Goal: Information Seeking & Learning: Find specific fact

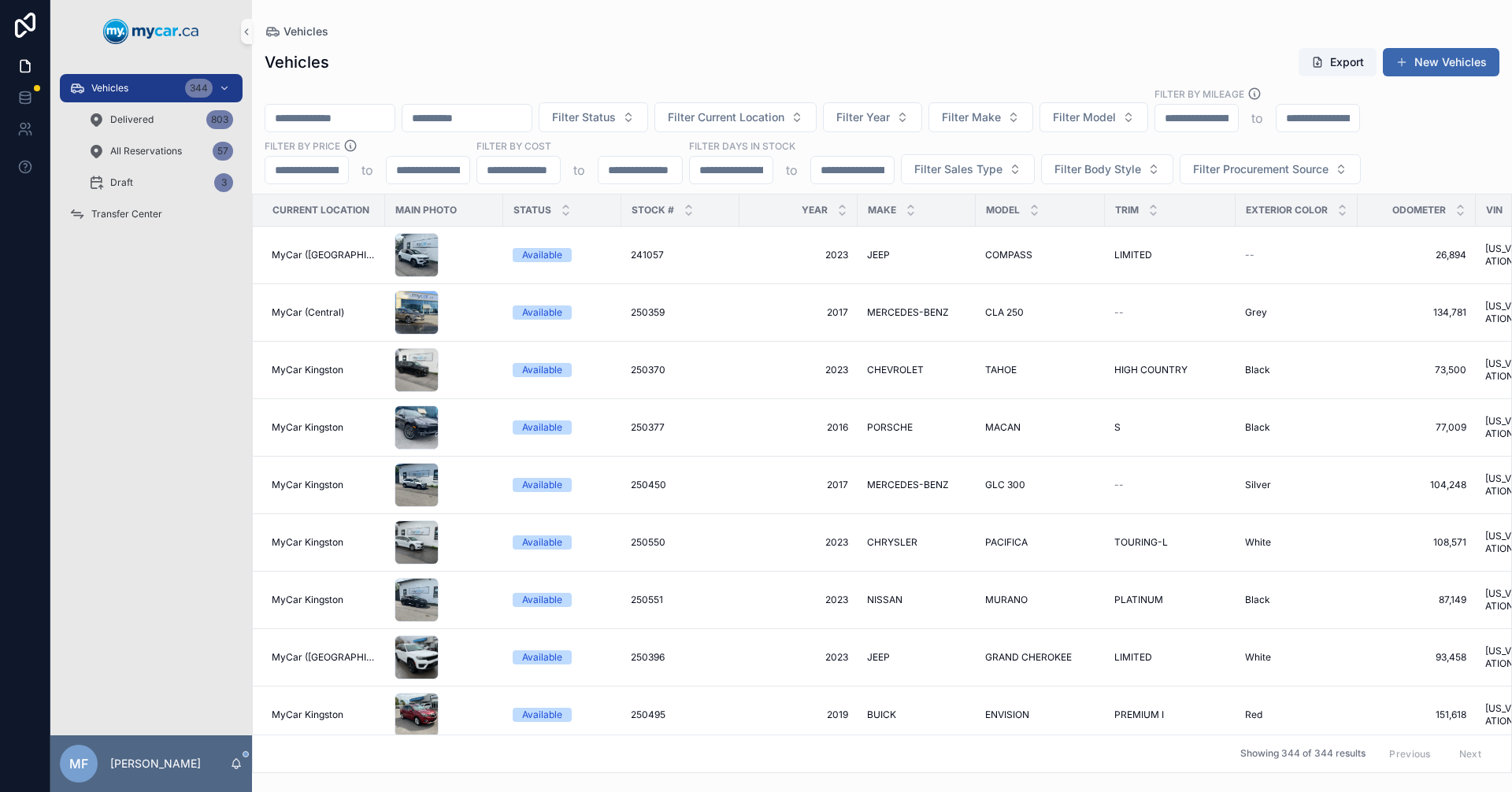
drag, startPoint x: 373, startPoint y: 122, endPoint x: 383, endPoint y: 125, distance: 10.4
click at [373, 122] on input "scrollable content" at bounding box center [329, 119] width 129 height 22
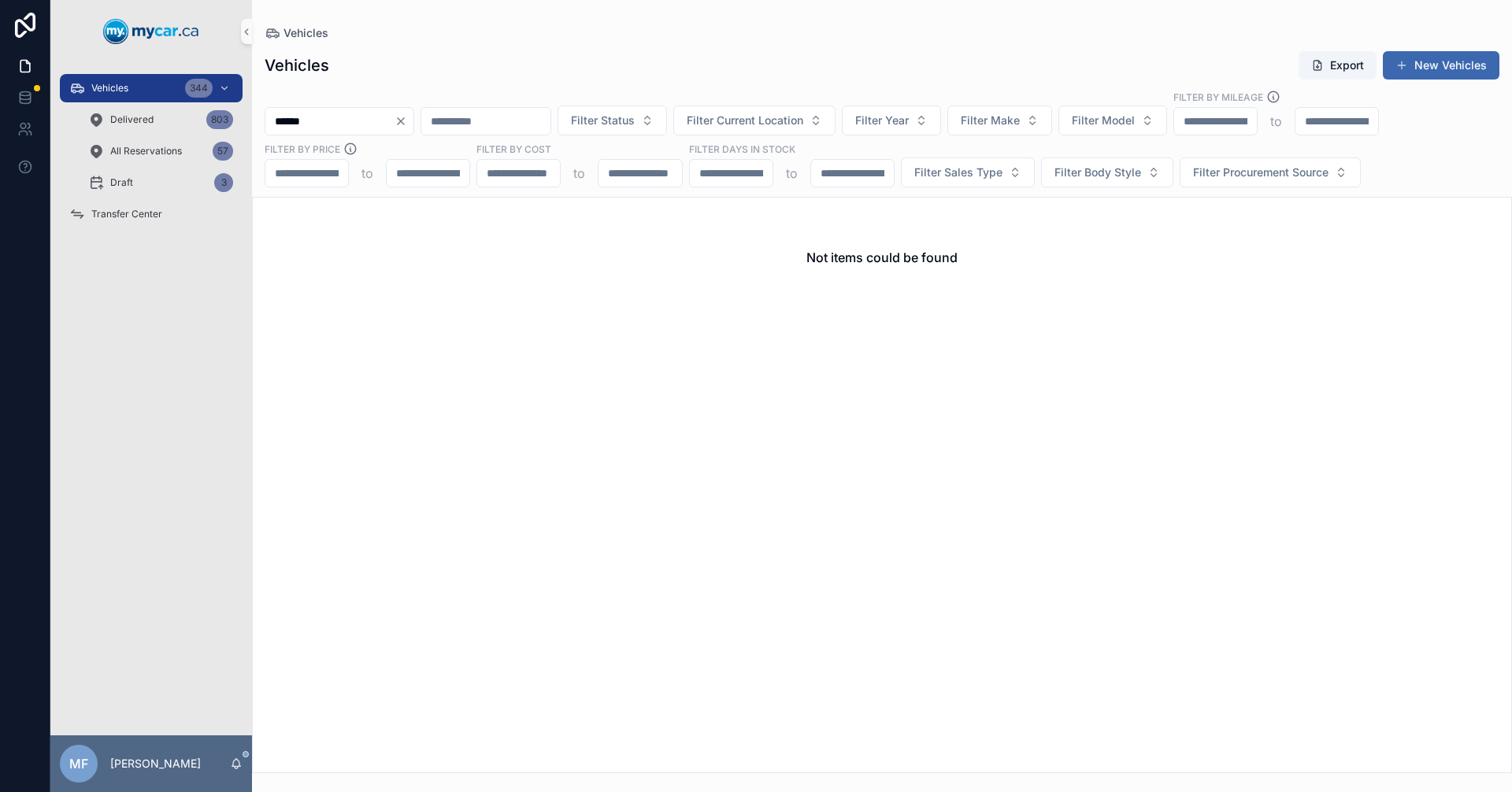
click at [321, 120] on input "******" at bounding box center [329, 122] width 129 height 22
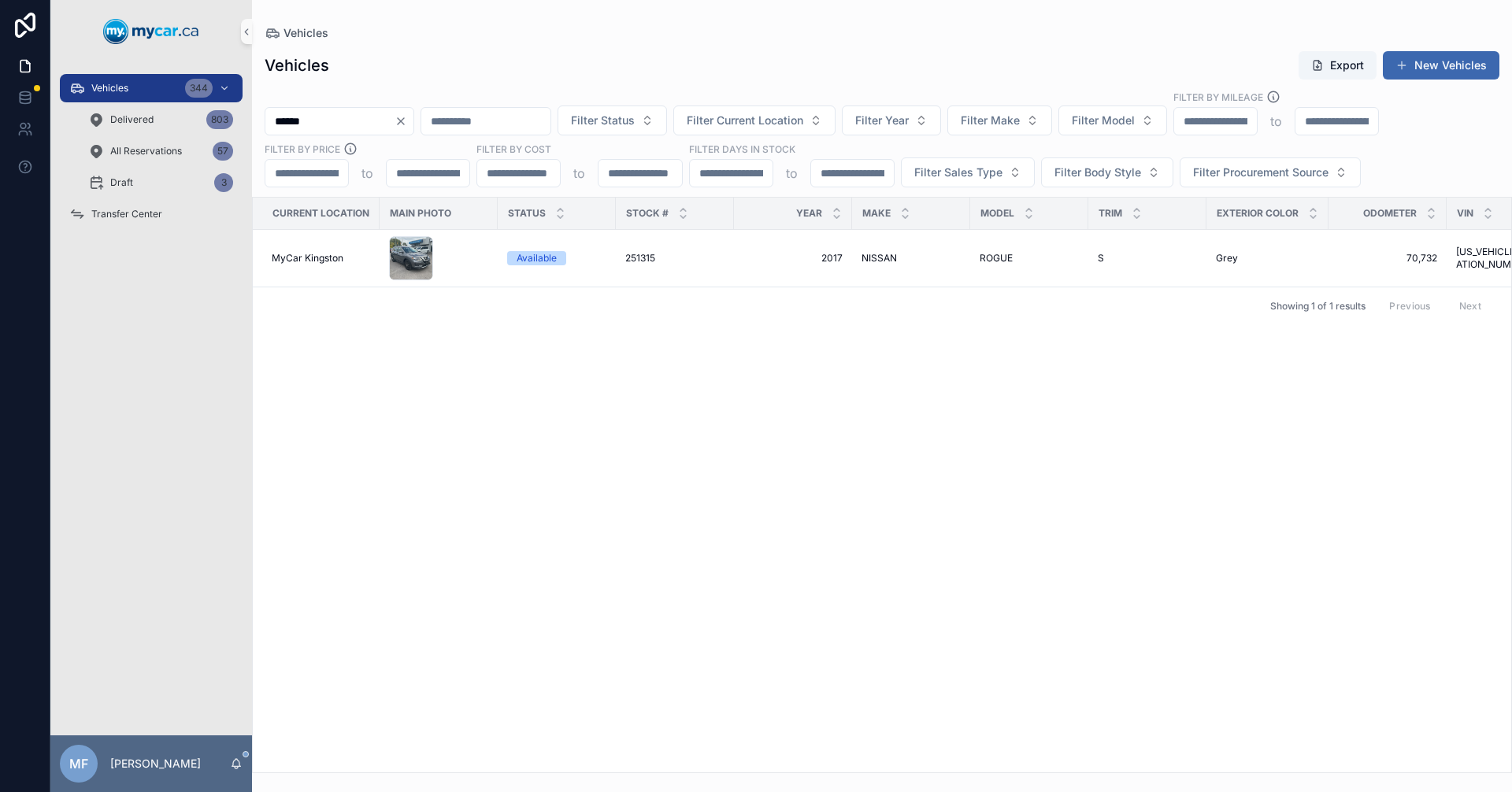
click at [361, 121] on input "******" at bounding box center [329, 122] width 129 height 22
drag, startPoint x: 321, startPoint y: 123, endPoint x: 220, endPoint y: 122, distance: 101.0
click at [220, 122] on div "Vehicles 344 Delivered 803 All Reservations 57 Draft 3 Transfer Center MF Mike …" at bounding box center [781, 396] width 1462 height 792
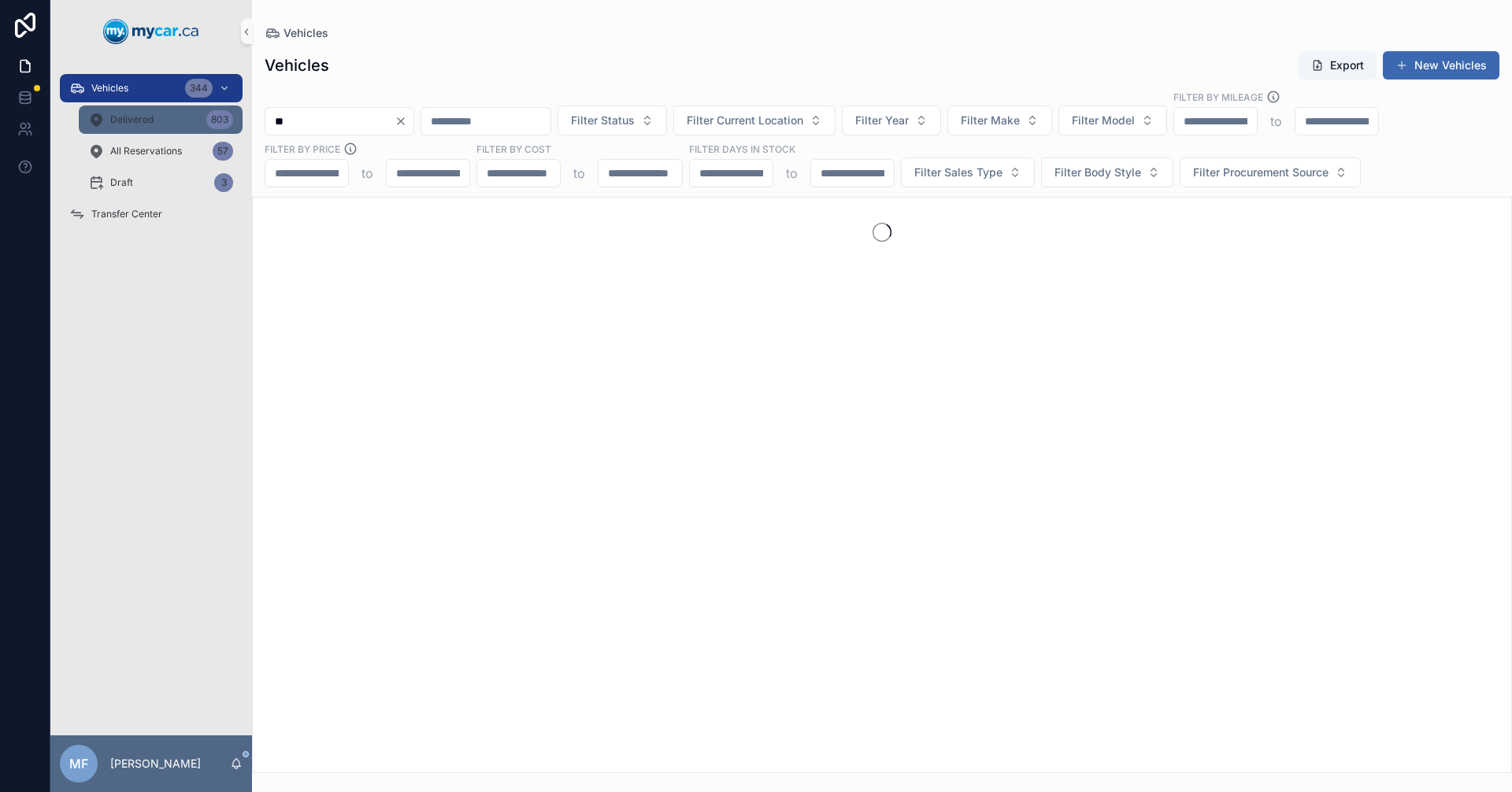
type input "*"
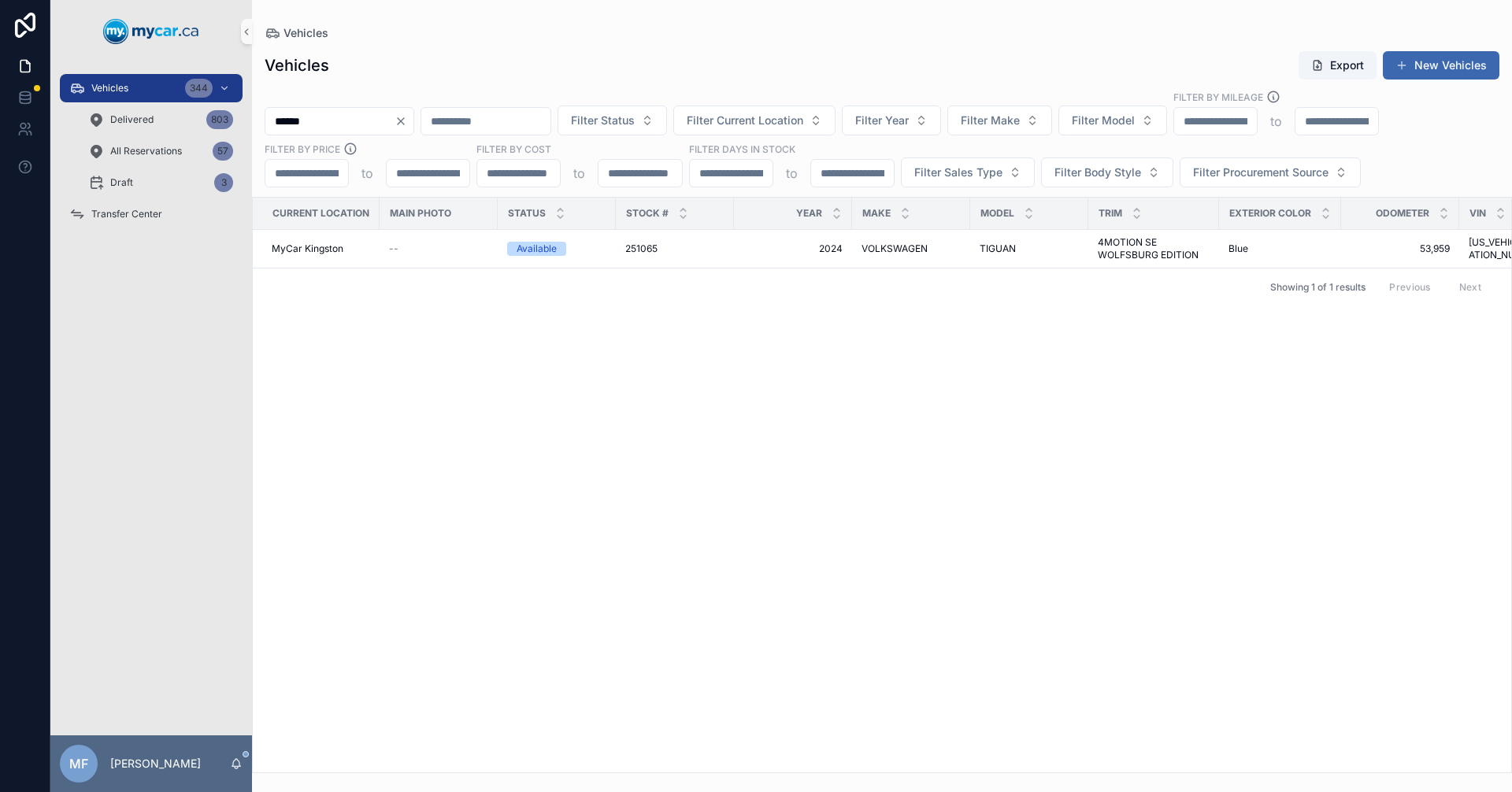
click at [342, 119] on input "******" at bounding box center [329, 122] width 129 height 22
drag, startPoint x: 358, startPoint y: 111, endPoint x: 300, endPoint y: 108, distance: 58.1
click at [300, 108] on div "******" at bounding box center [339, 121] width 150 height 28
type input "******"
click at [859, 257] on td "VOLKSWAGEN VOLKSWAGEN" at bounding box center [911, 249] width 118 height 38
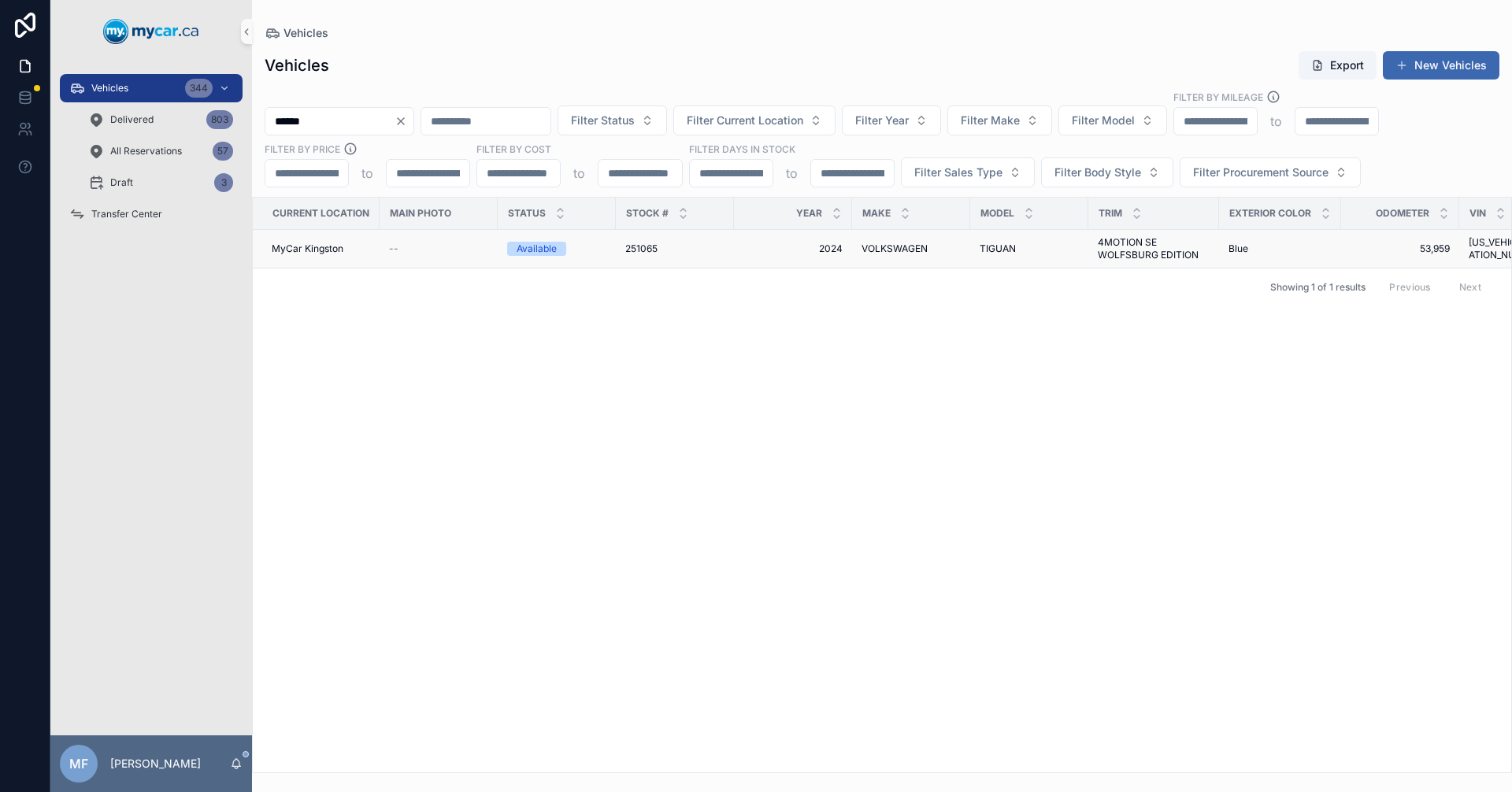
click at [894, 244] on span "VOLKSWAGEN" at bounding box center [894, 249] width 67 height 13
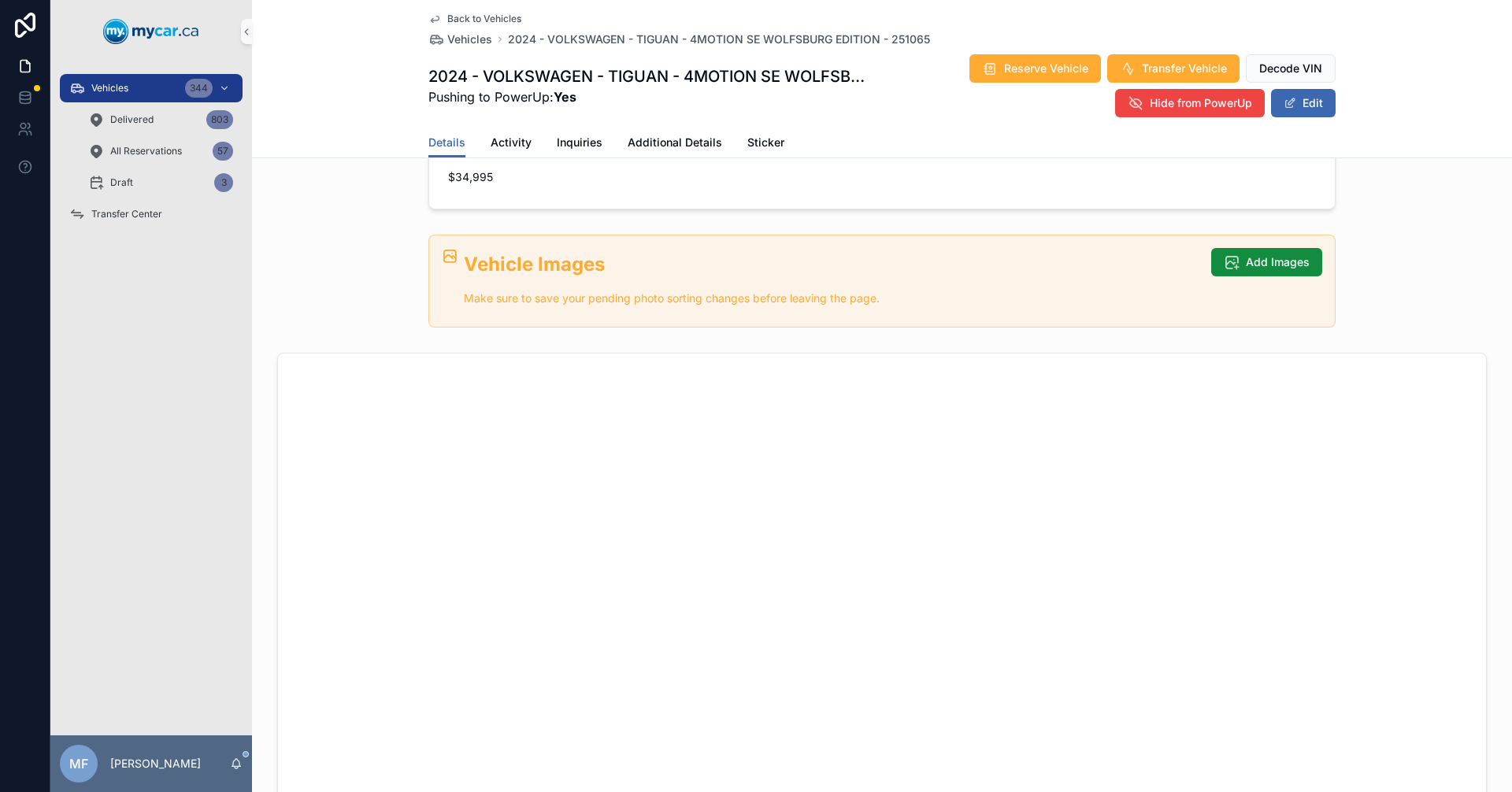
scroll to position [472, 0]
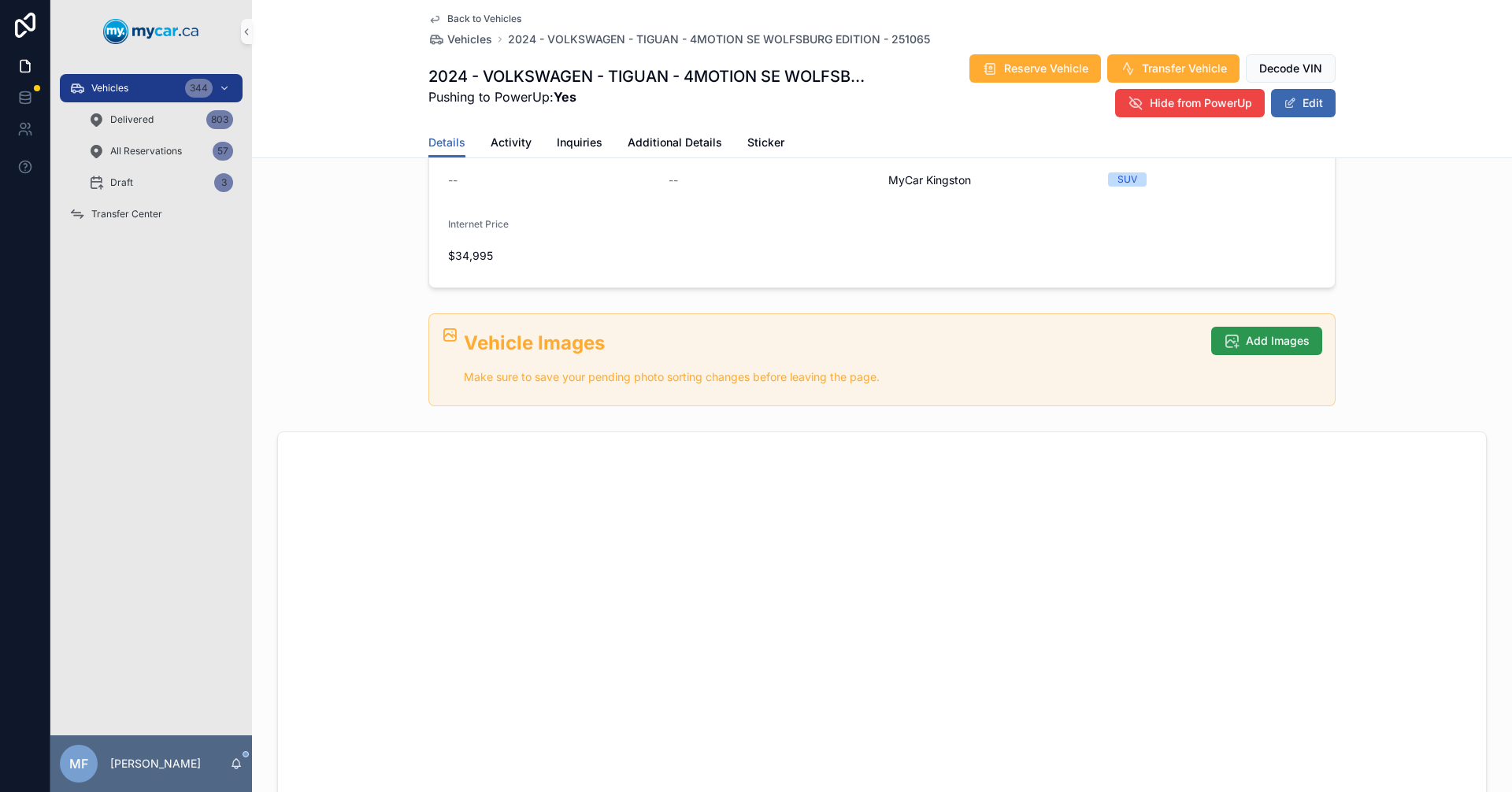
click at [1236, 346] on button "Add Images" at bounding box center [1267, 340] width 111 height 28
click at [1272, 339] on span "Add Images" at bounding box center [1278, 341] width 64 height 16
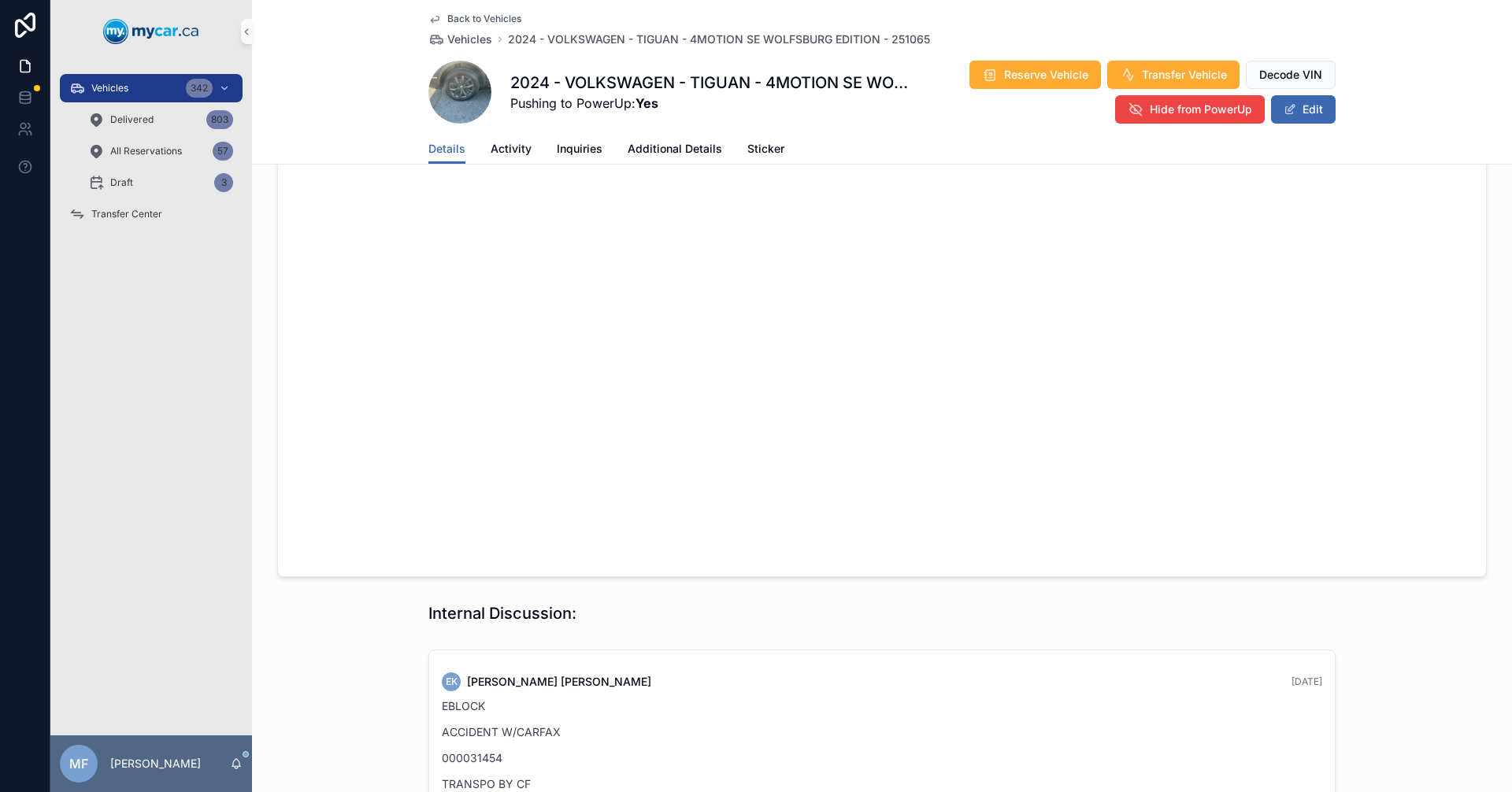
scroll to position [872, 0]
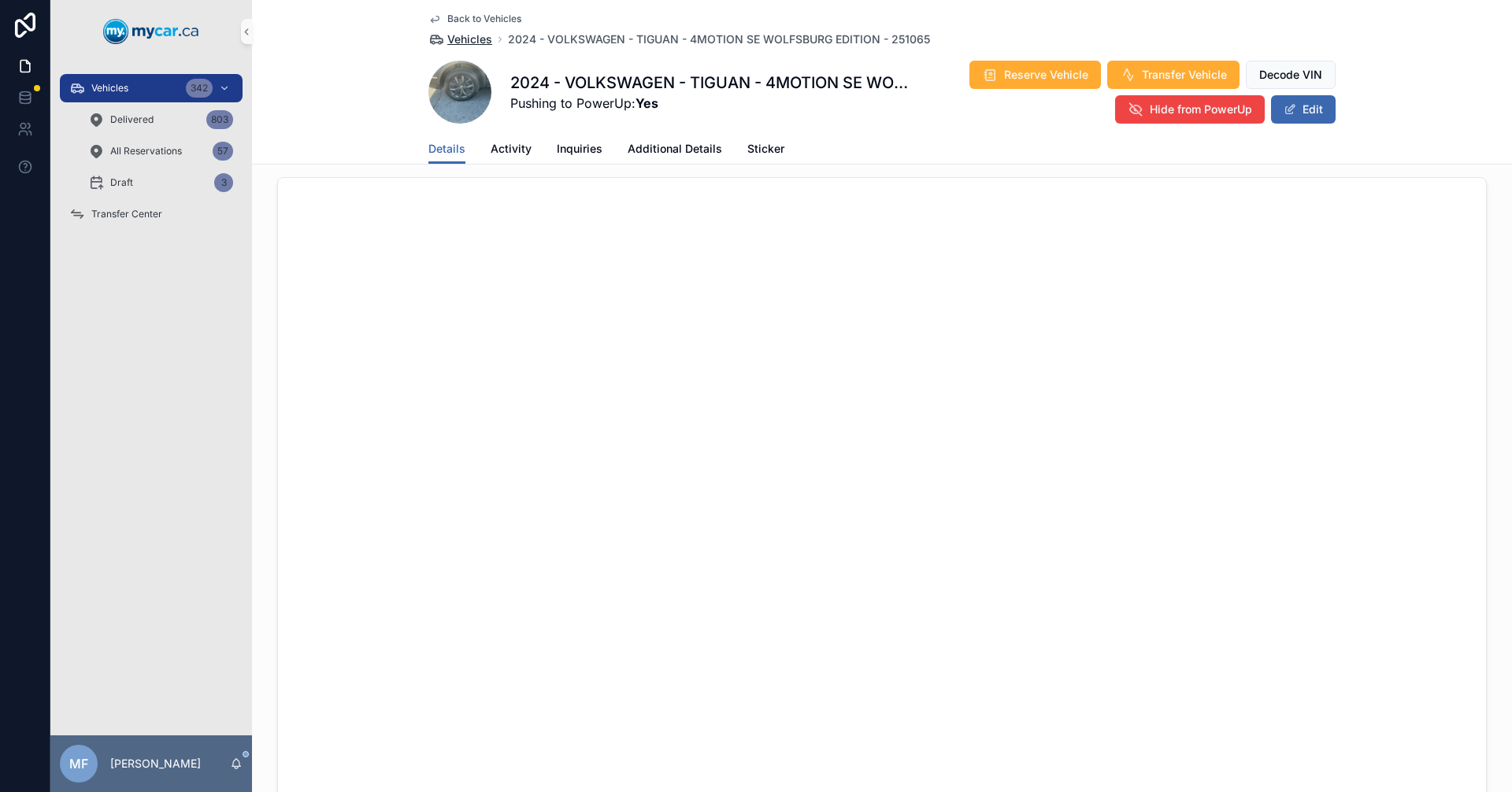
click at [457, 42] on span "Vehicles" at bounding box center [470, 39] width 45 height 16
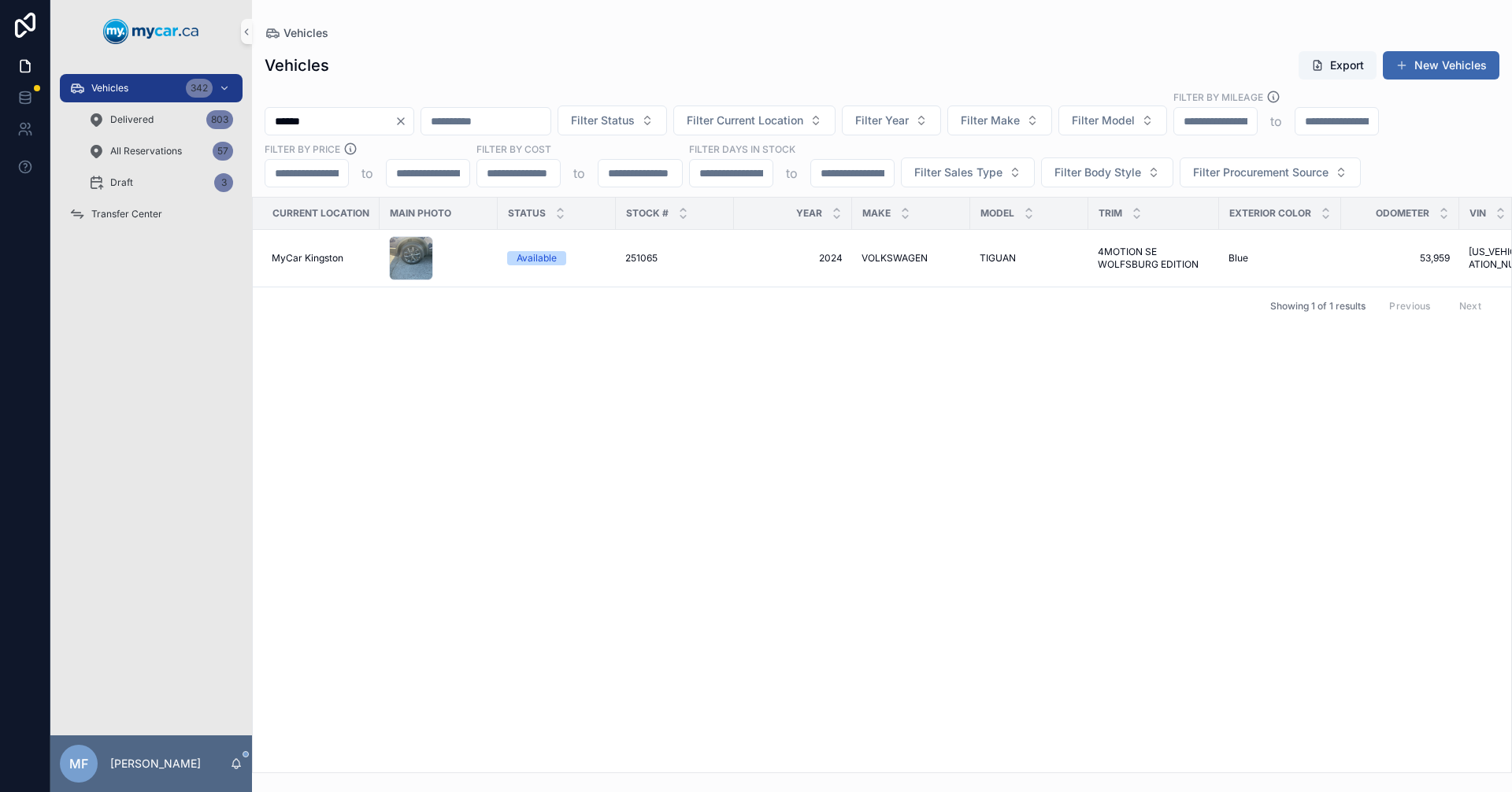
click at [621, 504] on div "Current Location Main Photo Status Stock # Year Make Model Trim Exterior Color …" at bounding box center [882, 485] width 1259 height 575
click at [666, 272] on td "251065 251065" at bounding box center [675, 259] width 118 height 58
click at [897, 258] on span "VOLKSWAGEN" at bounding box center [894, 259] width 67 height 13
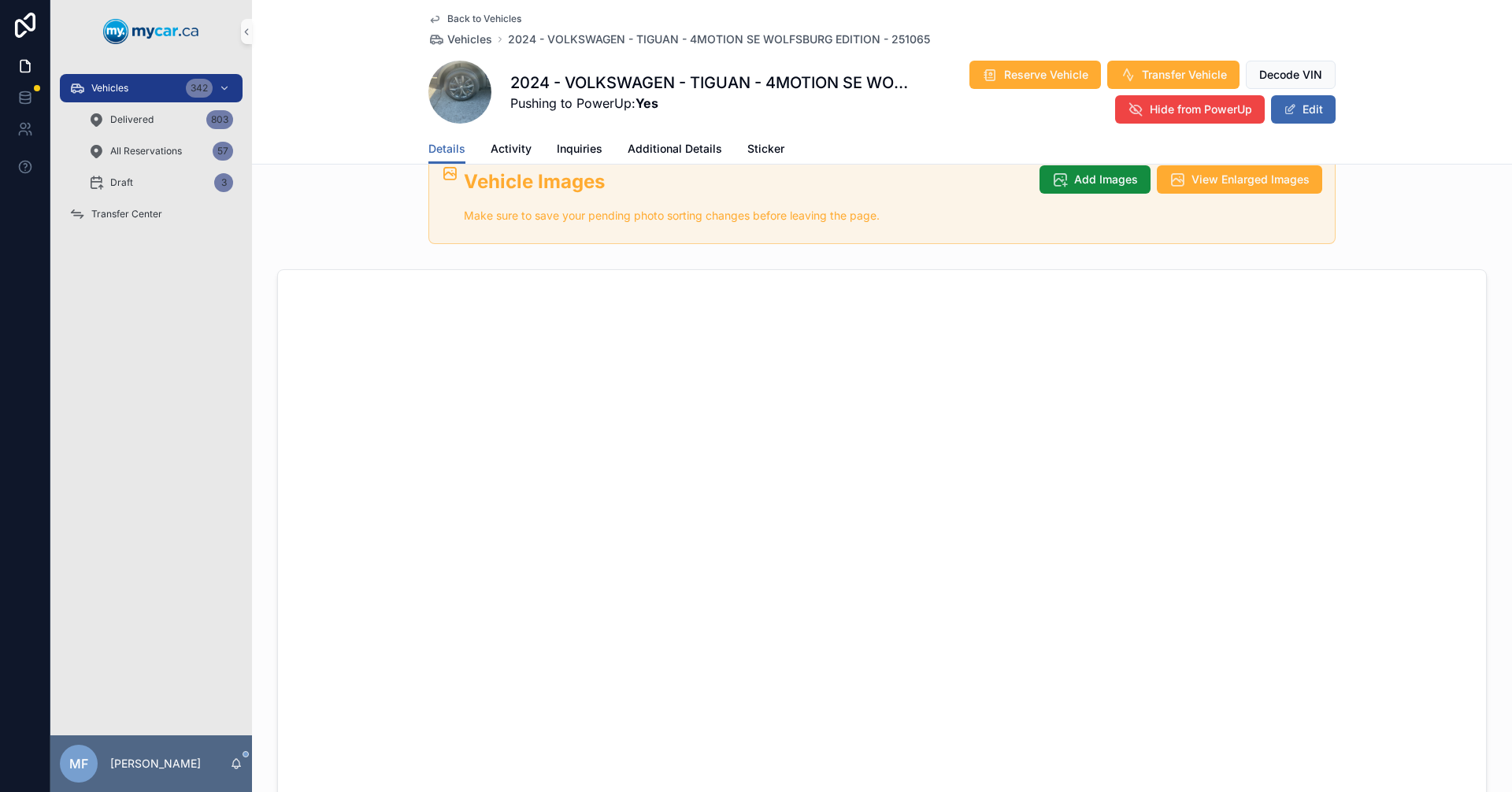
scroll to position [745, 0]
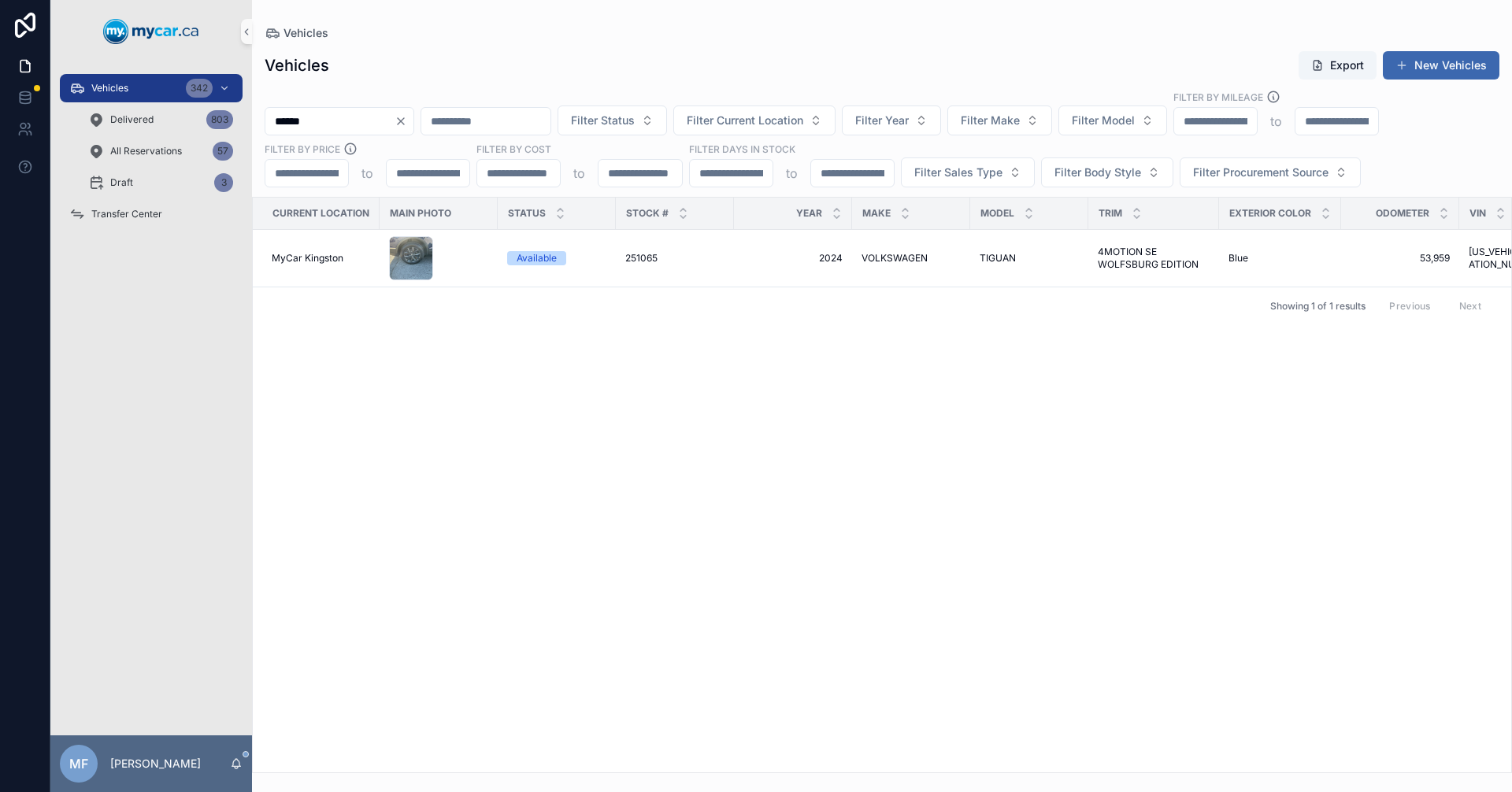
drag, startPoint x: 357, startPoint y: 122, endPoint x: 369, endPoint y: 123, distance: 12.0
click at [357, 122] on input "******" at bounding box center [329, 122] width 129 height 22
drag, startPoint x: 390, startPoint y: 119, endPoint x: 239, endPoint y: 117, distance: 151.0
click at [239, 117] on div "Vehicles 342 Delivered 803 All Reservations 57 Draft 3 Transfer Center MF [PERS…" at bounding box center [781, 396] width 1462 height 792
type input "******"
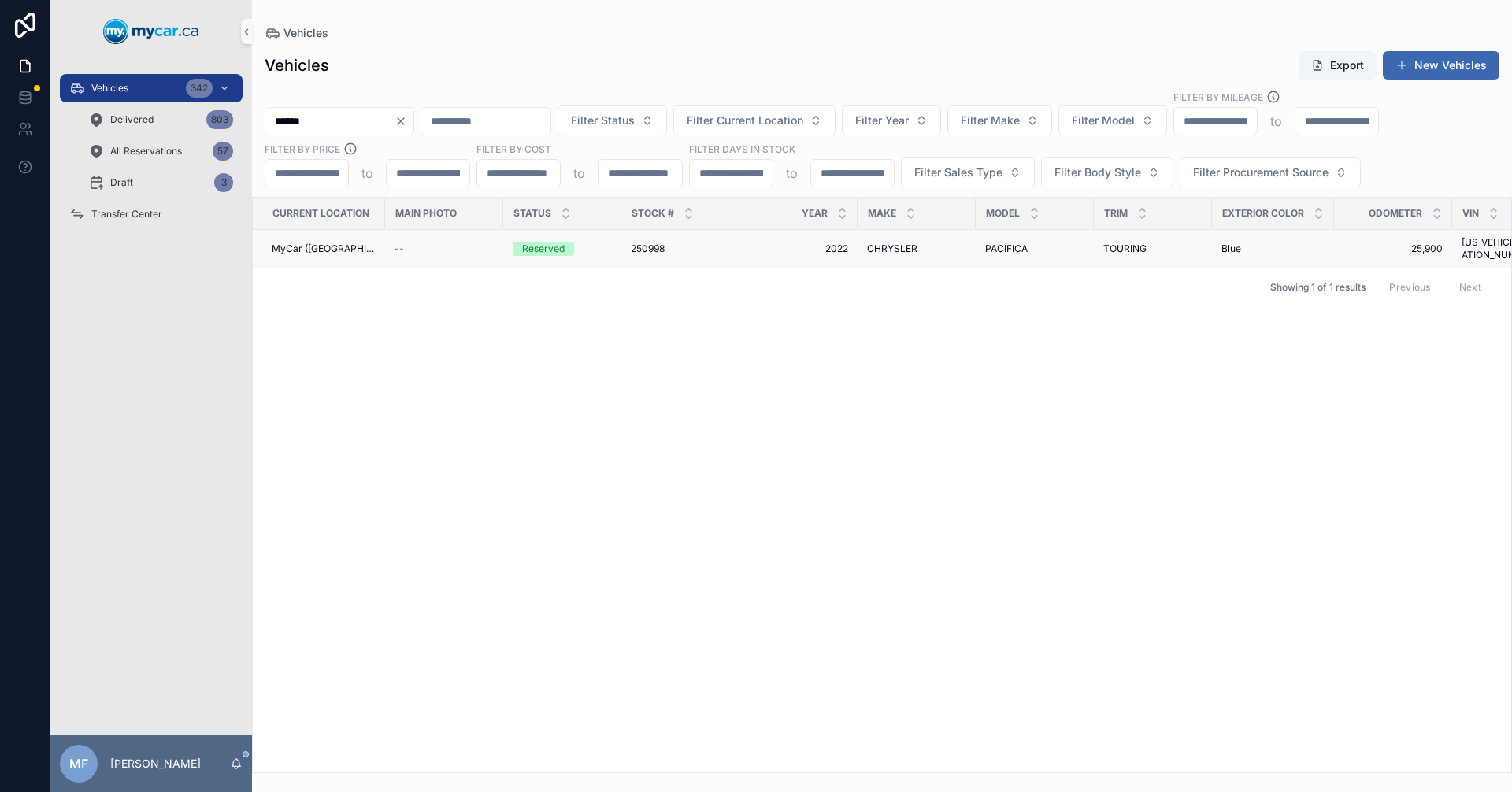
click at [740, 248] on td "2022 2022" at bounding box center [798, 249] width 118 height 38
click at [877, 243] on span "CHRYSLER" at bounding box center [892, 249] width 50 height 13
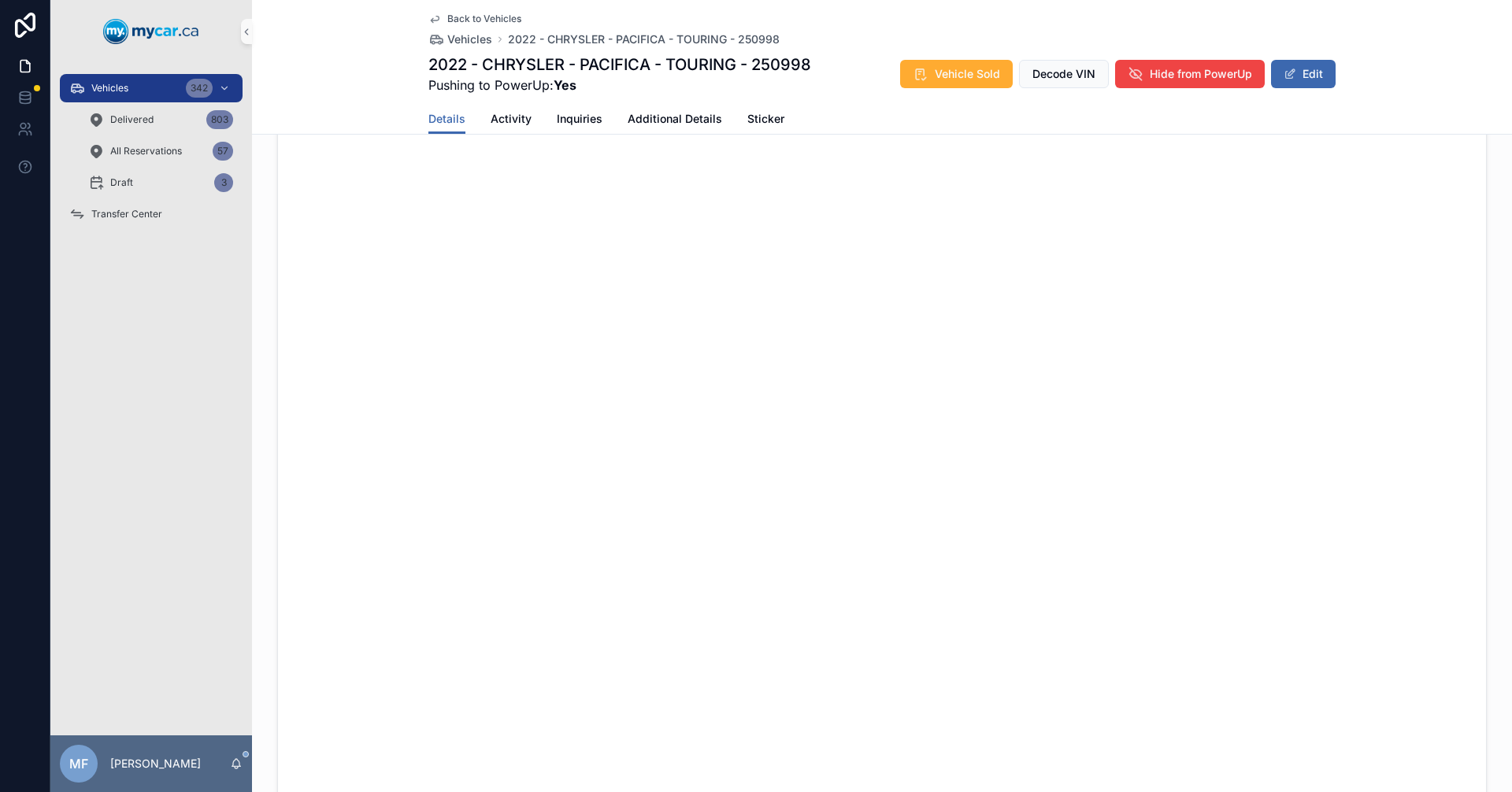
scroll to position [709, 0]
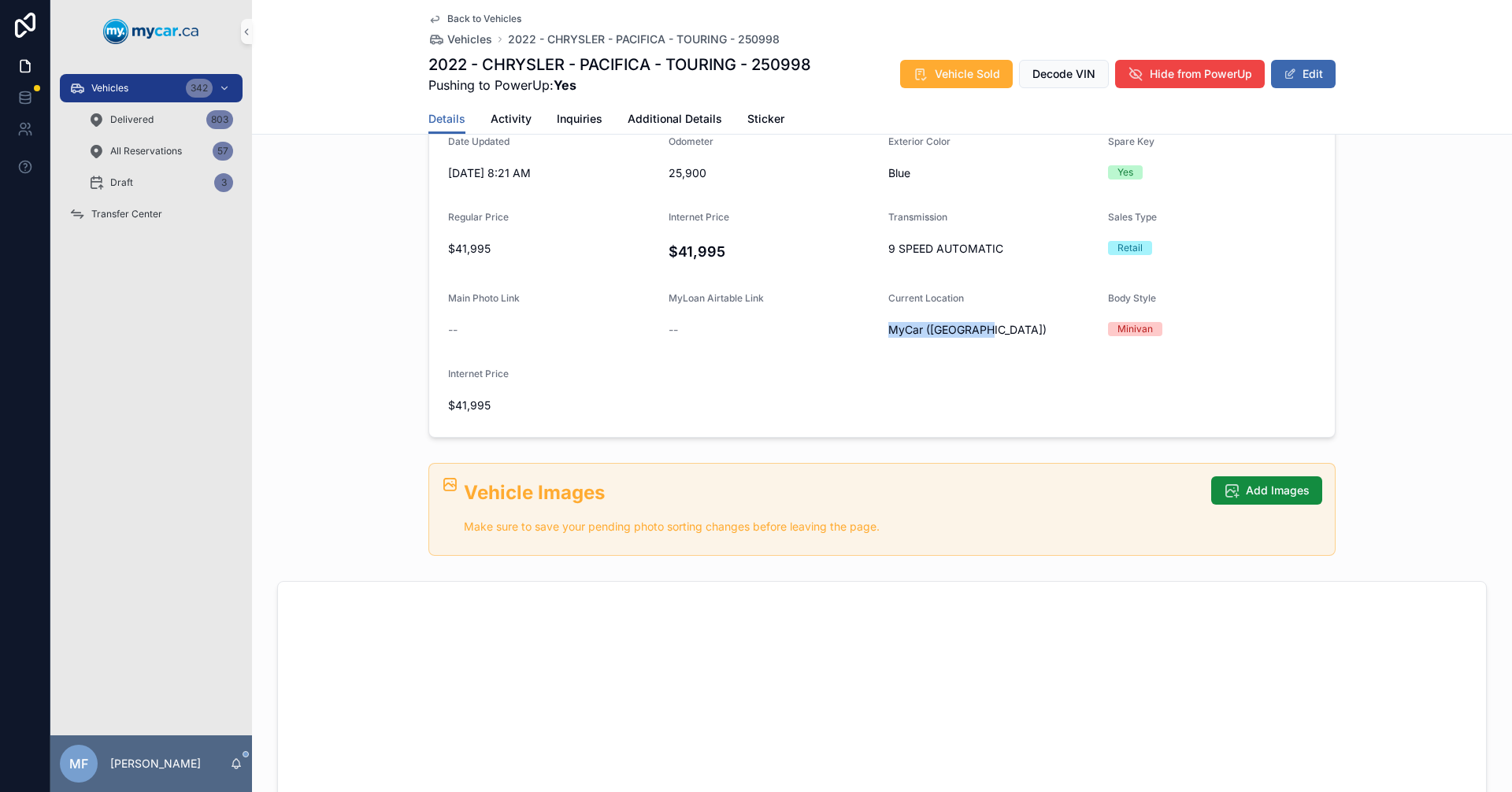
drag, startPoint x: 880, startPoint y: 330, endPoint x: 1060, endPoint y: 340, distance: 180.3
click at [1045, 338] on form "Year [DATE] Make CHRYSLER Model PACIFICA Trim TOURING VIN [US_VEHICLE_IDENTIFIC…" at bounding box center [882, 201] width 905 height 472
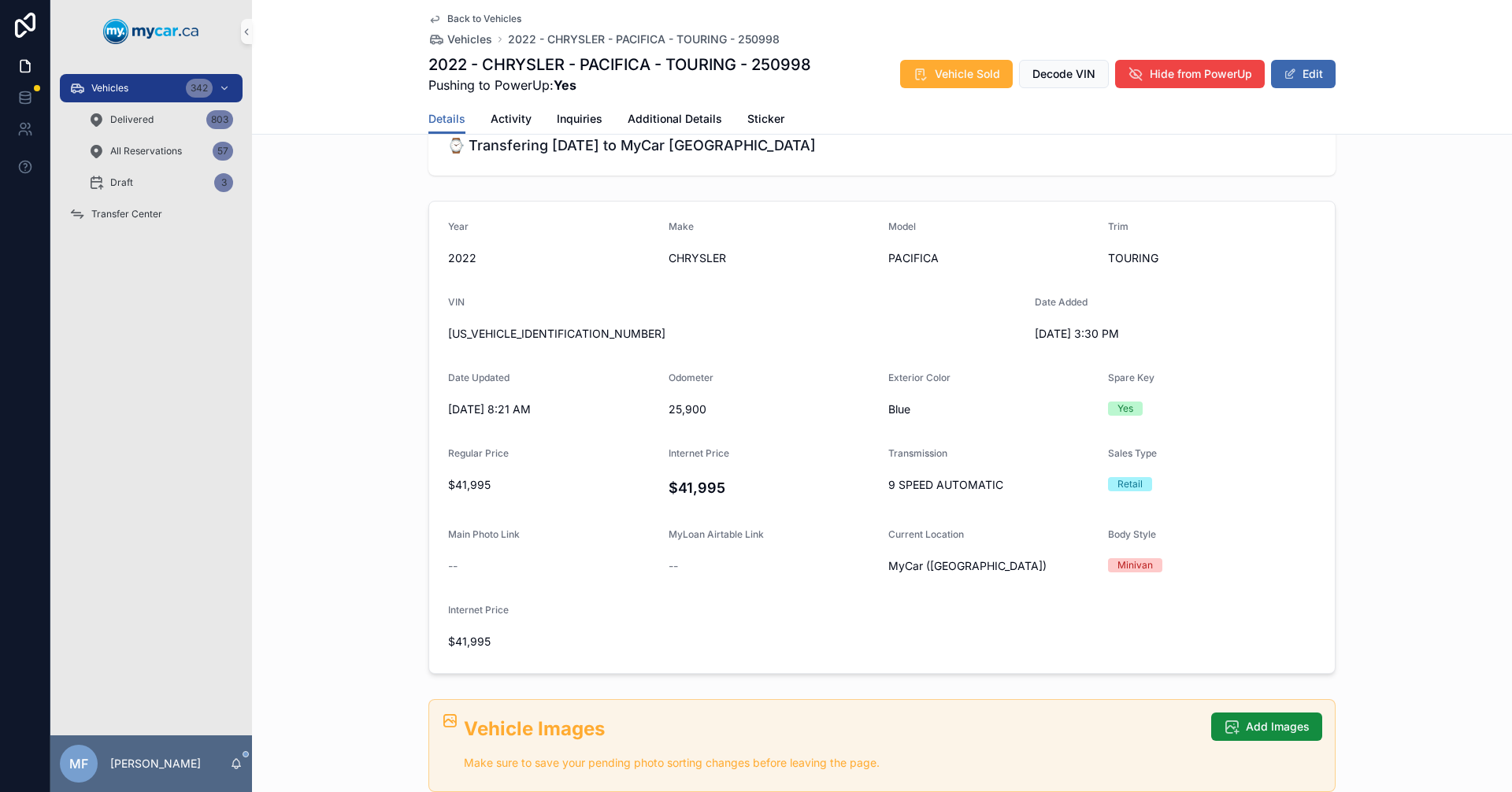
scroll to position [0, 0]
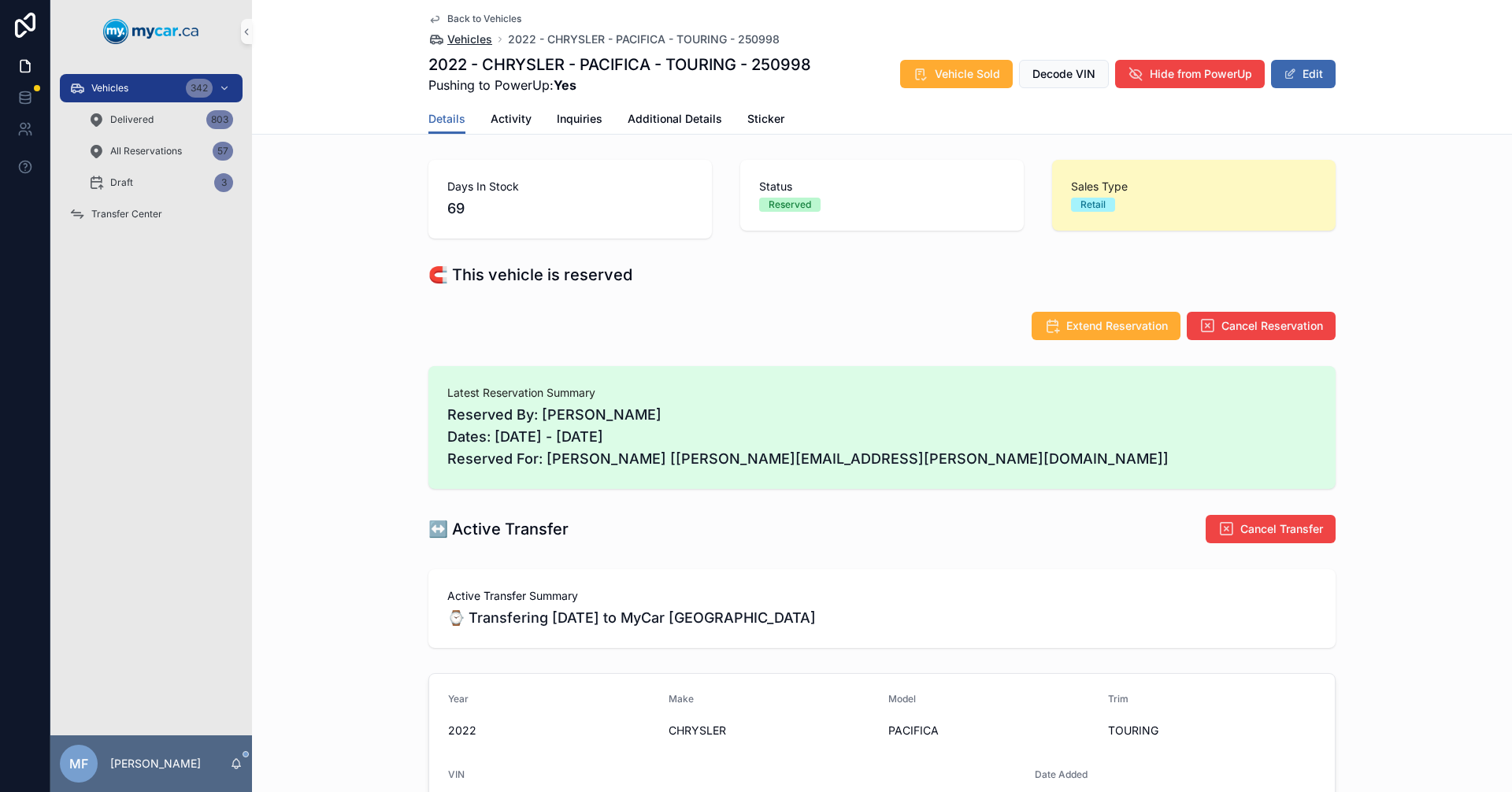
click at [478, 38] on span "Vehicles" at bounding box center [470, 39] width 45 height 16
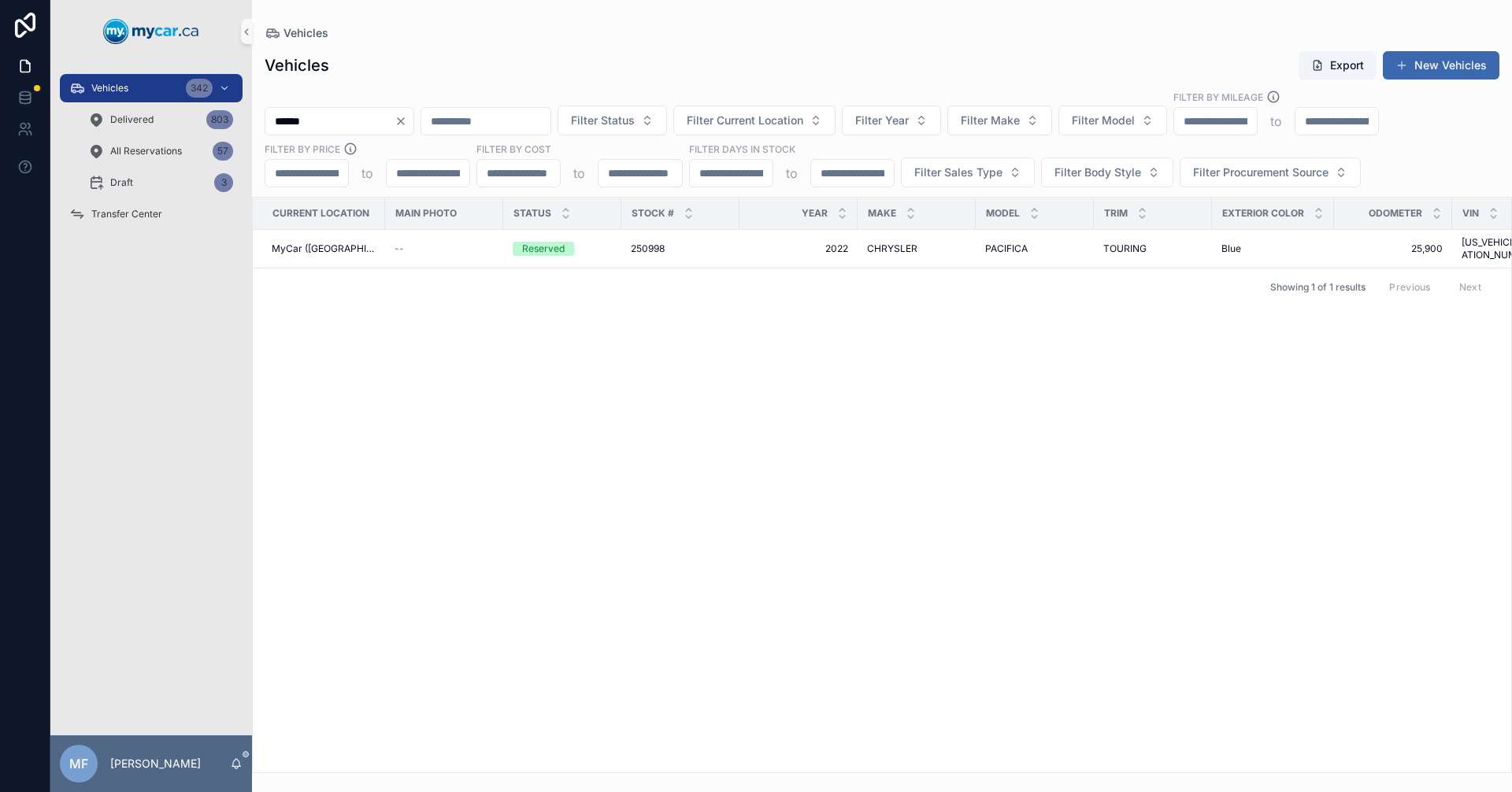
click at [457, 39] on div "Vehicles" at bounding box center [881, 33] width 1235 height 16
drag, startPoint x: 720, startPoint y: 280, endPoint x: 477, endPoint y: 88, distance: 309.7
click at [719, 276] on div "Showing 1 of 1 results Previous Next" at bounding box center [882, 286] width 1259 height 38
click at [122, 96] on div "Vehicles 342" at bounding box center [151, 87] width 163 height 25
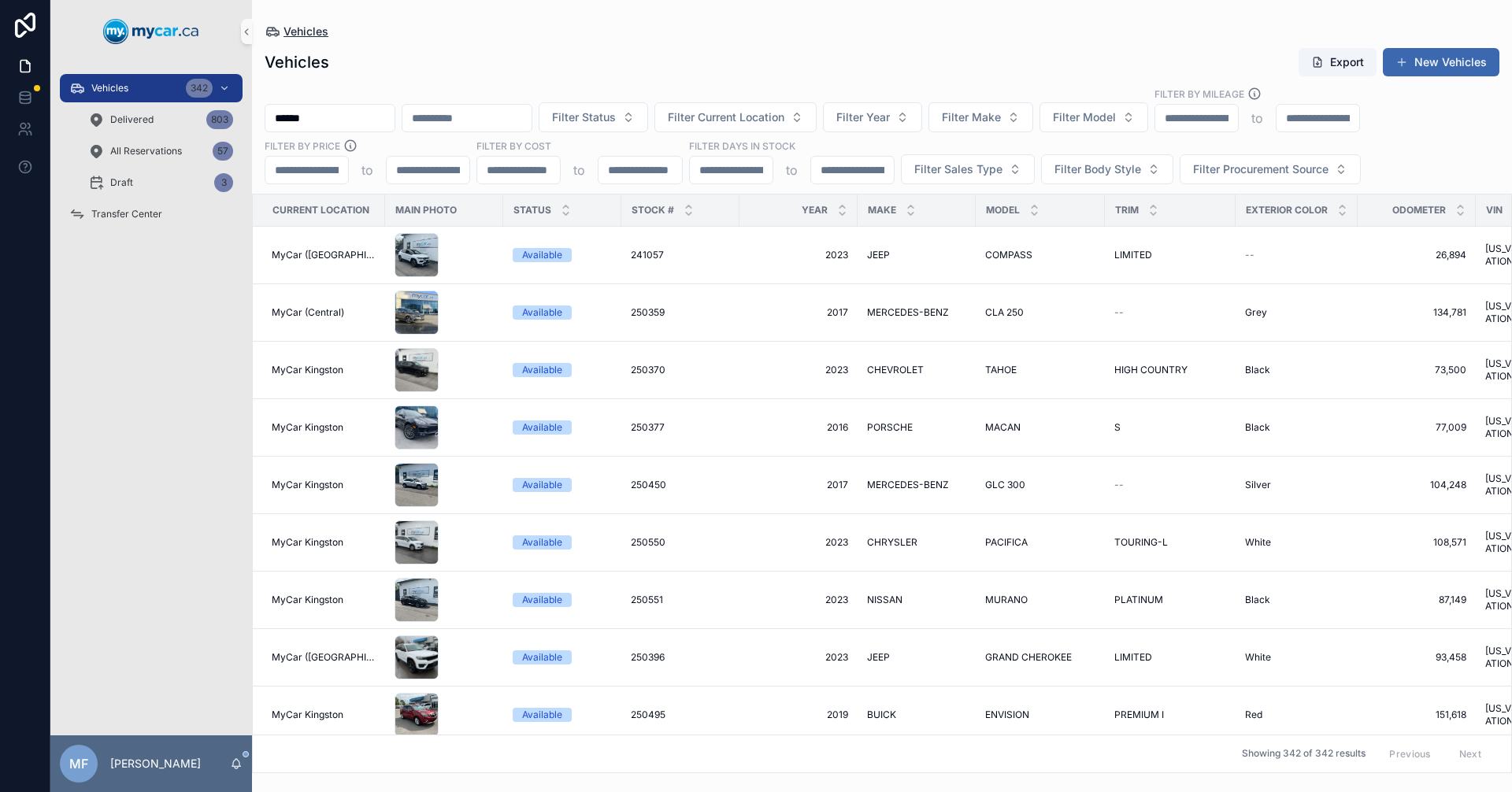
click at [299, 34] on span "Vehicles" at bounding box center [306, 31] width 45 height 16
click at [310, 115] on input "******" at bounding box center [329, 119] width 129 height 22
type input "*"
click at [784, 119] on span "Filter Current Location" at bounding box center [726, 118] width 116 height 16
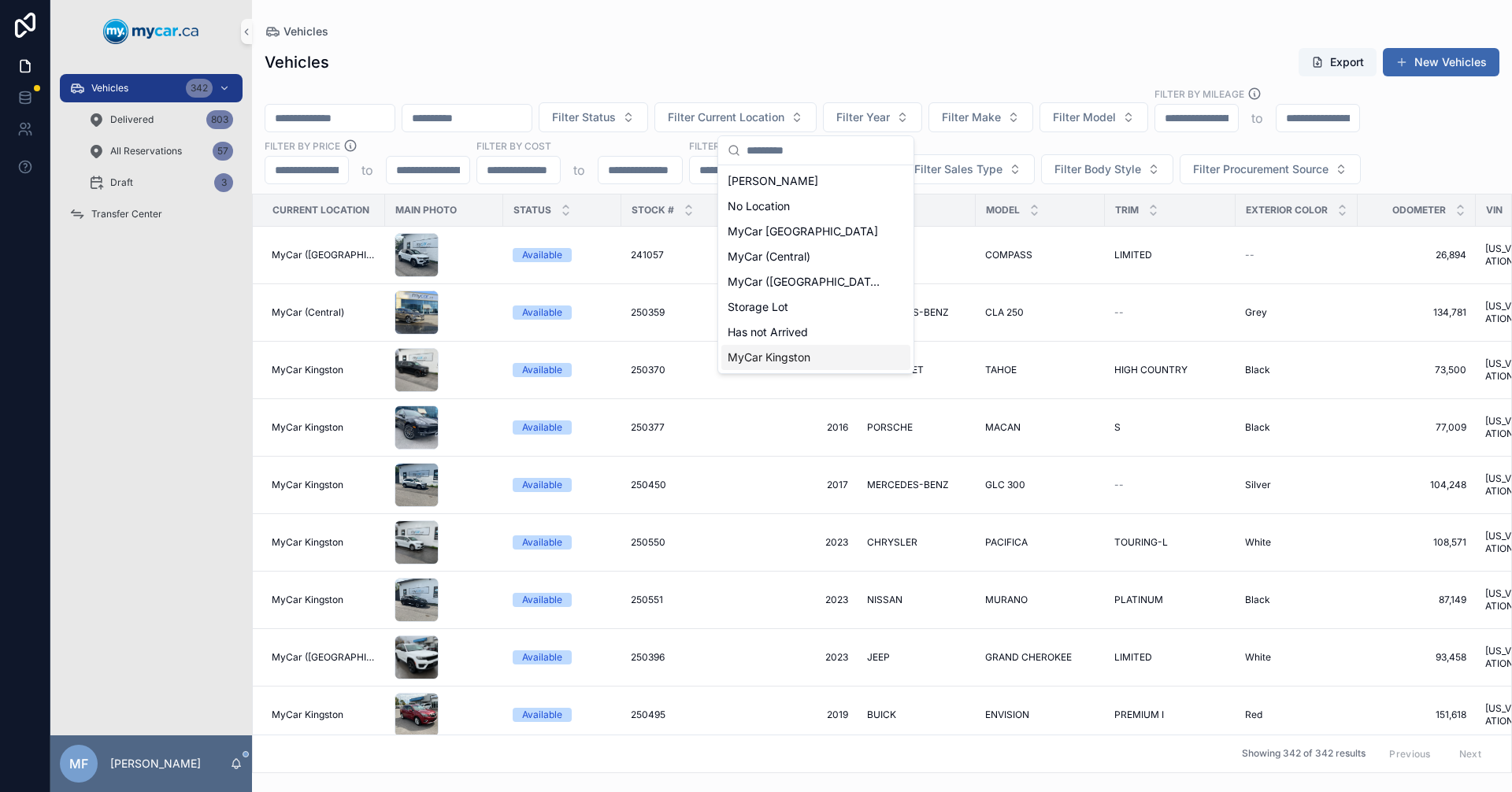
click at [776, 360] on span "MyCar Kingston" at bounding box center [768, 357] width 83 height 16
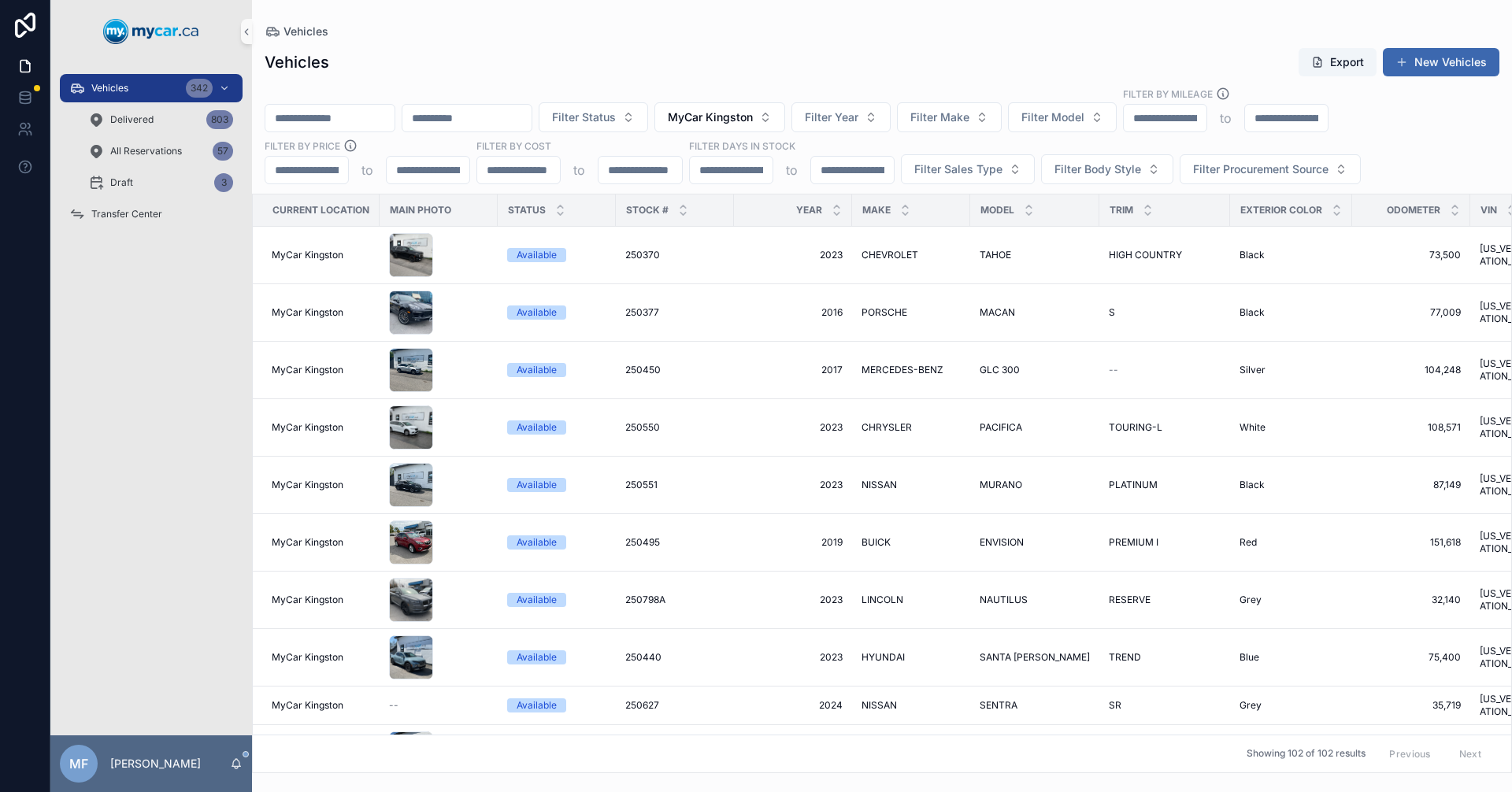
click at [652, 70] on div "Vehicles Export New Vehicles" at bounding box center [881, 62] width 1235 height 30
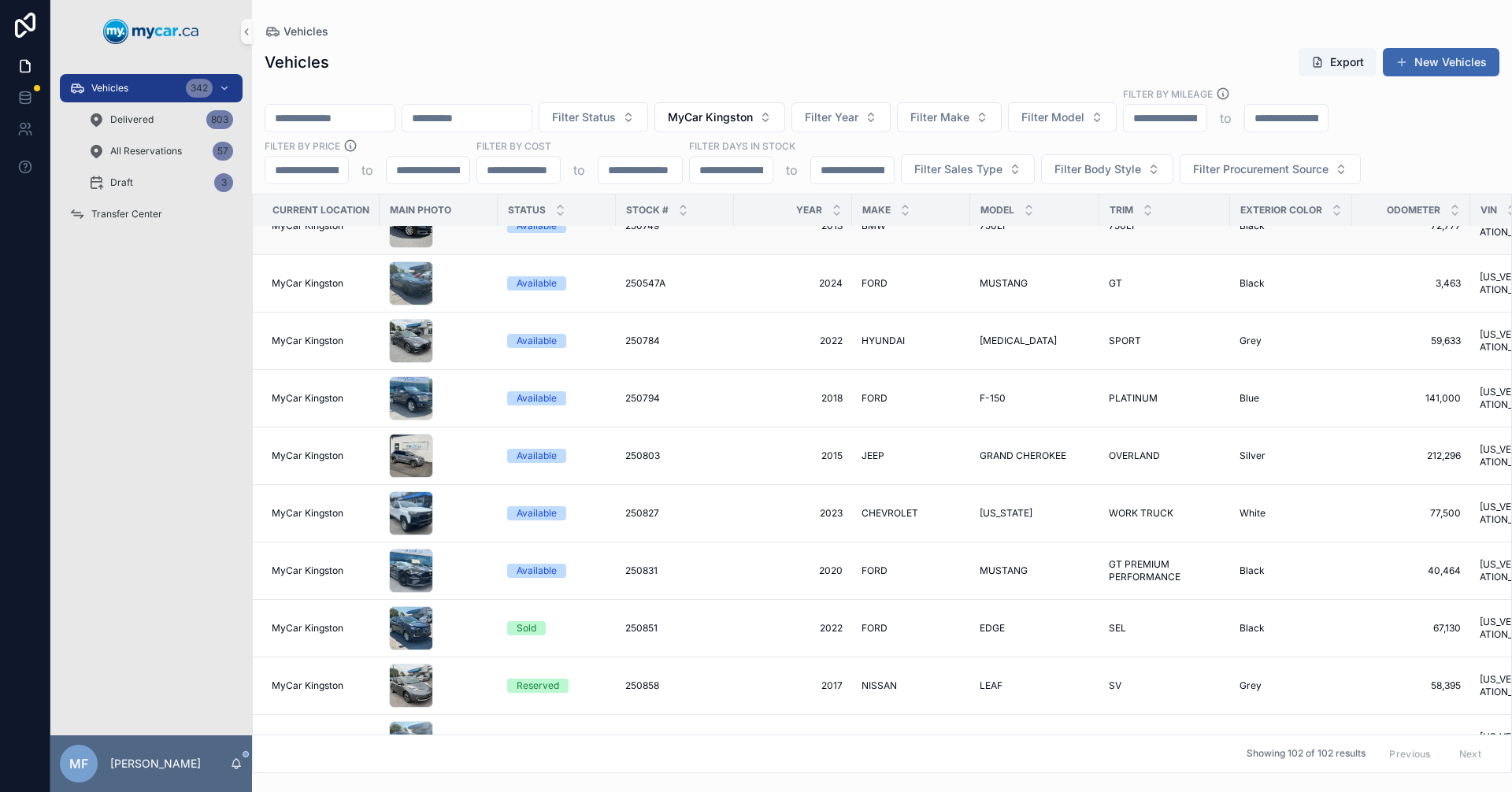
scroll to position [866, 0]
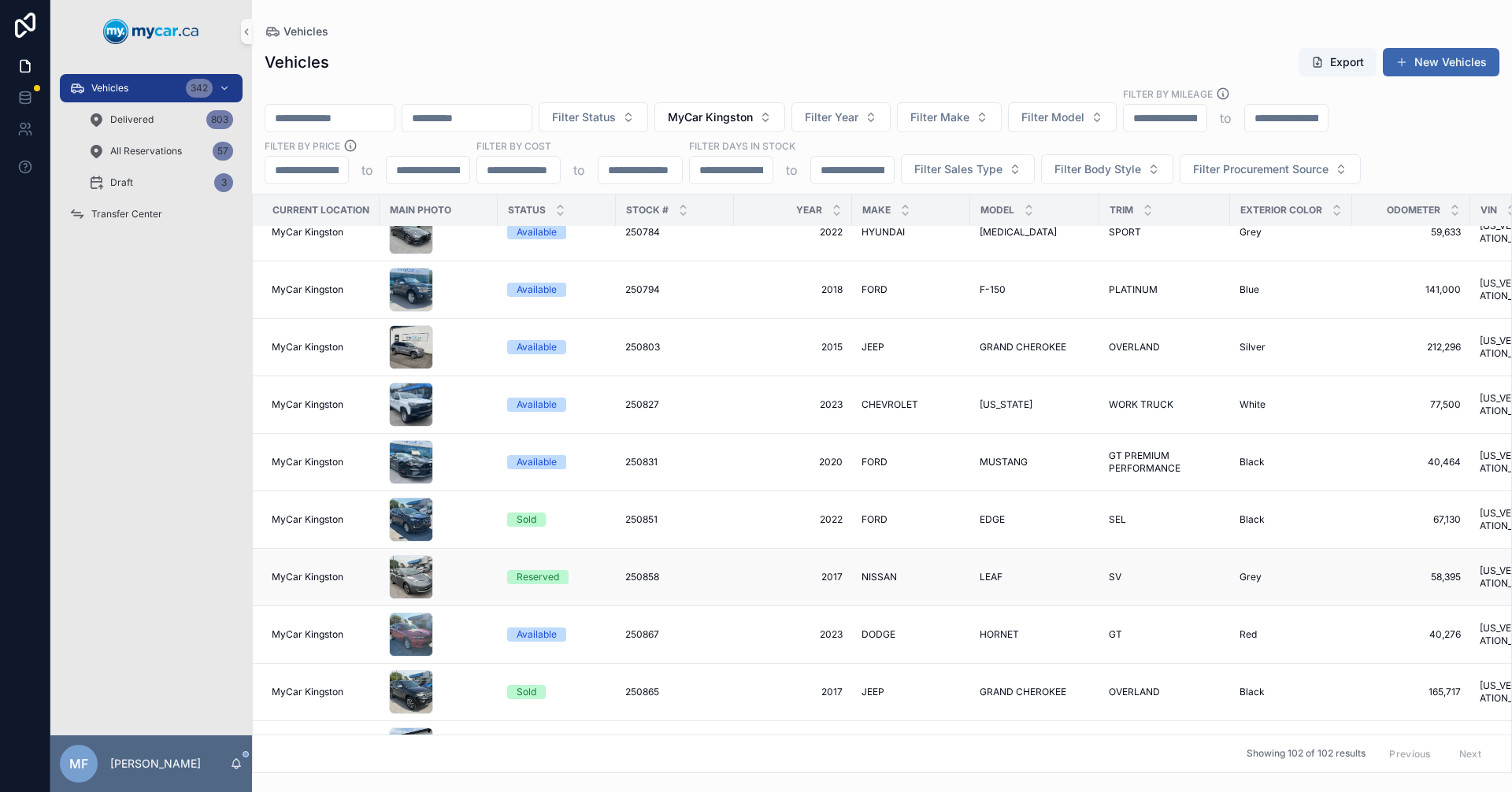
click at [711, 557] on td "250858 250858" at bounding box center [675, 577] width 118 height 58
click at [638, 571] on span "250858" at bounding box center [642, 577] width 34 height 13
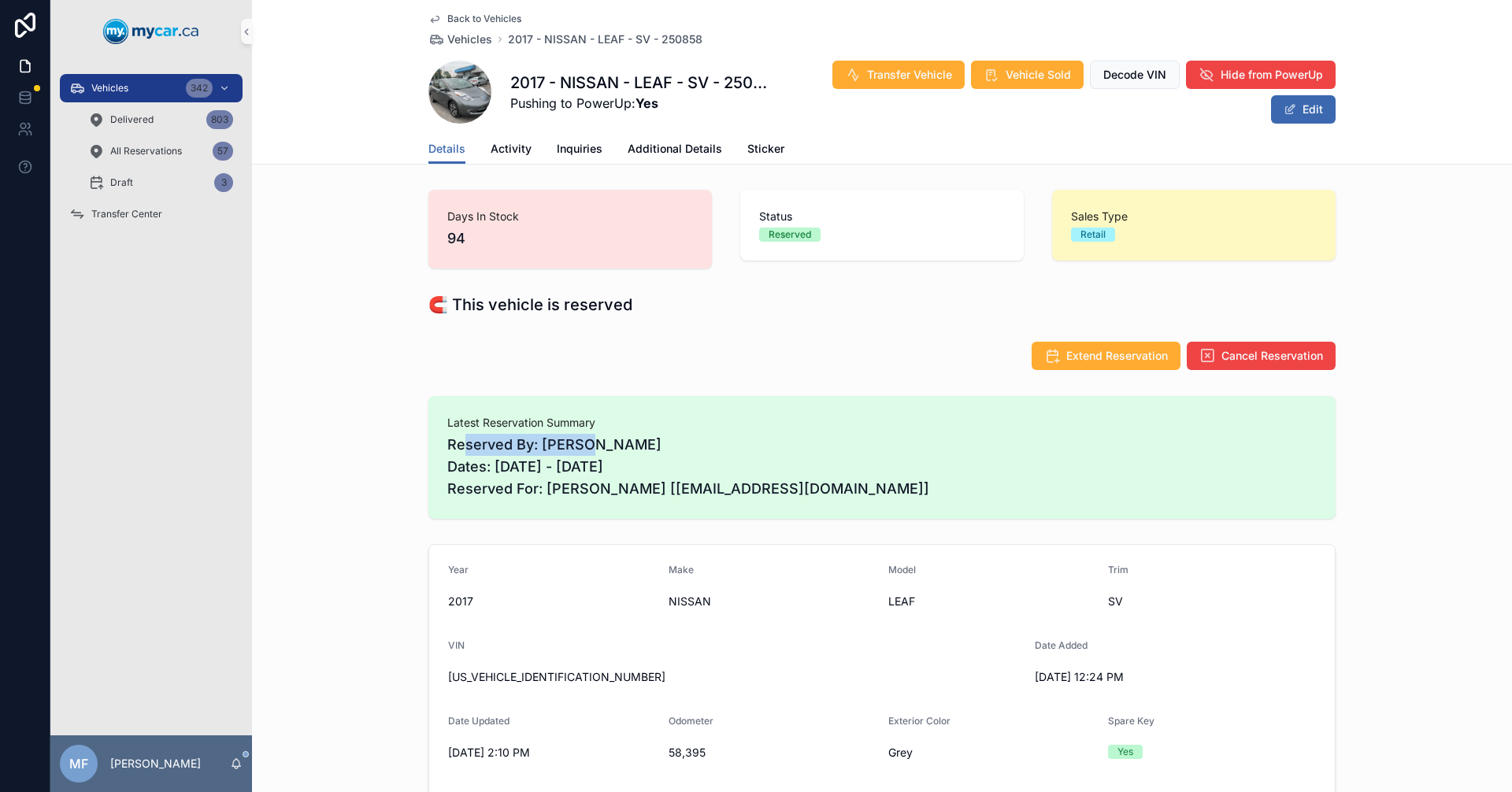
drag, startPoint x: 462, startPoint y: 447, endPoint x: 741, endPoint y: 458, distance: 279.2
click at [663, 450] on span "Reserved By: [PERSON_NAME] Dates: [DATE] - [DATE] Reserved For: [PERSON_NAME] […" at bounding box center [881, 467] width 869 height 66
click at [793, 468] on span "Reserved By: [PERSON_NAME] Dates: [DATE] - [DATE] Reserved For: [PERSON_NAME] […" at bounding box center [881, 467] width 869 height 66
click at [458, 17] on span "Back to Vehicles" at bounding box center [484, 19] width 74 height 13
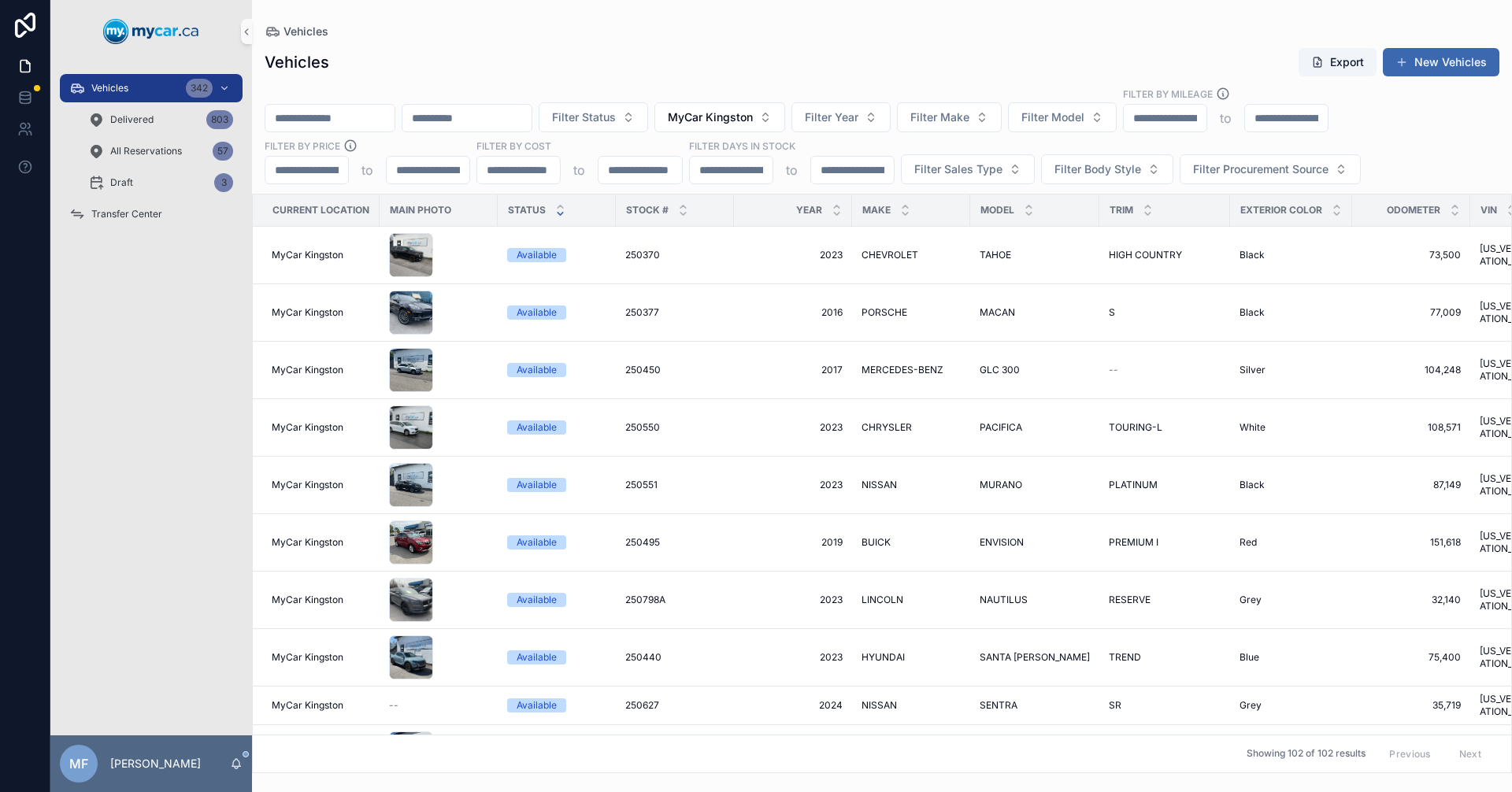
click at [555, 211] on icon "scrollable content" at bounding box center [560, 213] width 10 height 10
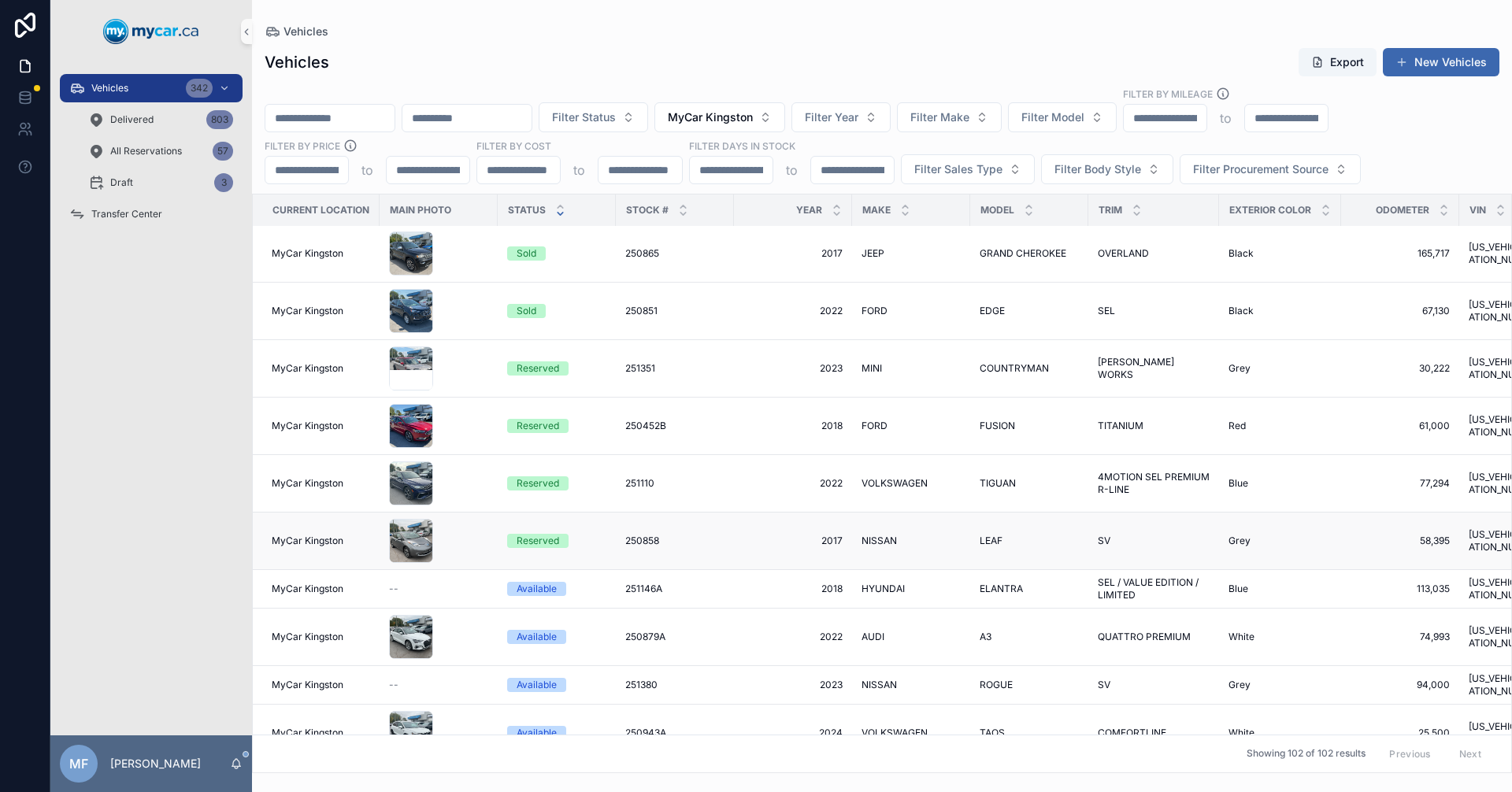
scroll to position [472, 0]
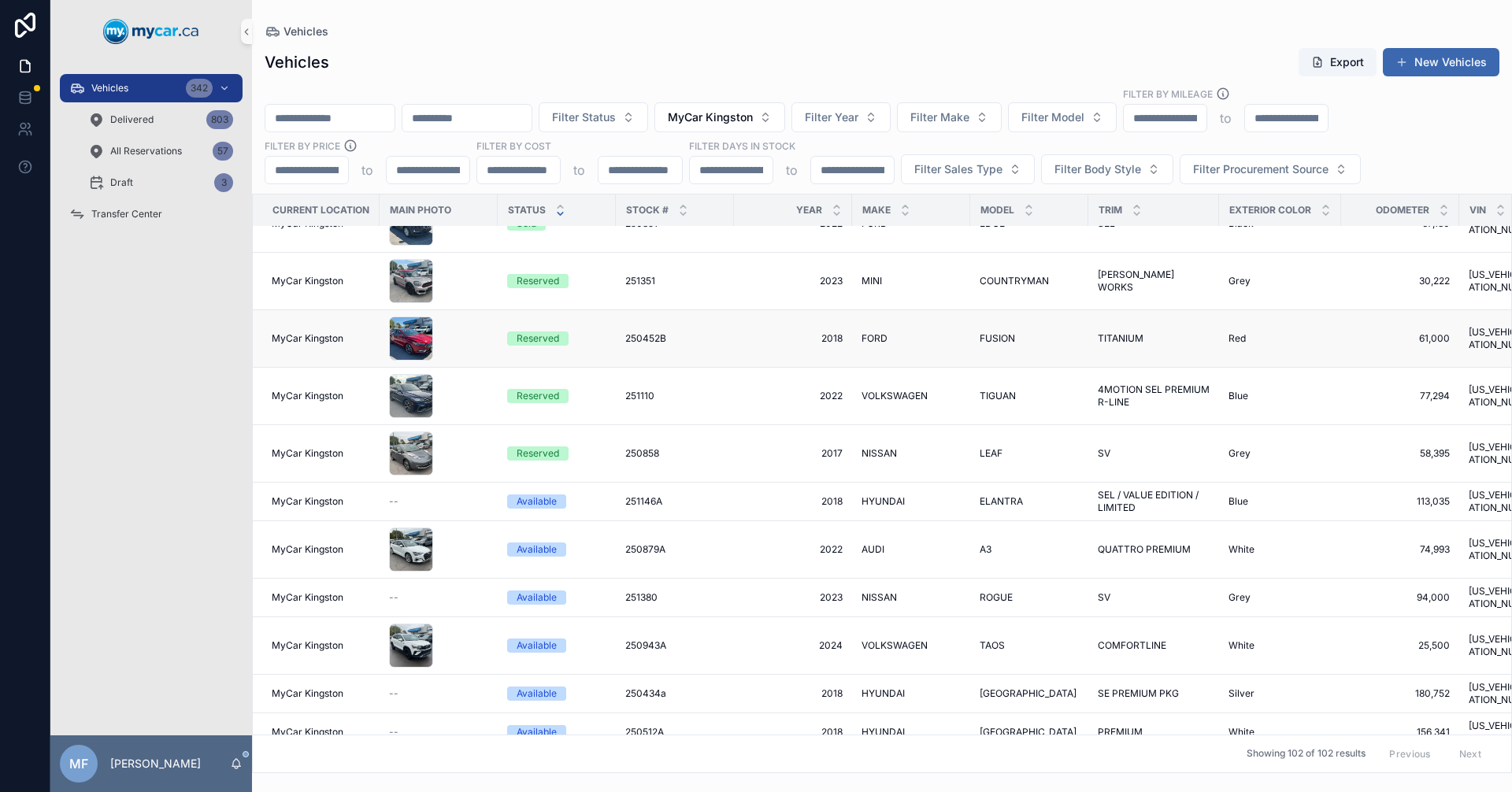
click at [718, 335] on td "250452B 250452B" at bounding box center [675, 339] width 118 height 58
click at [647, 332] on span "250452B" at bounding box center [645, 339] width 41 height 13
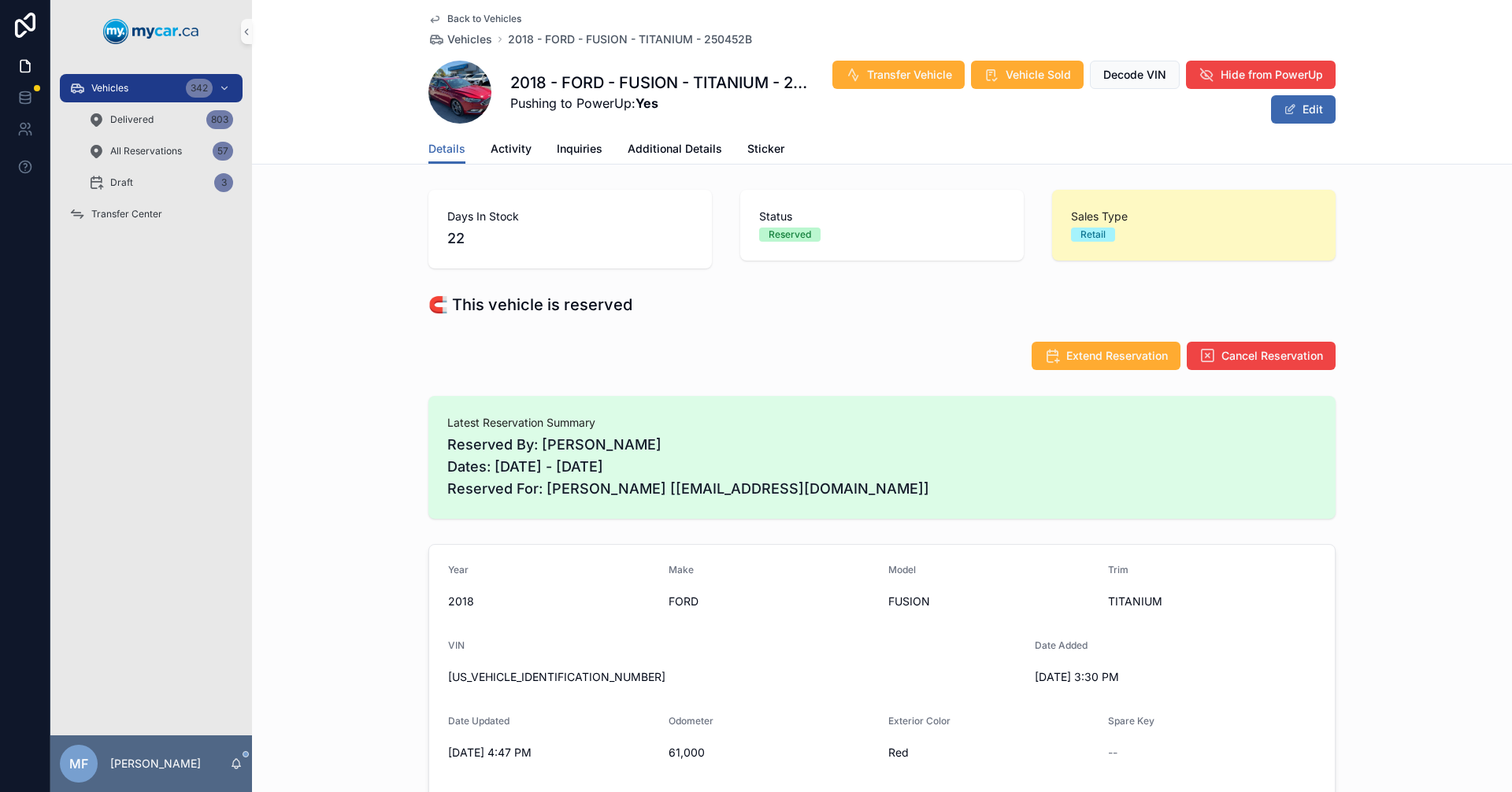
click at [478, 15] on span "Back to Vehicles" at bounding box center [484, 19] width 74 height 13
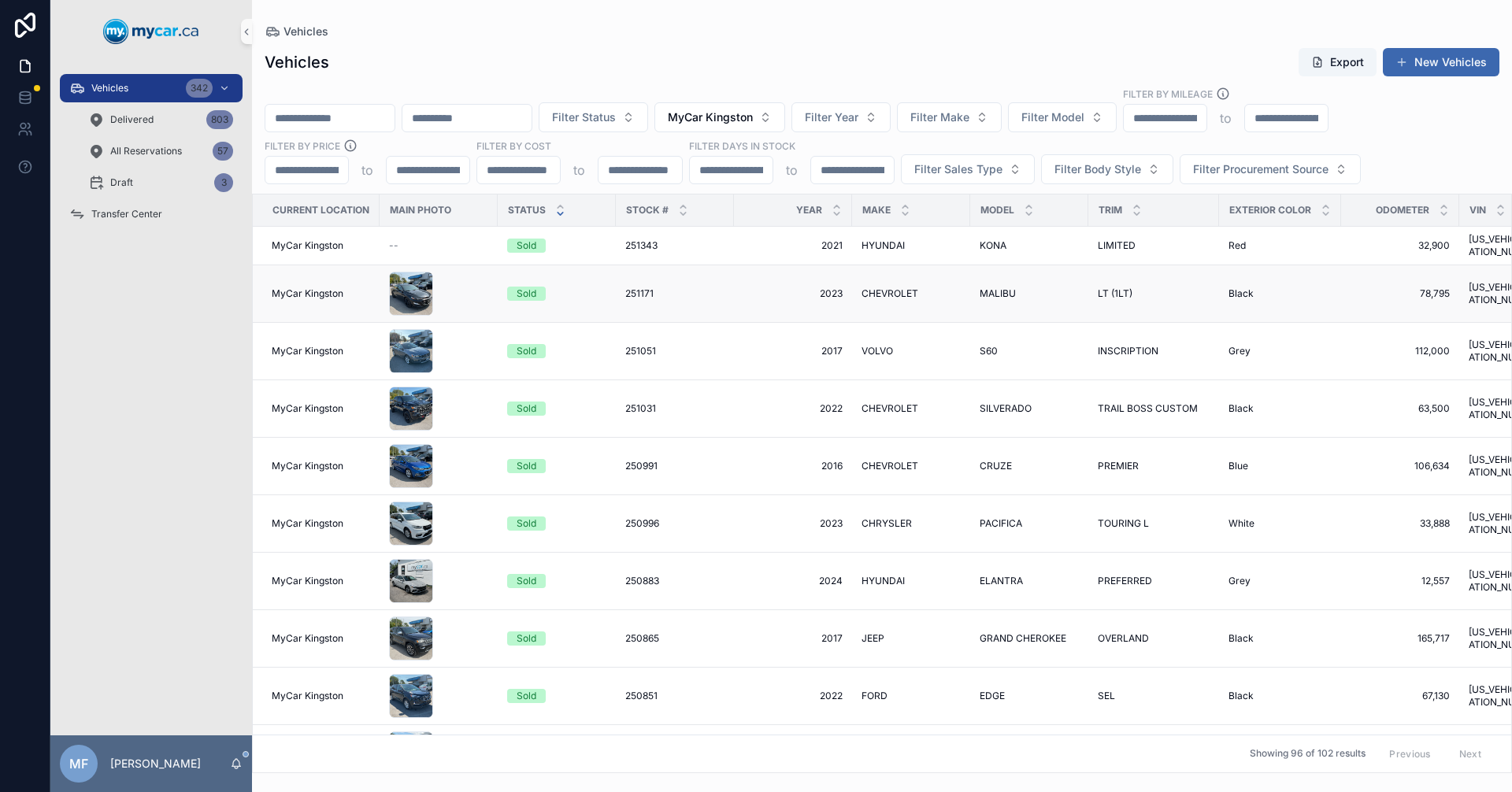
click at [672, 287] on div "251171 251171" at bounding box center [675, 294] width 99 height 13
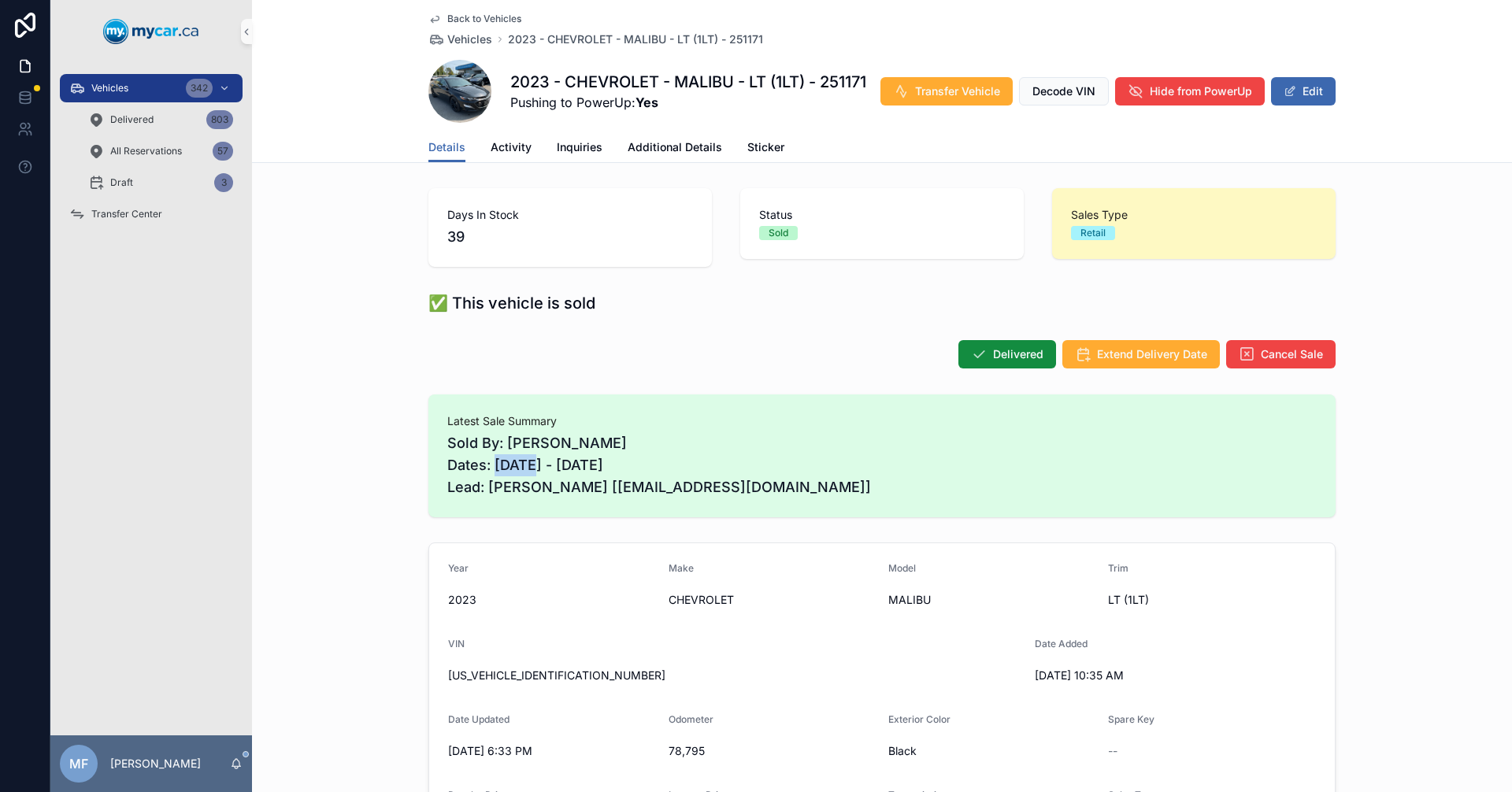
drag, startPoint x: 501, startPoint y: 461, endPoint x: 764, endPoint y: 457, distance: 263.0
click at [688, 463] on span "Sold By: [PERSON_NAME] Dates: [DATE] - [DATE] Lead: [PERSON_NAME] [[EMAIL_ADDRE…" at bounding box center [881, 465] width 869 height 66
click at [466, 20] on span "Back to Vehicles" at bounding box center [484, 19] width 74 height 13
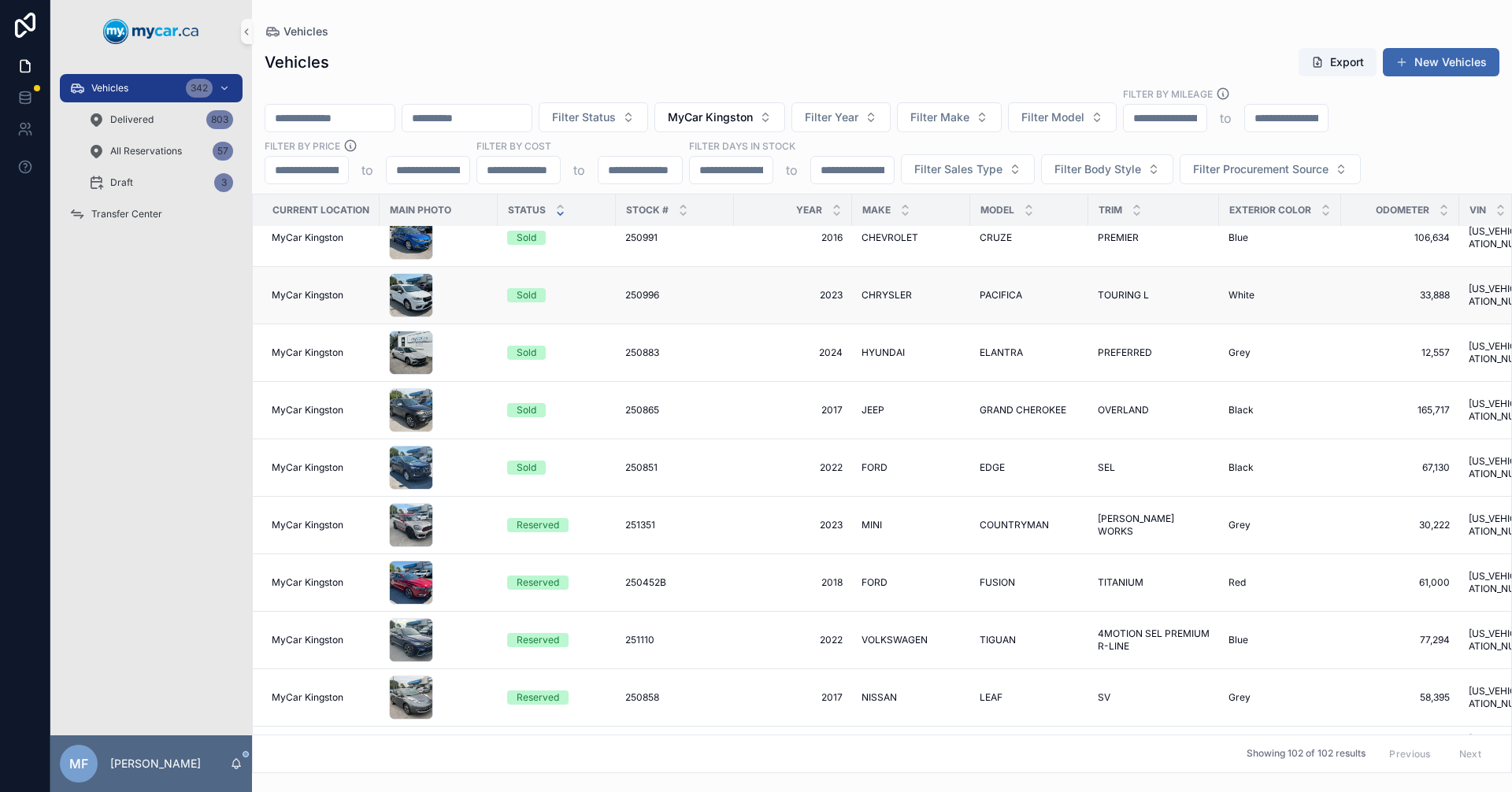
scroll to position [315, 0]
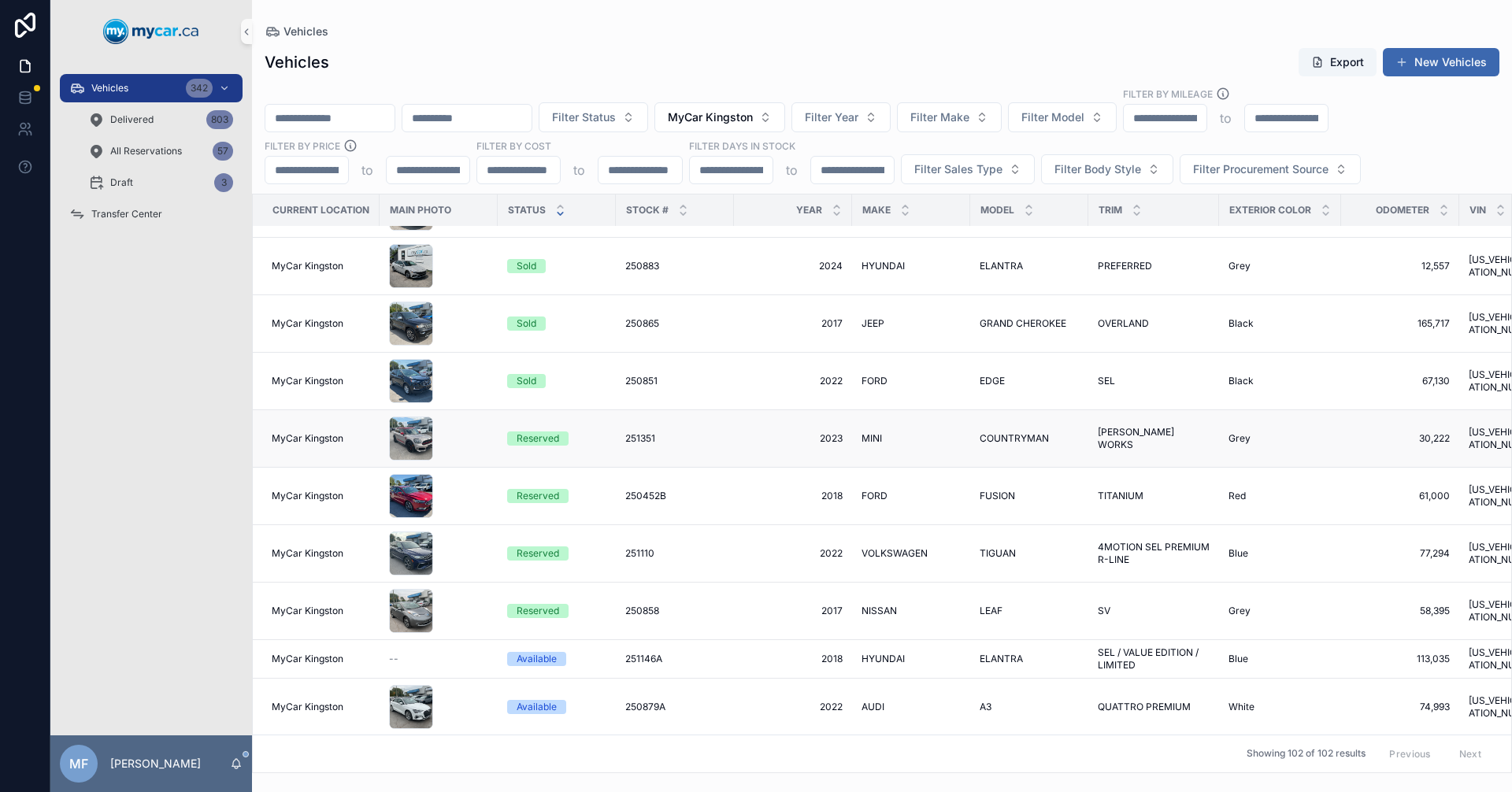
click at [764, 439] on td "2023 2023" at bounding box center [792, 439] width 118 height 58
click at [922, 432] on div "MINI MINI" at bounding box center [911, 439] width 99 height 13
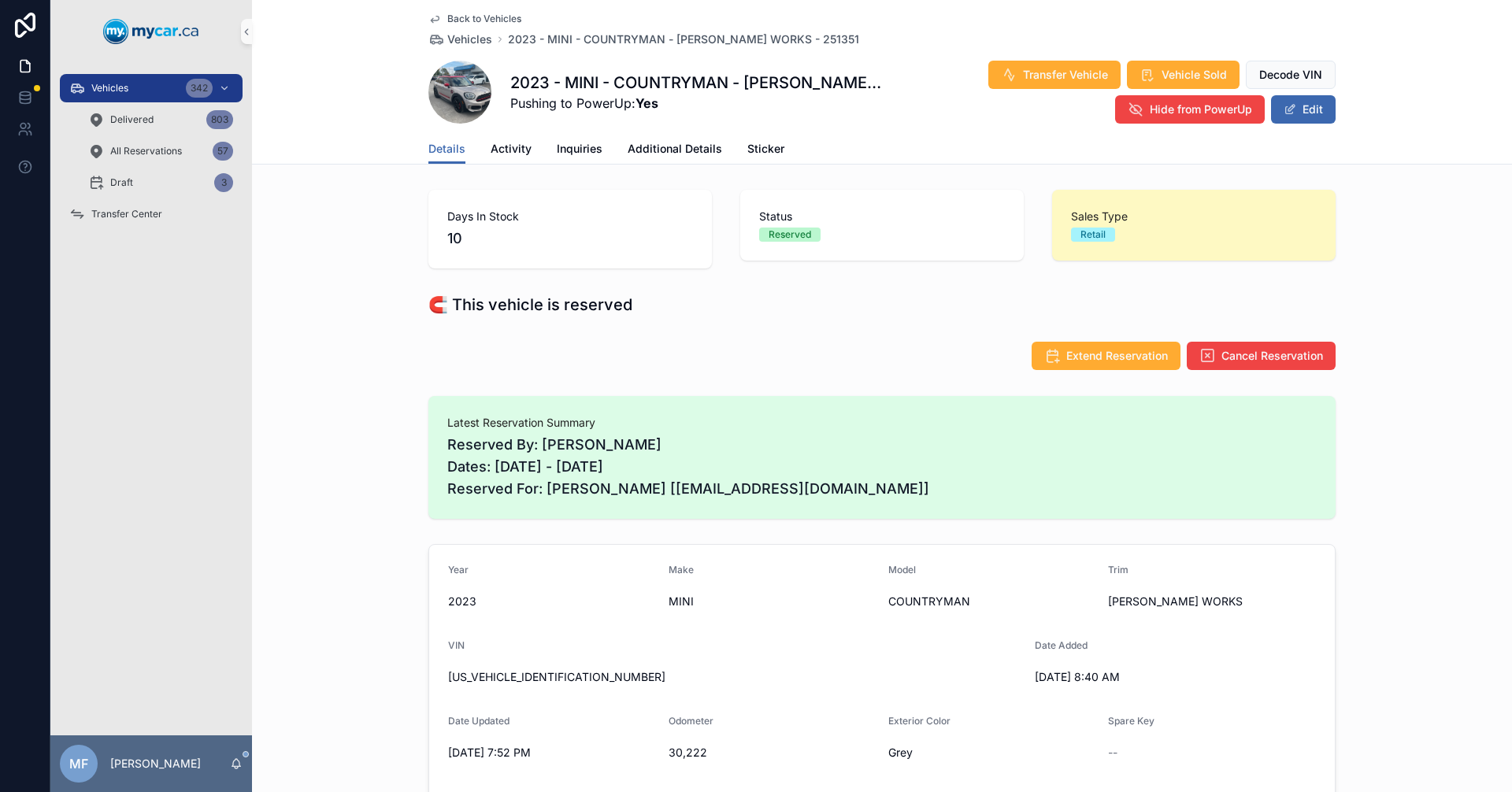
click at [458, 16] on span "Back to Vehicles" at bounding box center [484, 19] width 74 height 13
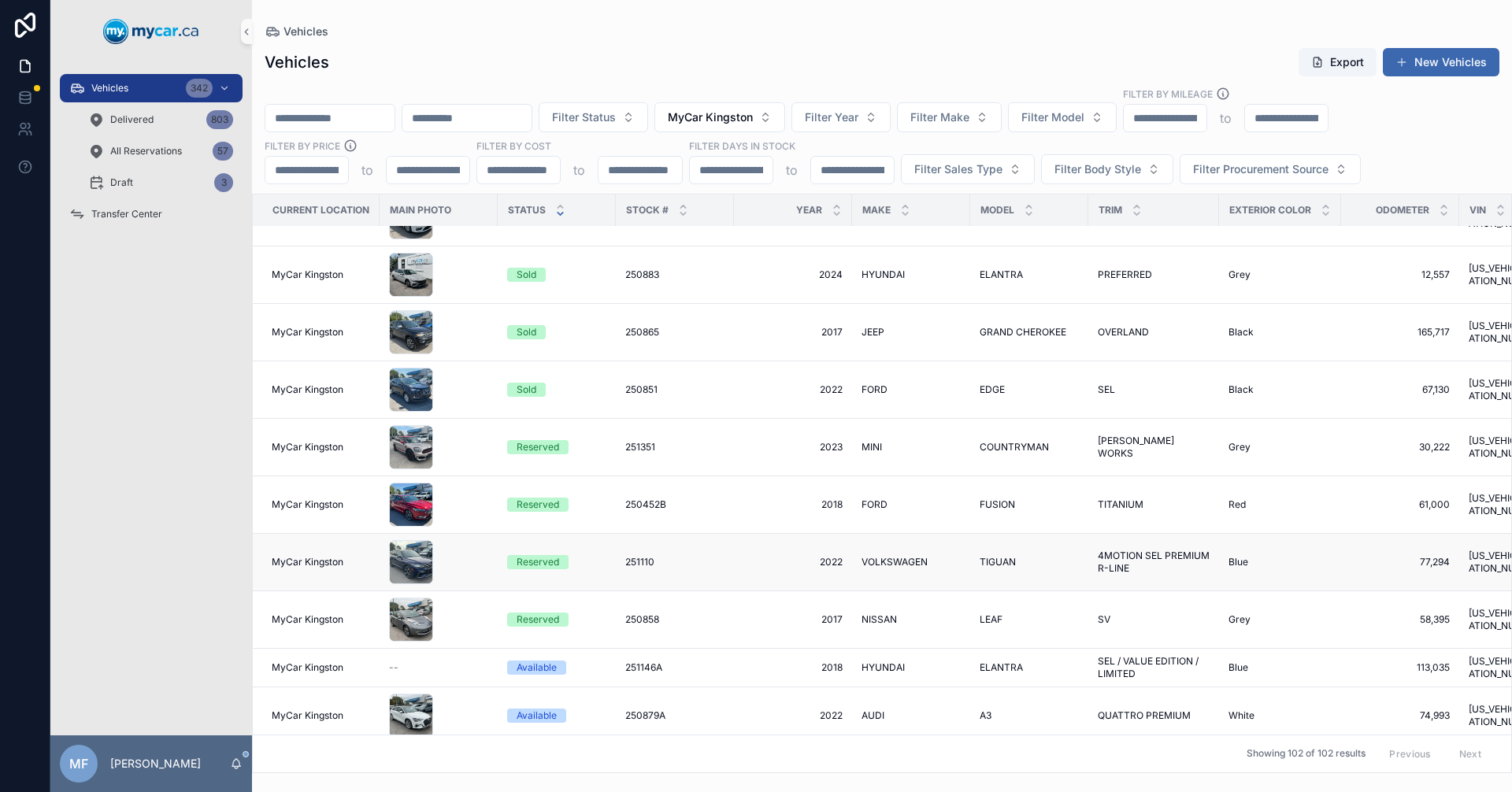
scroll to position [315, 0]
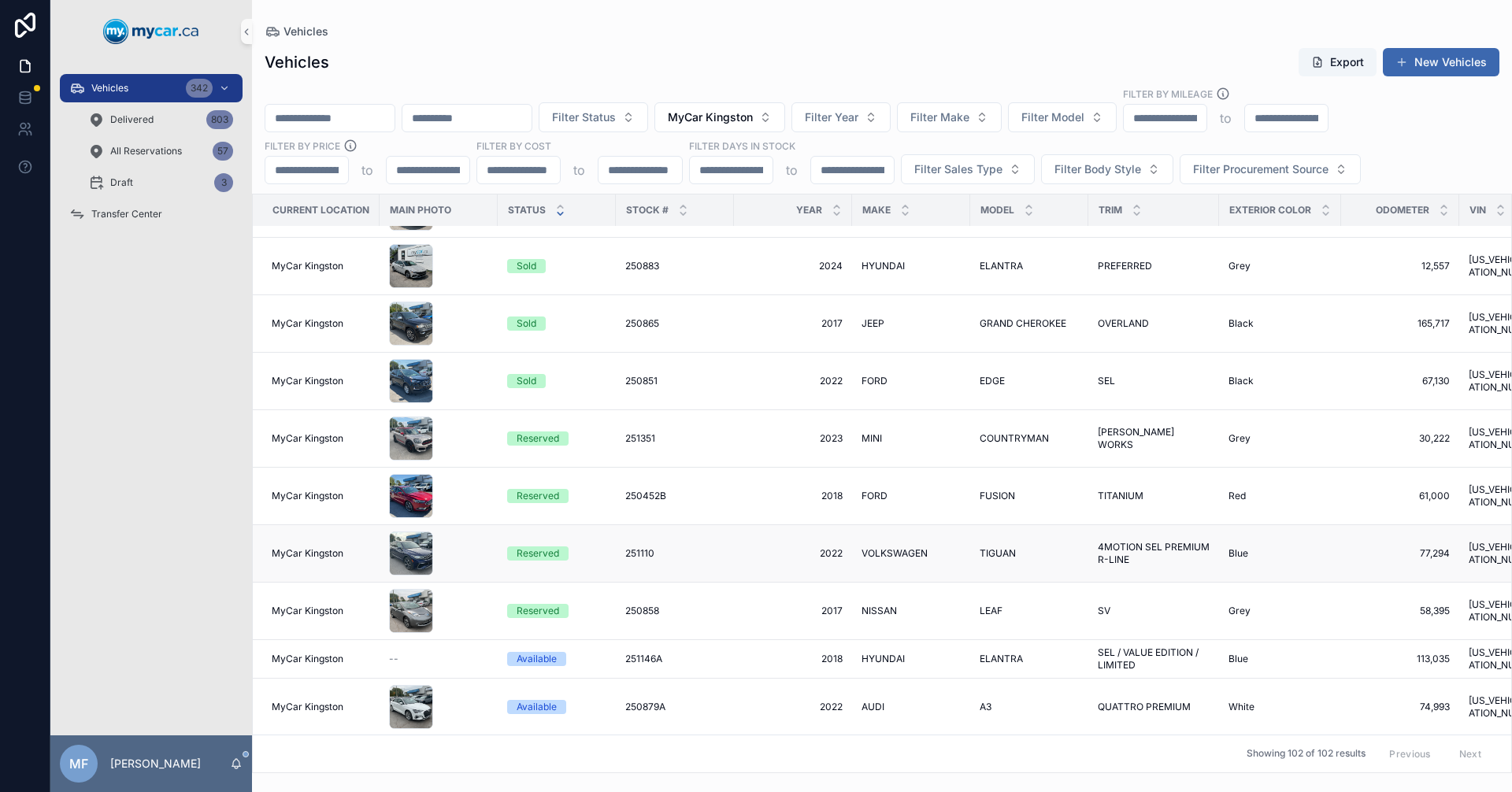
click at [788, 549] on td "2022 2022" at bounding box center [792, 554] width 118 height 58
click at [647, 547] on span "251110" at bounding box center [639, 553] width 29 height 13
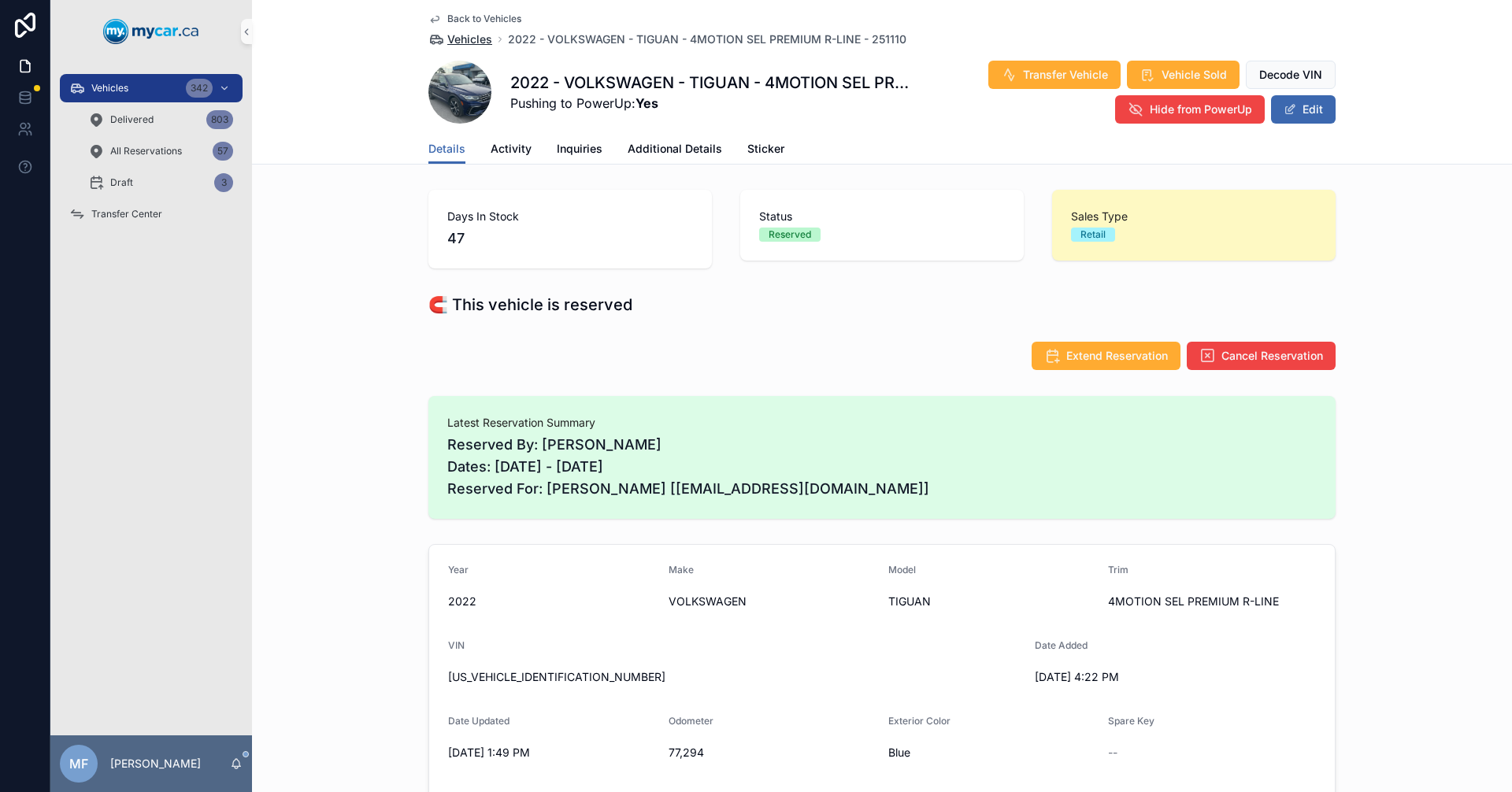
click at [462, 42] on span "Vehicles" at bounding box center [470, 39] width 45 height 16
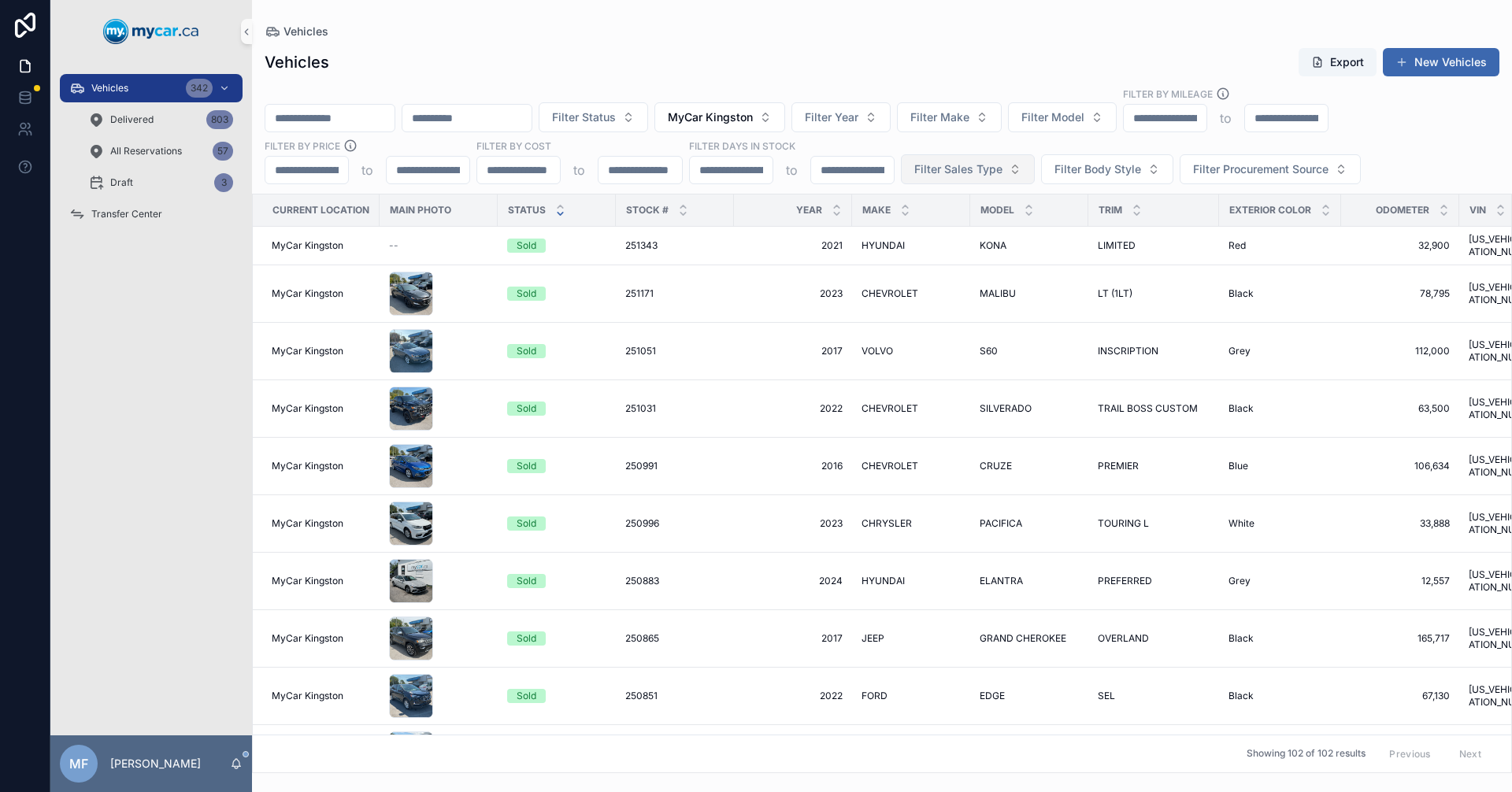
click at [960, 165] on span "Filter Sales Type" at bounding box center [958, 170] width 88 height 16
click at [902, 238] on div "Wholesale" at bounding box center [967, 232] width 189 height 25
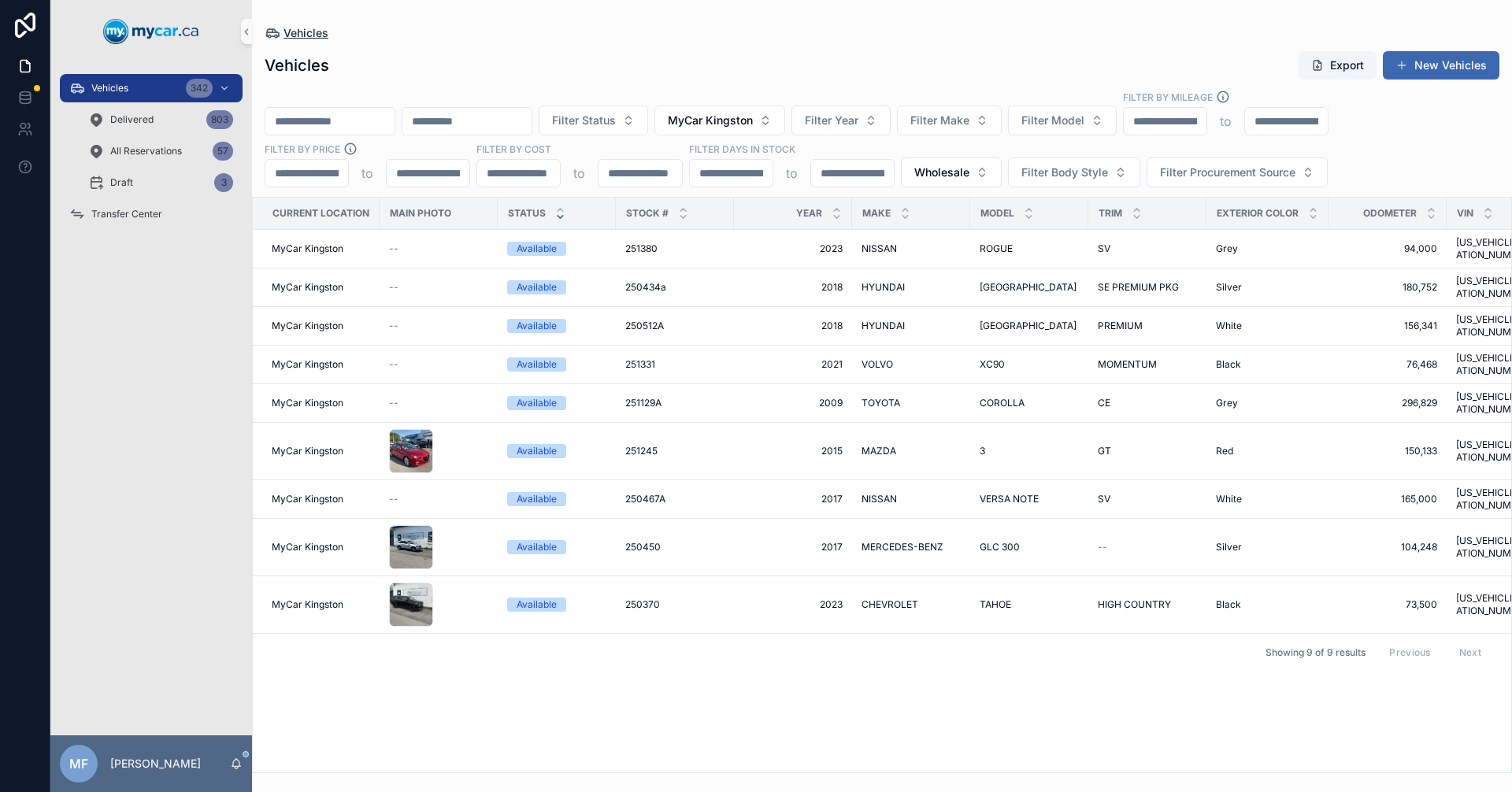
click at [284, 32] on span "Vehicles" at bounding box center [306, 33] width 45 height 16
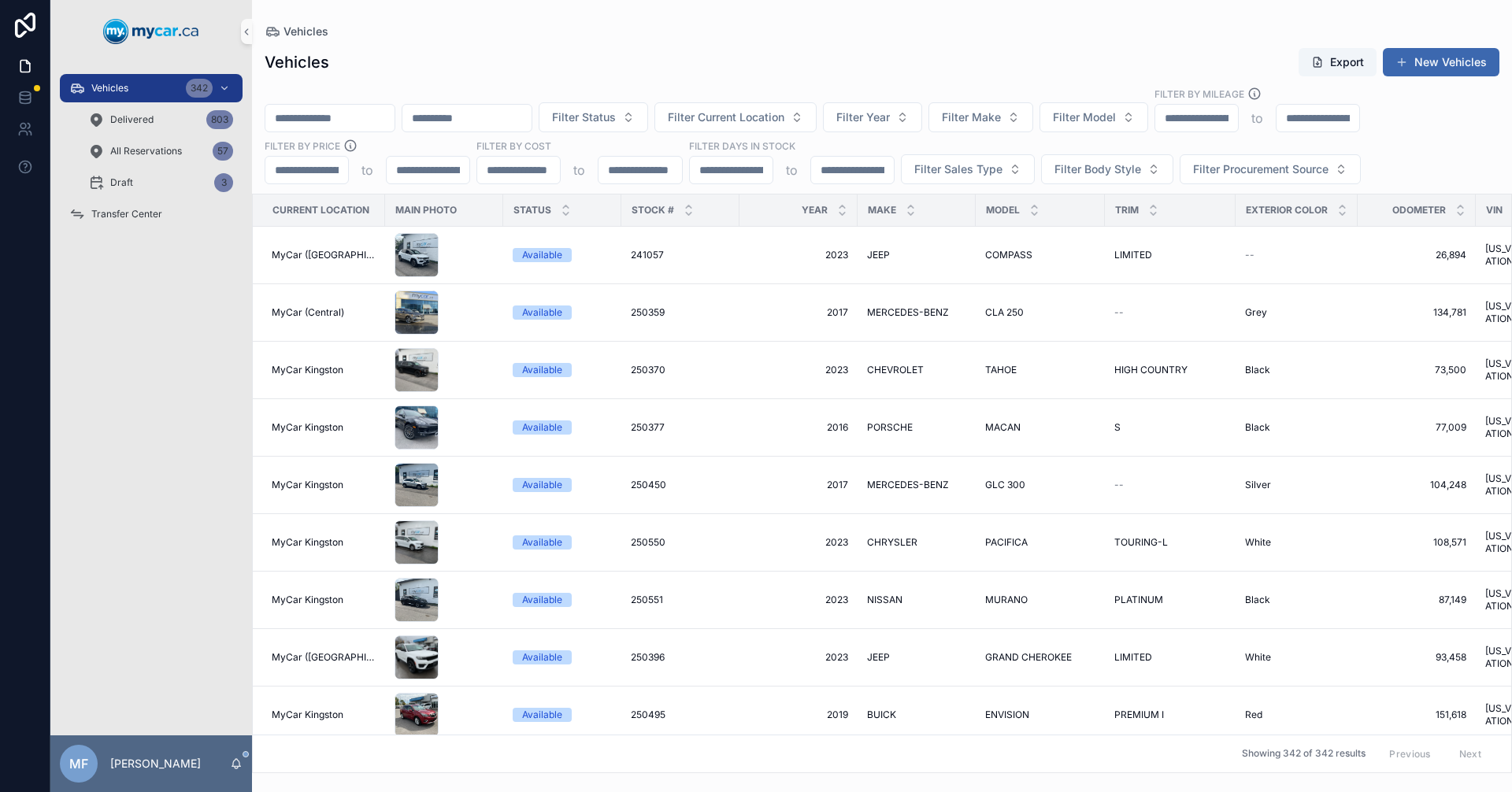
click at [490, 58] on div "Vehicles Export New Vehicles" at bounding box center [881, 62] width 1235 height 30
drag, startPoint x: 565, startPoint y: 60, endPoint x: 534, endPoint y: 71, distance: 32.9
click at [563, 59] on div "Vehicles Export New Vehicles" at bounding box center [881, 62] width 1235 height 30
click at [381, 114] on input "scrollable content" at bounding box center [329, 119] width 129 height 22
click at [780, 115] on span "Filter Current Location" at bounding box center [726, 118] width 116 height 16
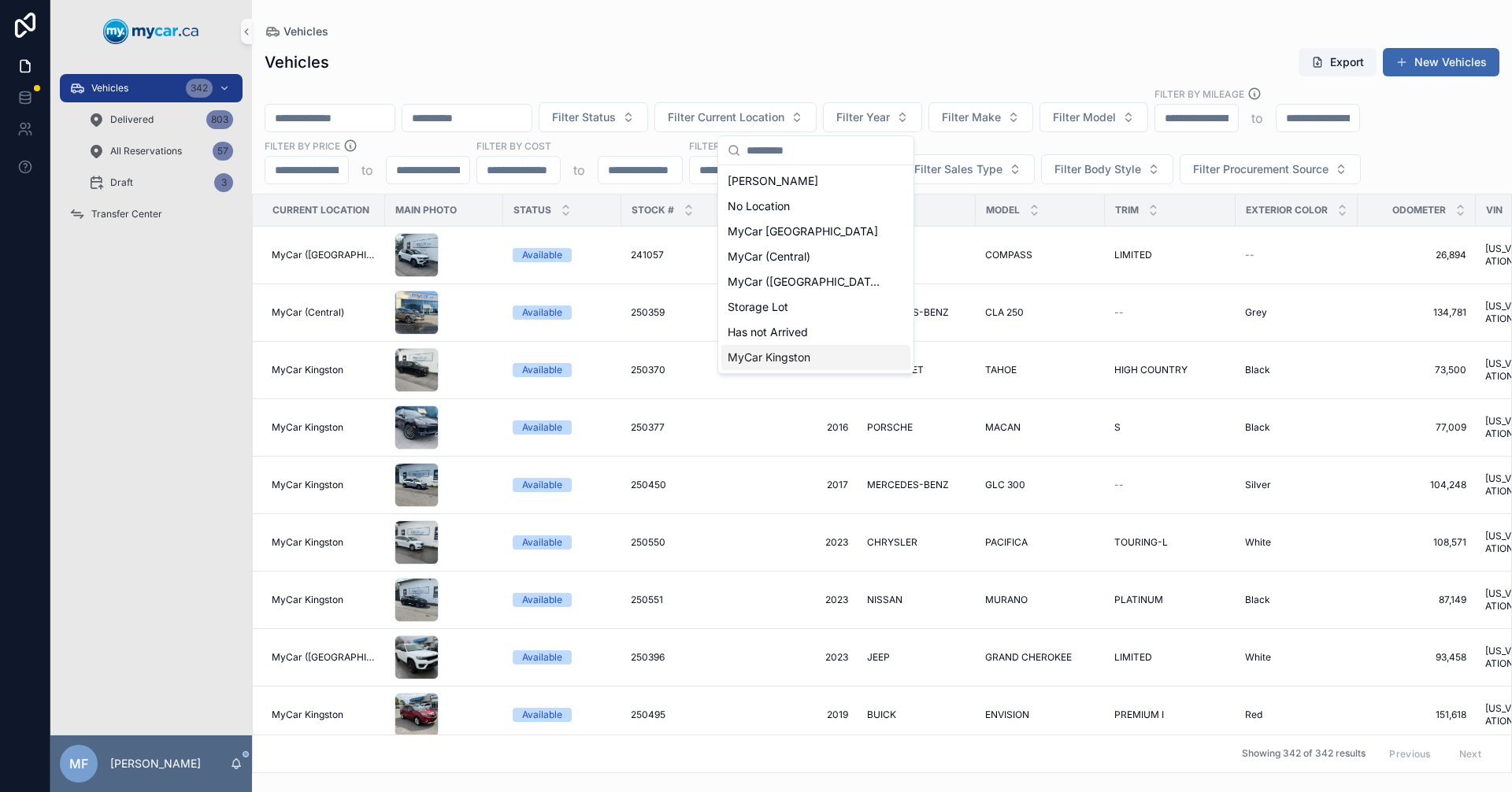
click at [788, 355] on span "MyCar Kingston" at bounding box center [768, 357] width 83 height 16
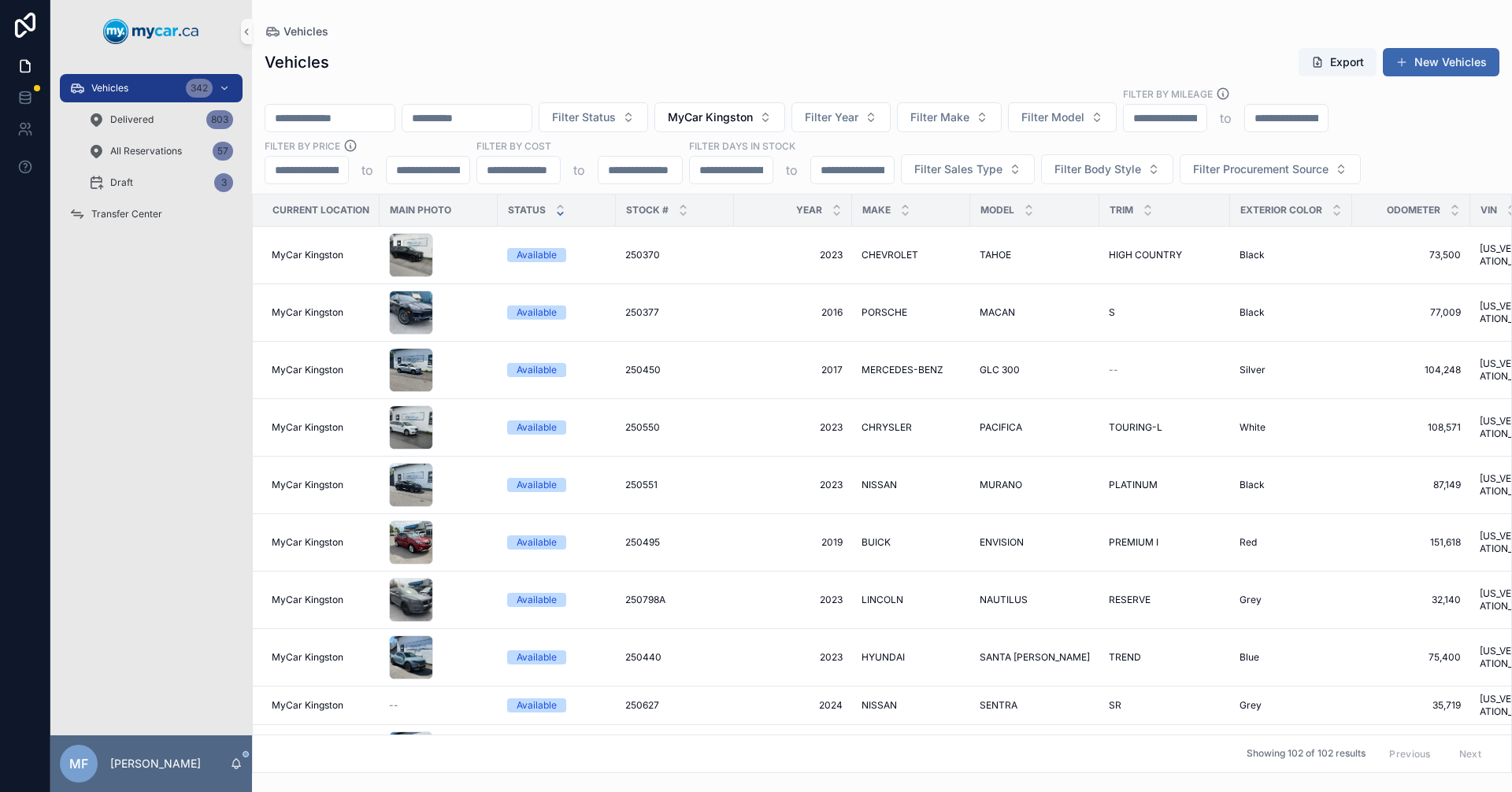
click at [562, 211] on icon "scrollable content" at bounding box center [560, 213] width 10 height 10
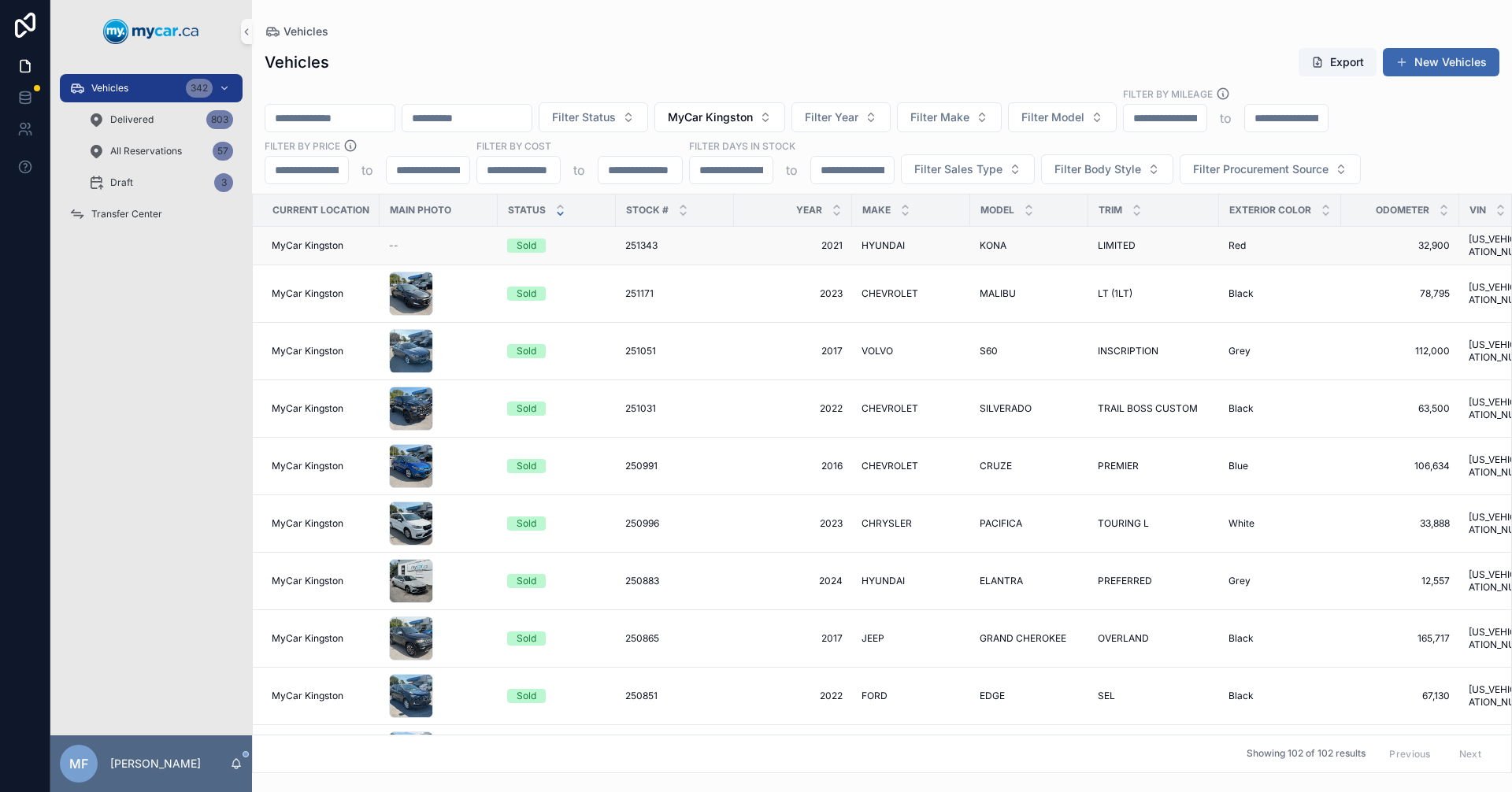
click at [698, 242] on div "251343 251343" at bounding box center [675, 246] width 99 height 13
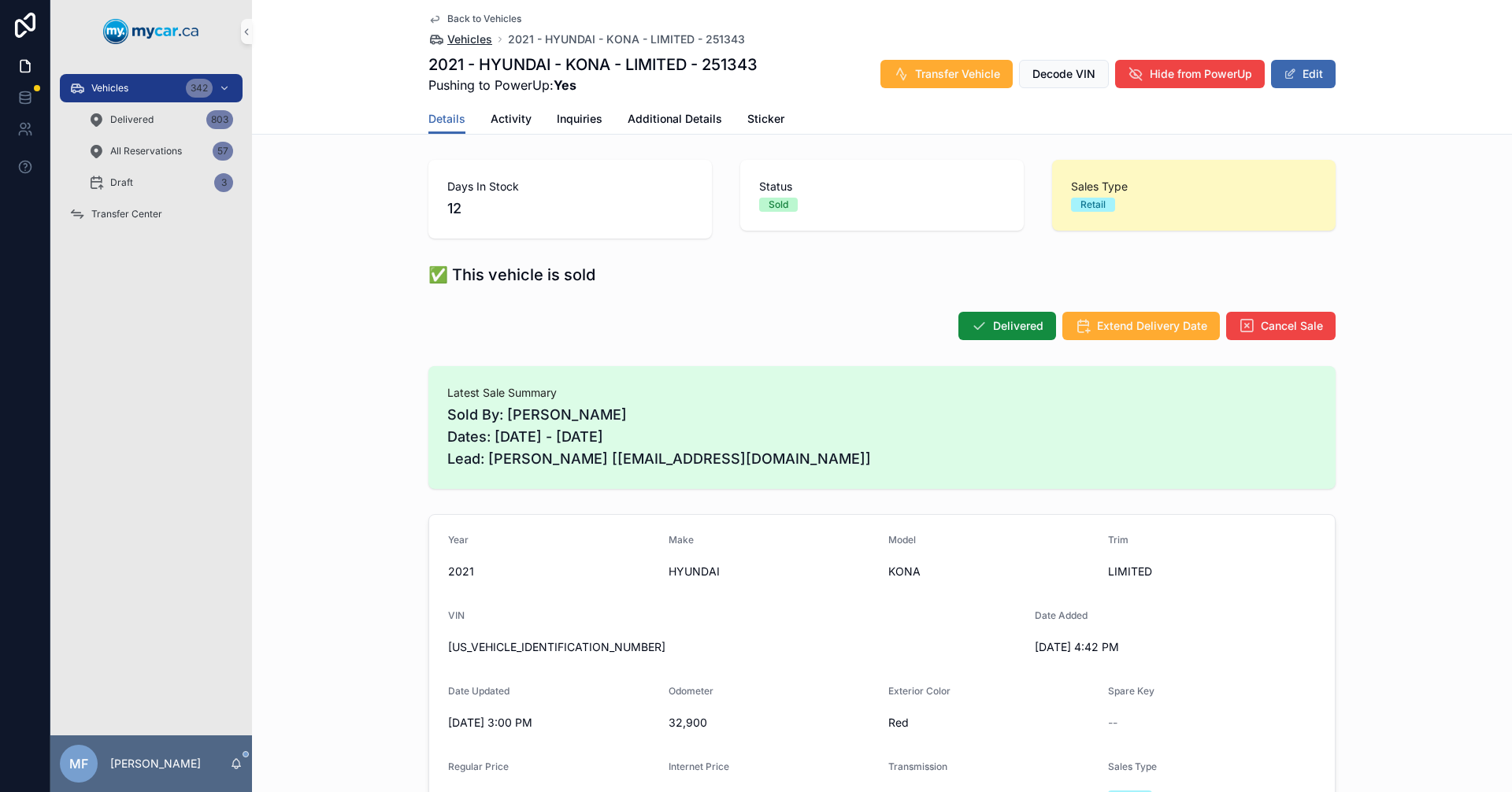
click at [474, 38] on span "Vehicles" at bounding box center [470, 39] width 45 height 16
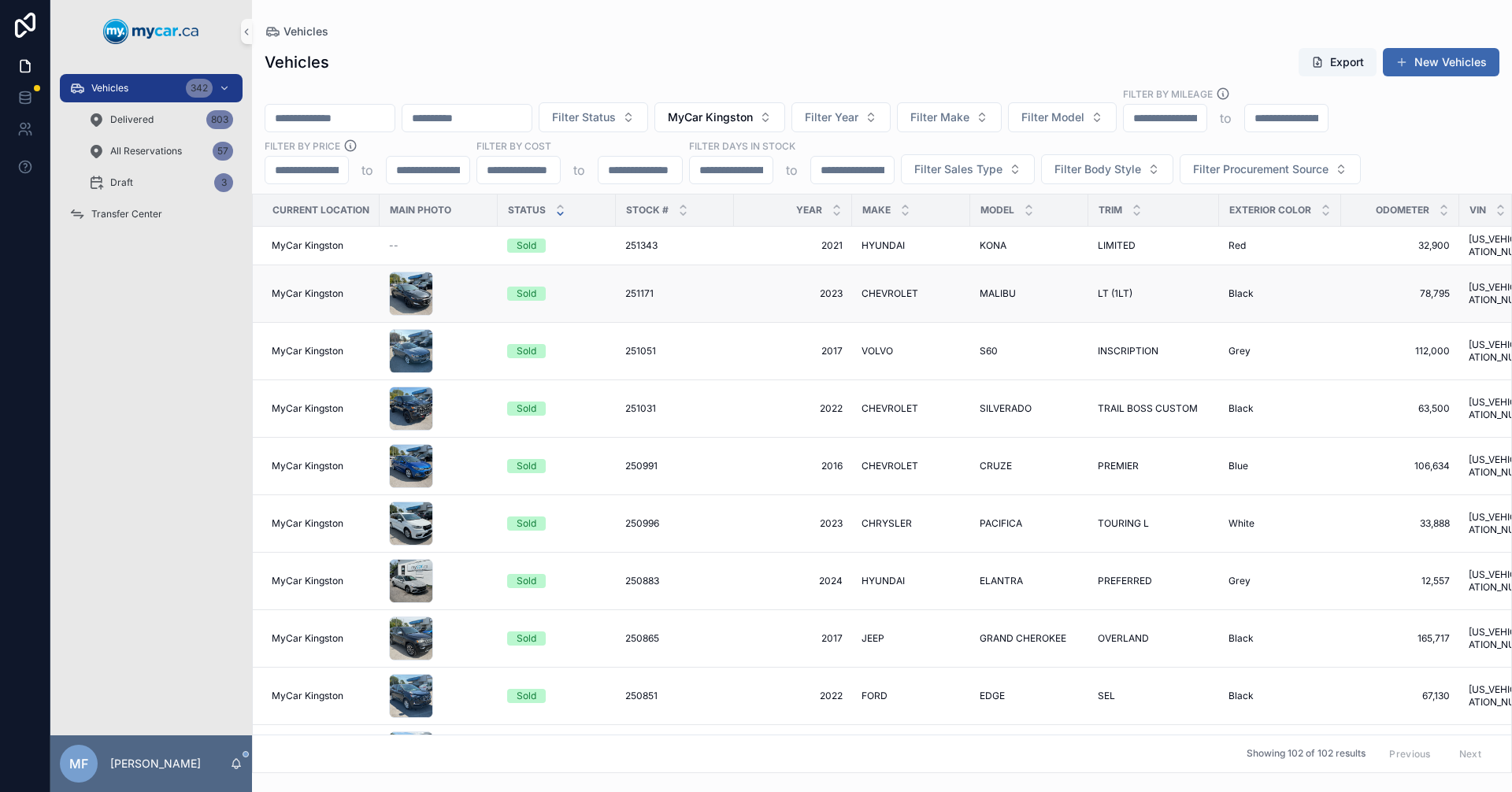
click at [735, 285] on td "2023 2023" at bounding box center [792, 294] width 118 height 58
click at [690, 287] on div "251171 251171" at bounding box center [675, 294] width 99 height 13
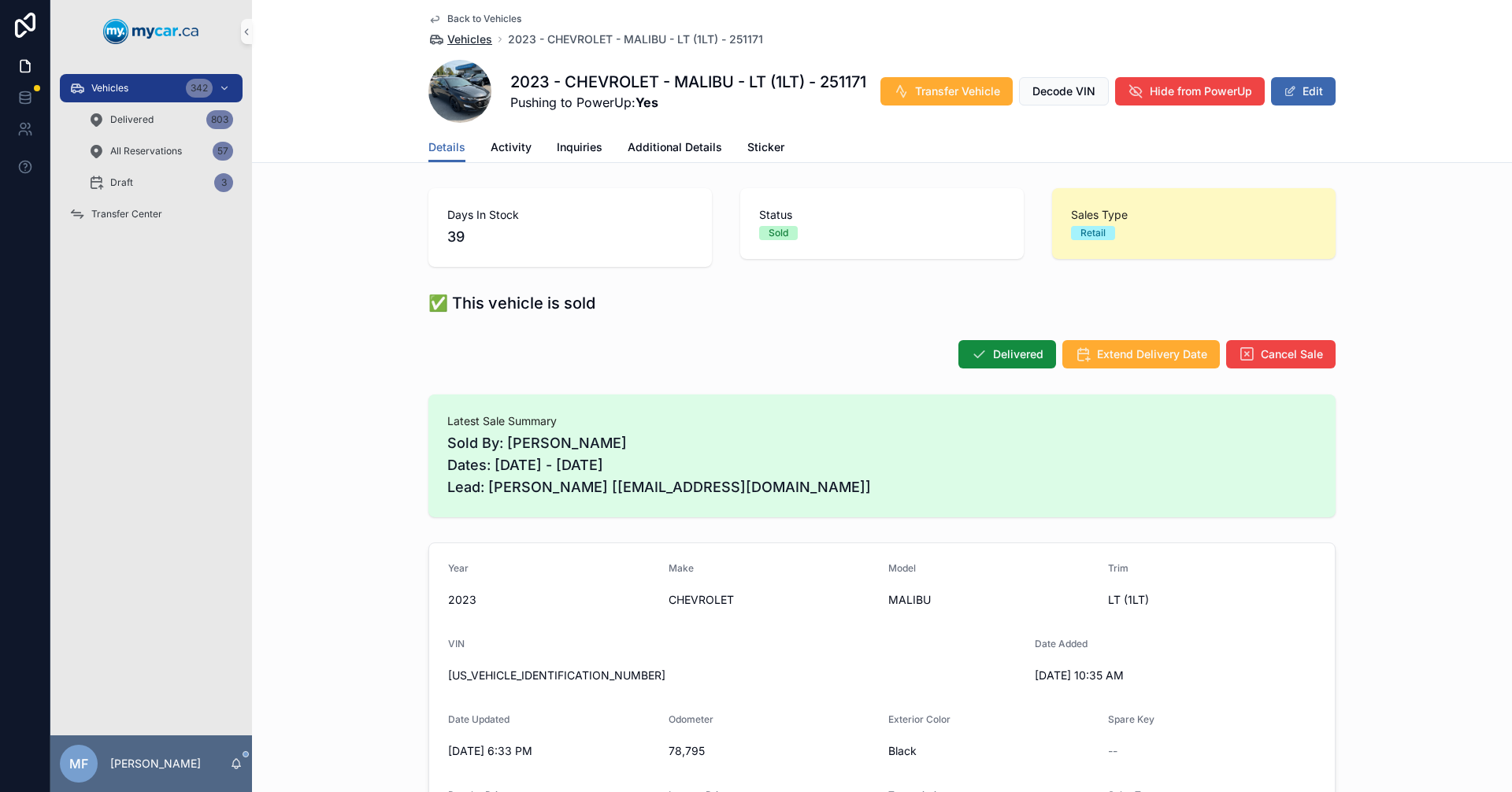
click at [468, 41] on span "Vehicles" at bounding box center [470, 39] width 45 height 16
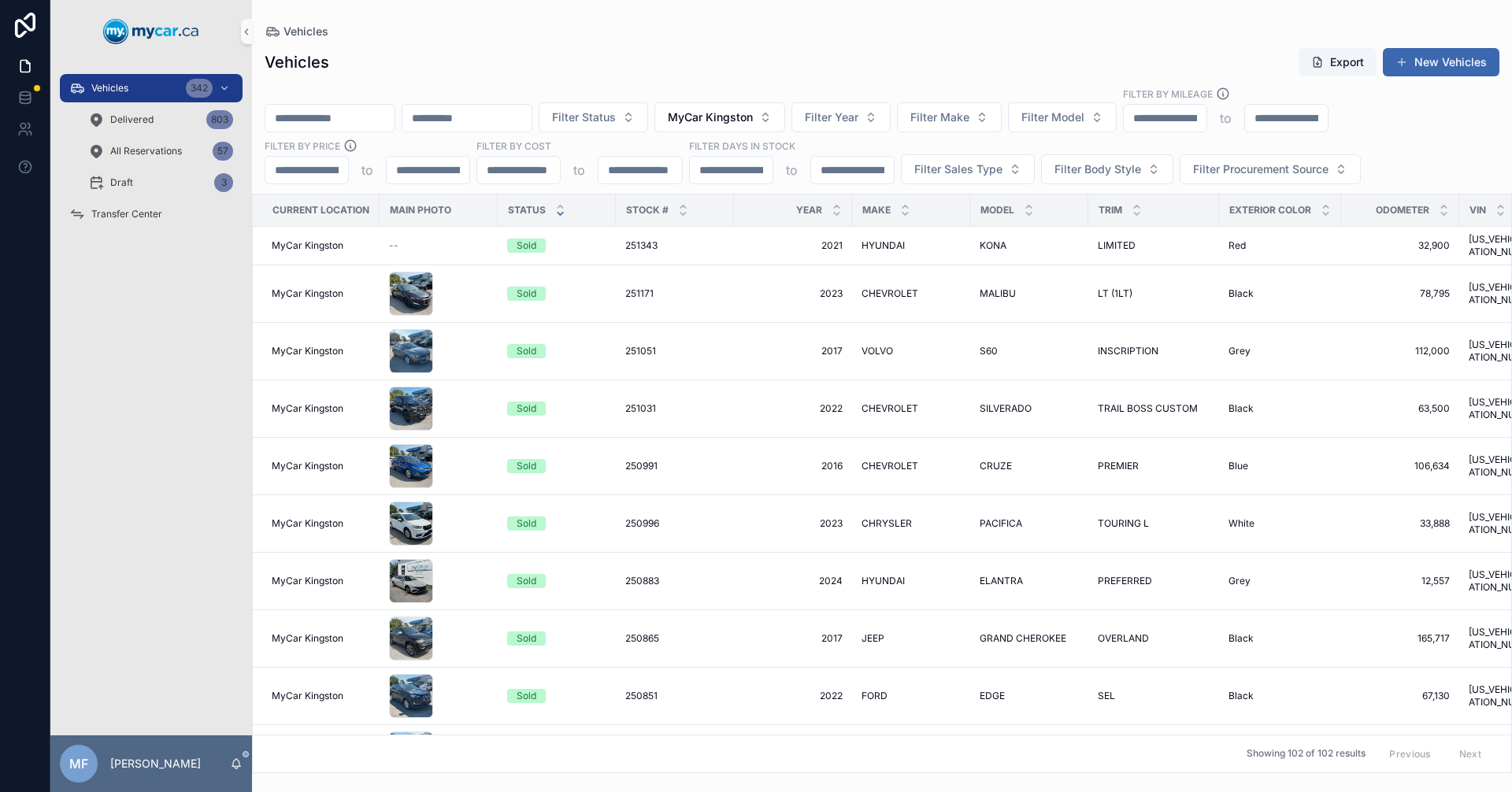
click at [369, 121] on input "scrollable content" at bounding box center [329, 119] width 129 height 22
type input "******"
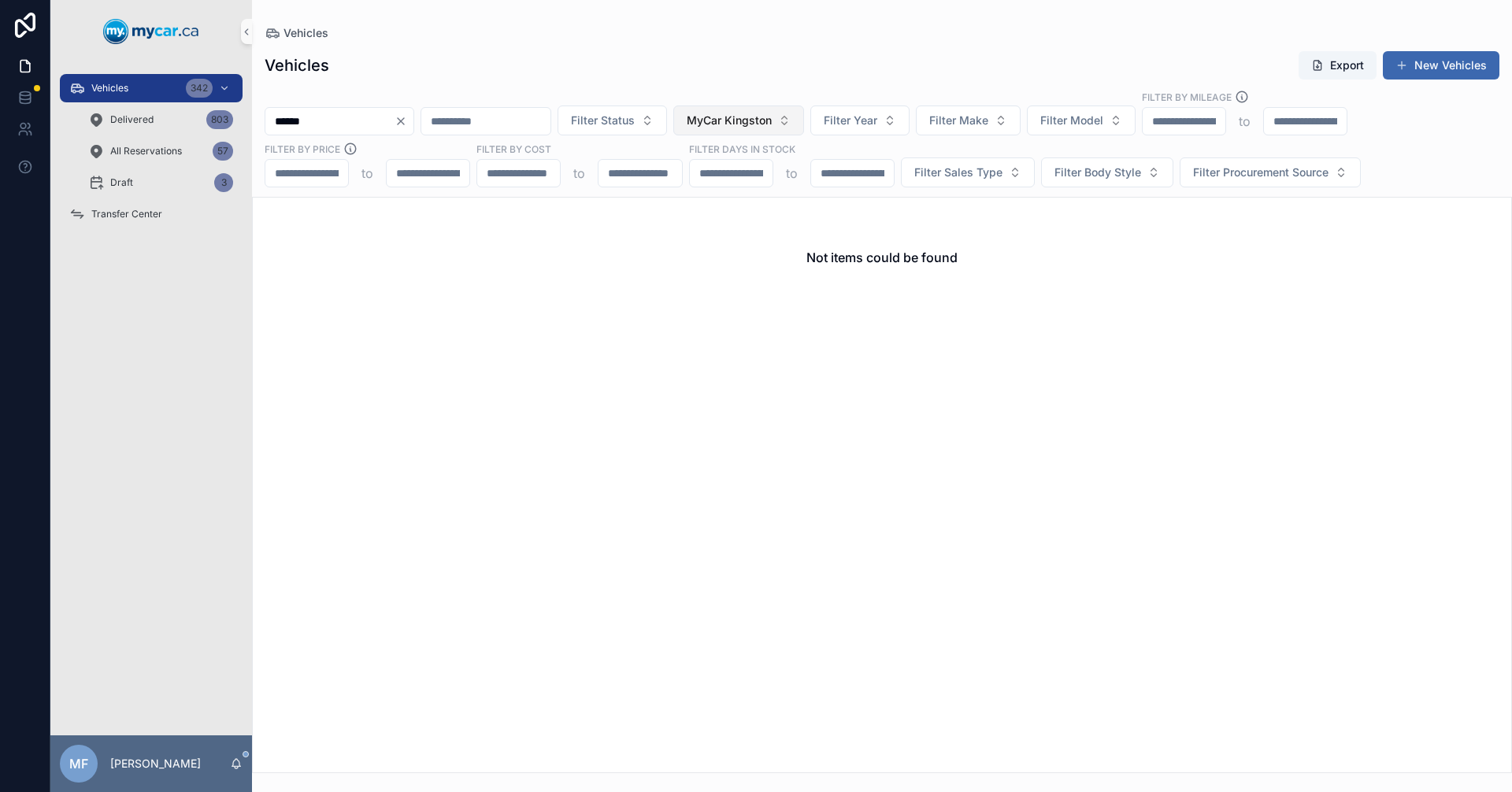
click at [772, 119] on span "MyCar Kingston" at bounding box center [729, 121] width 85 height 16
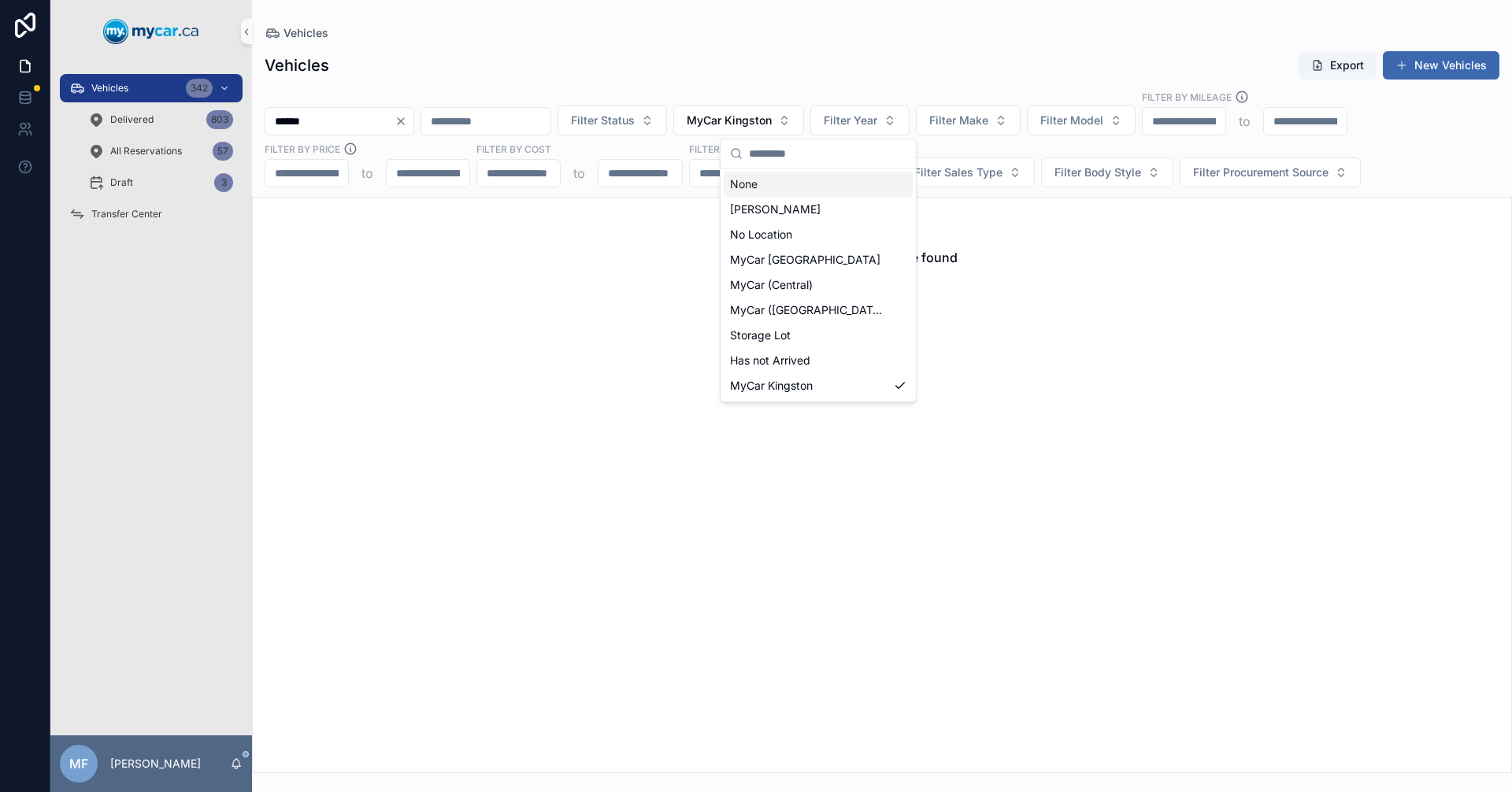
click at [745, 182] on div "None" at bounding box center [818, 183] width 189 height 25
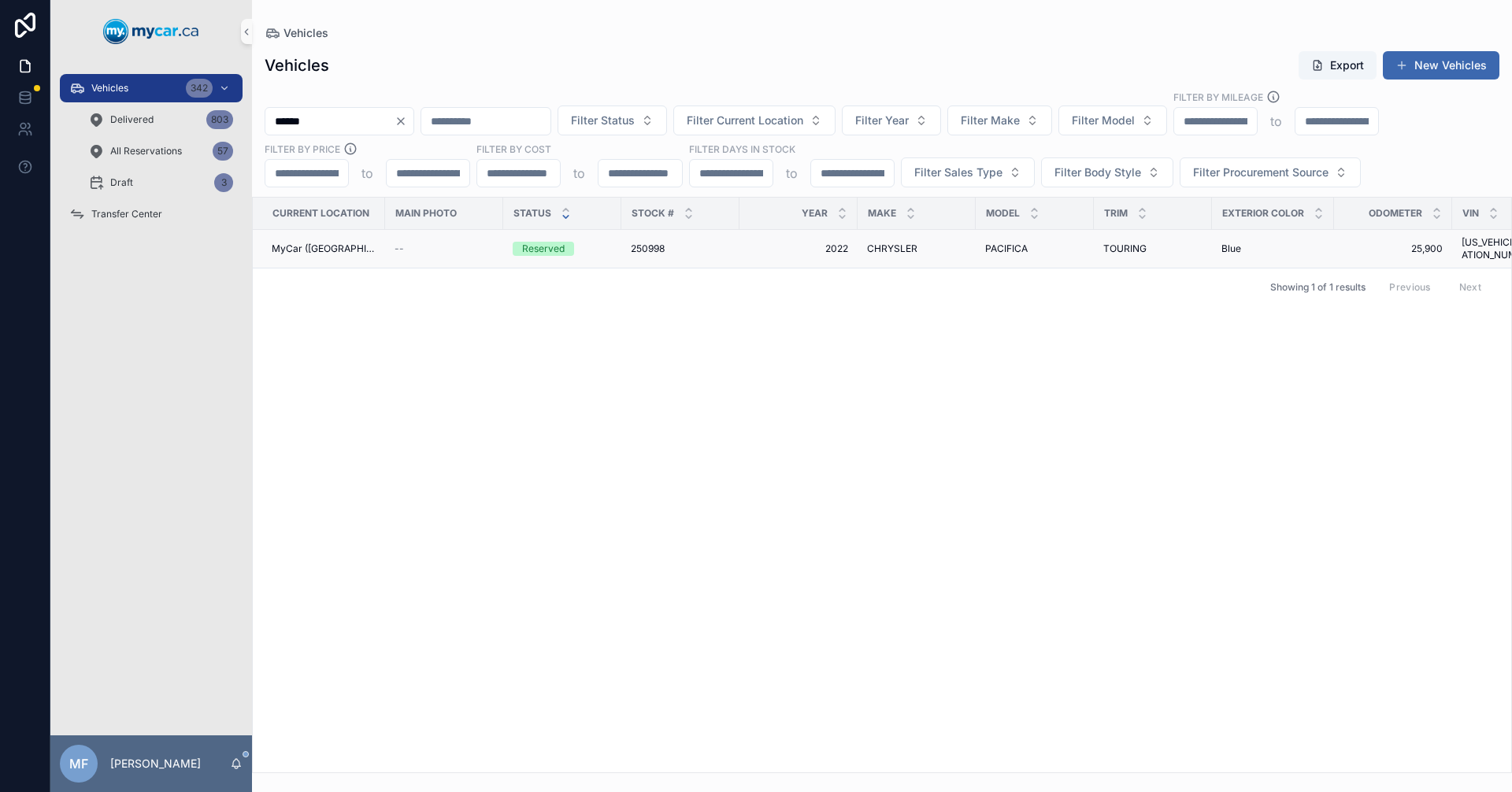
click at [717, 243] on div "250998 250998" at bounding box center [680, 249] width 99 height 13
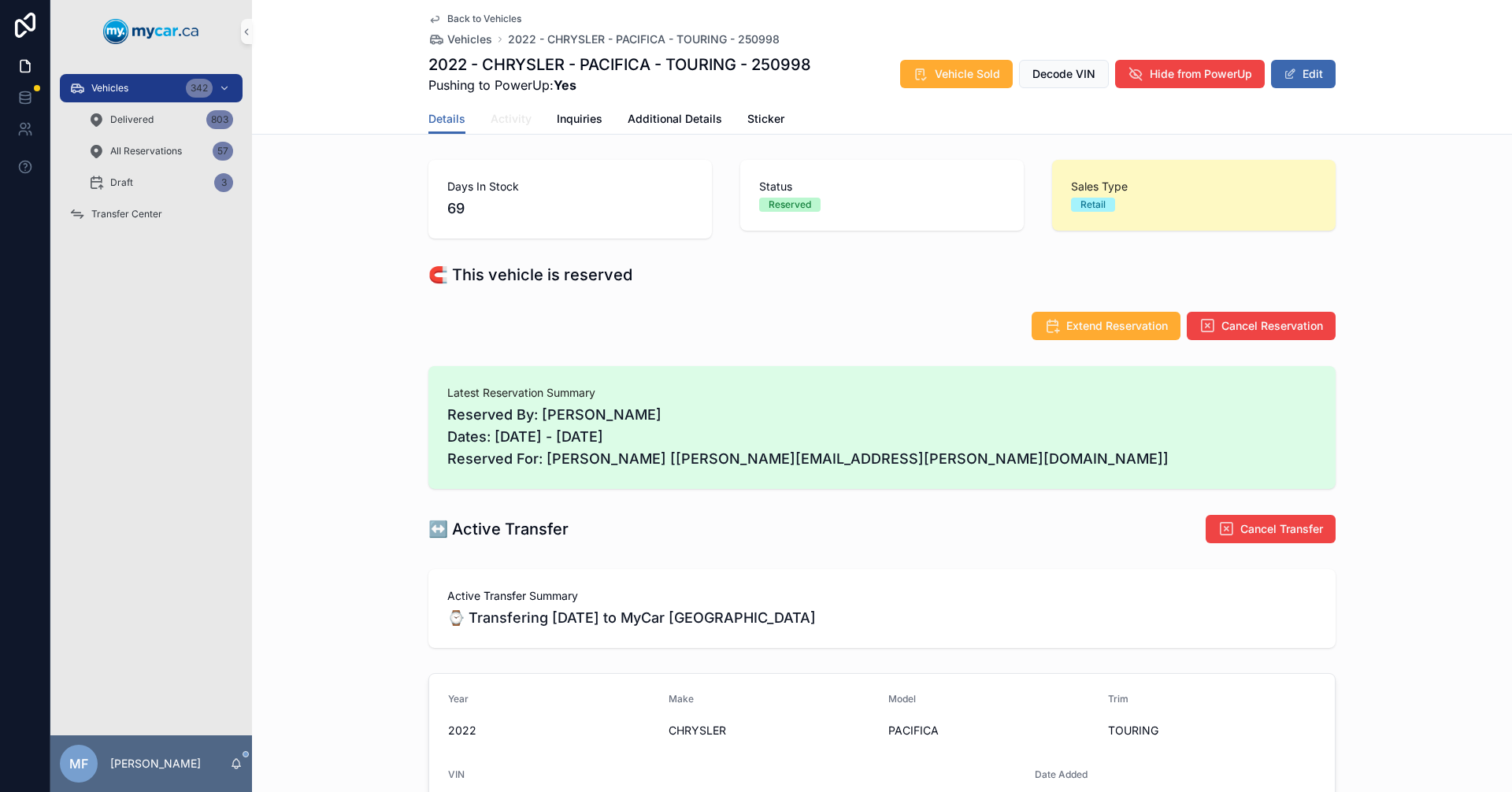
click at [517, 120] on span "Activity" at bounding box center [510, 119] width 41 height 16
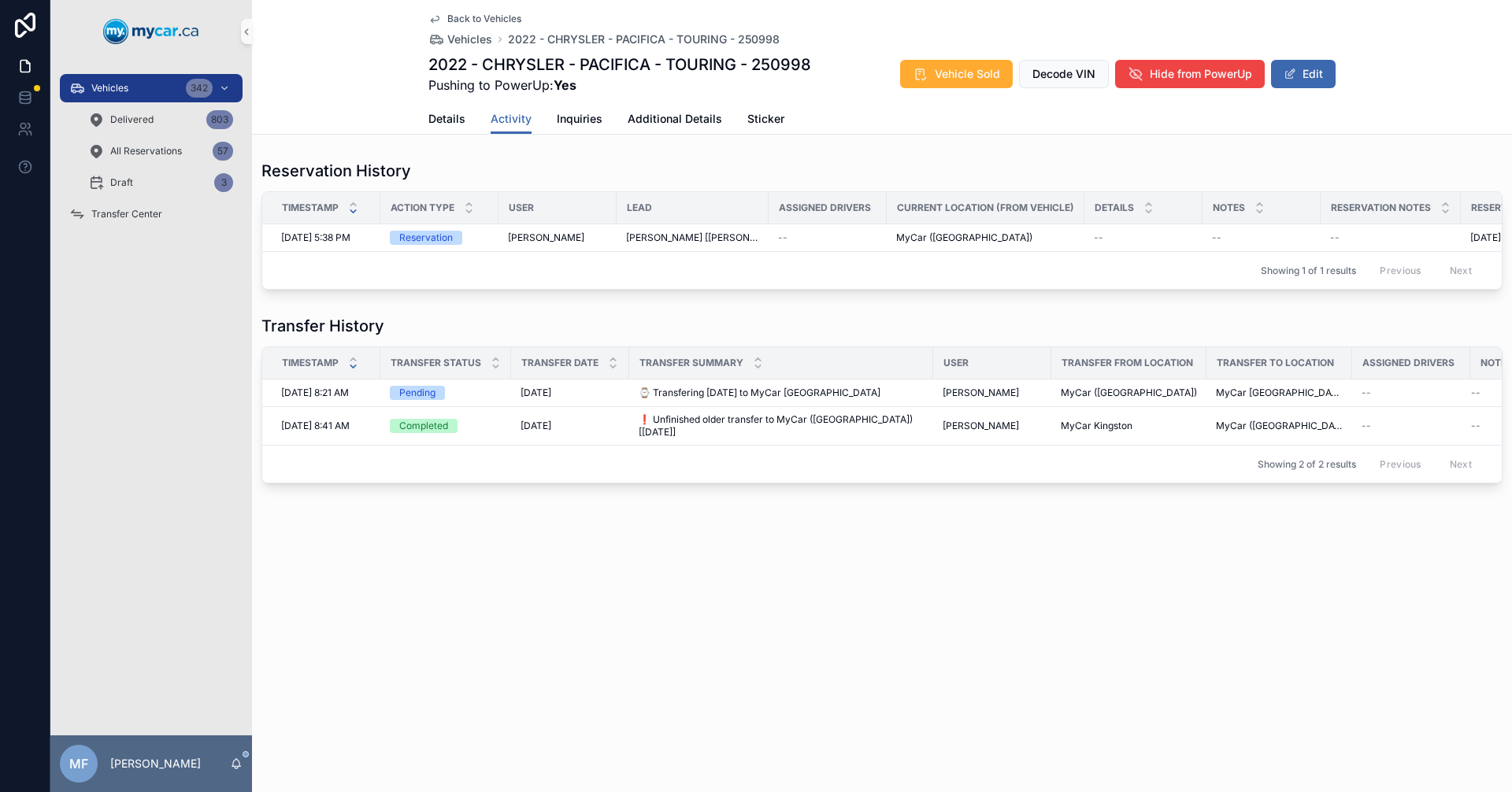
click at [628, 590] on div "Back to Vehicles Vehicles 2022 - CHRYSLER - PACIFICA - TOURING - 250998 2022 - …" at bounding box center [882, 295] width 1260 height 590
click at [708, 234] on span "[PERSON_NAME] [[PERSON_NAME][EMAIL_ADDRESS][PERSON_NAME][DOMAIN_NAME]]" at bounding box center [692, 238] width 133 height 13
click at [452, 37] on span "Vehicles" at bounding box center [470, 39] width 45 height 16
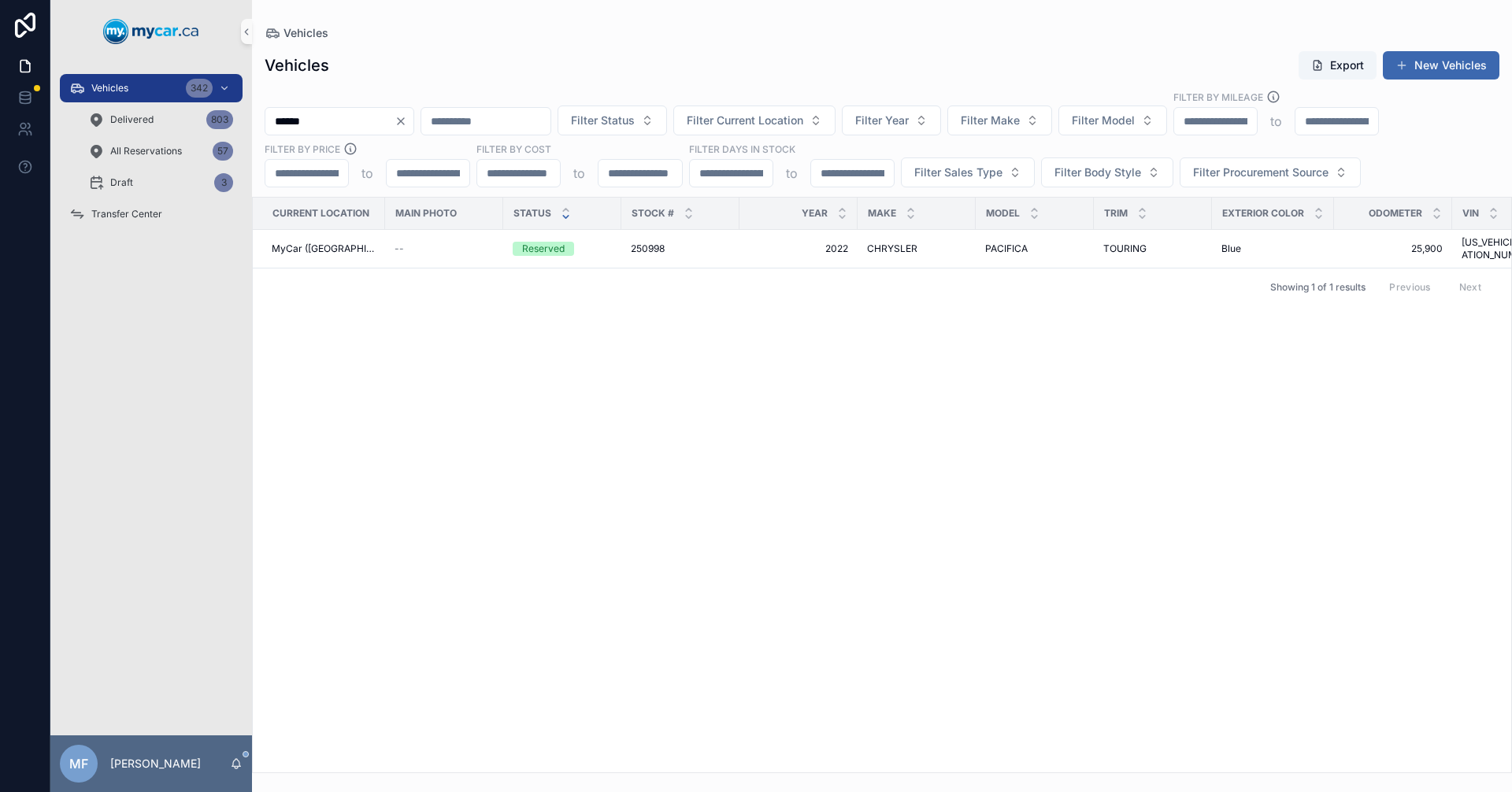
click at [407, 125] on icon "Clear" at bounding box center [401, 122] width 13 height 13
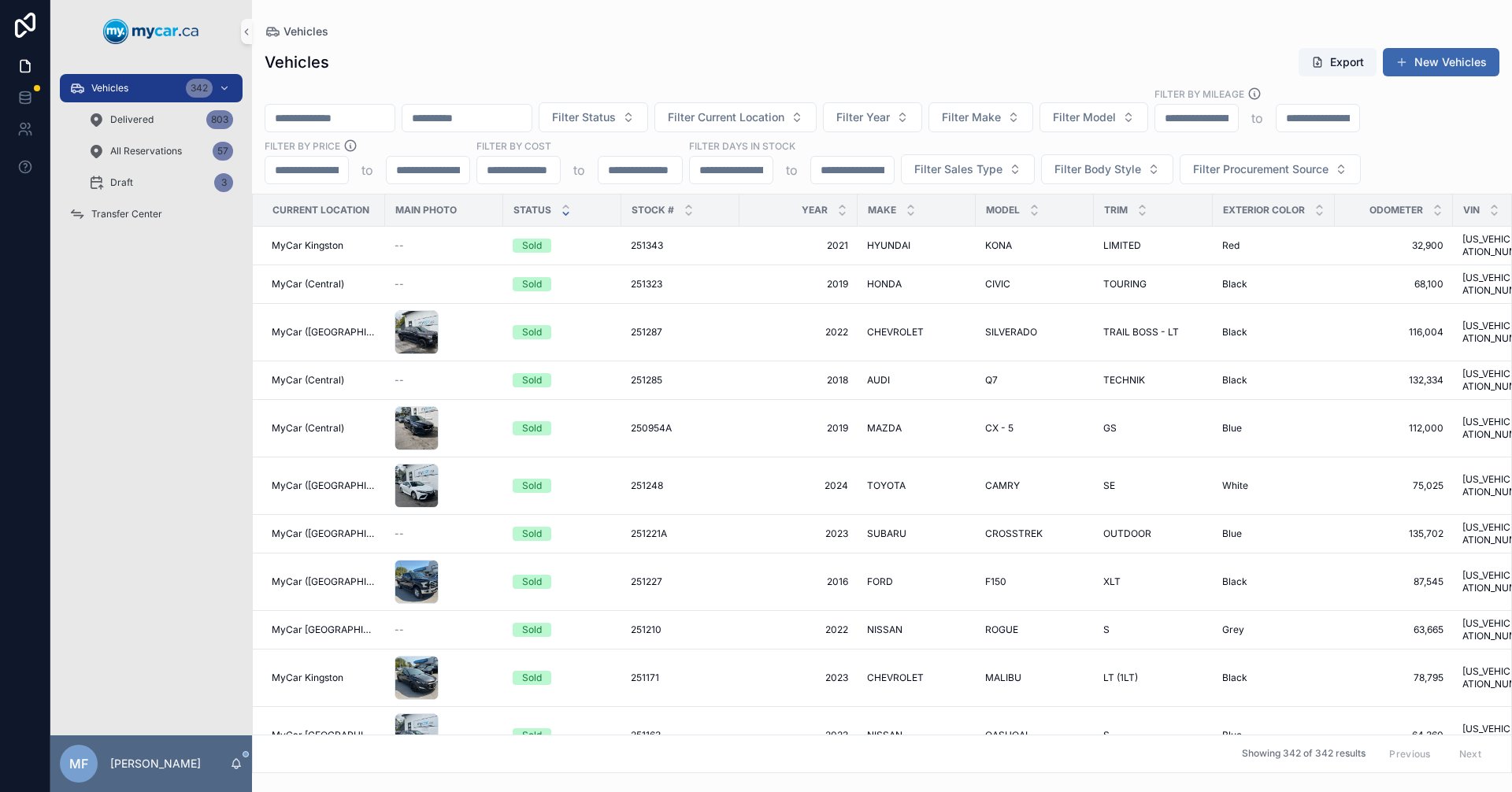
click at [376, 113] on input "scrollable content" at bounding box center [329, 119] width 129 height 22
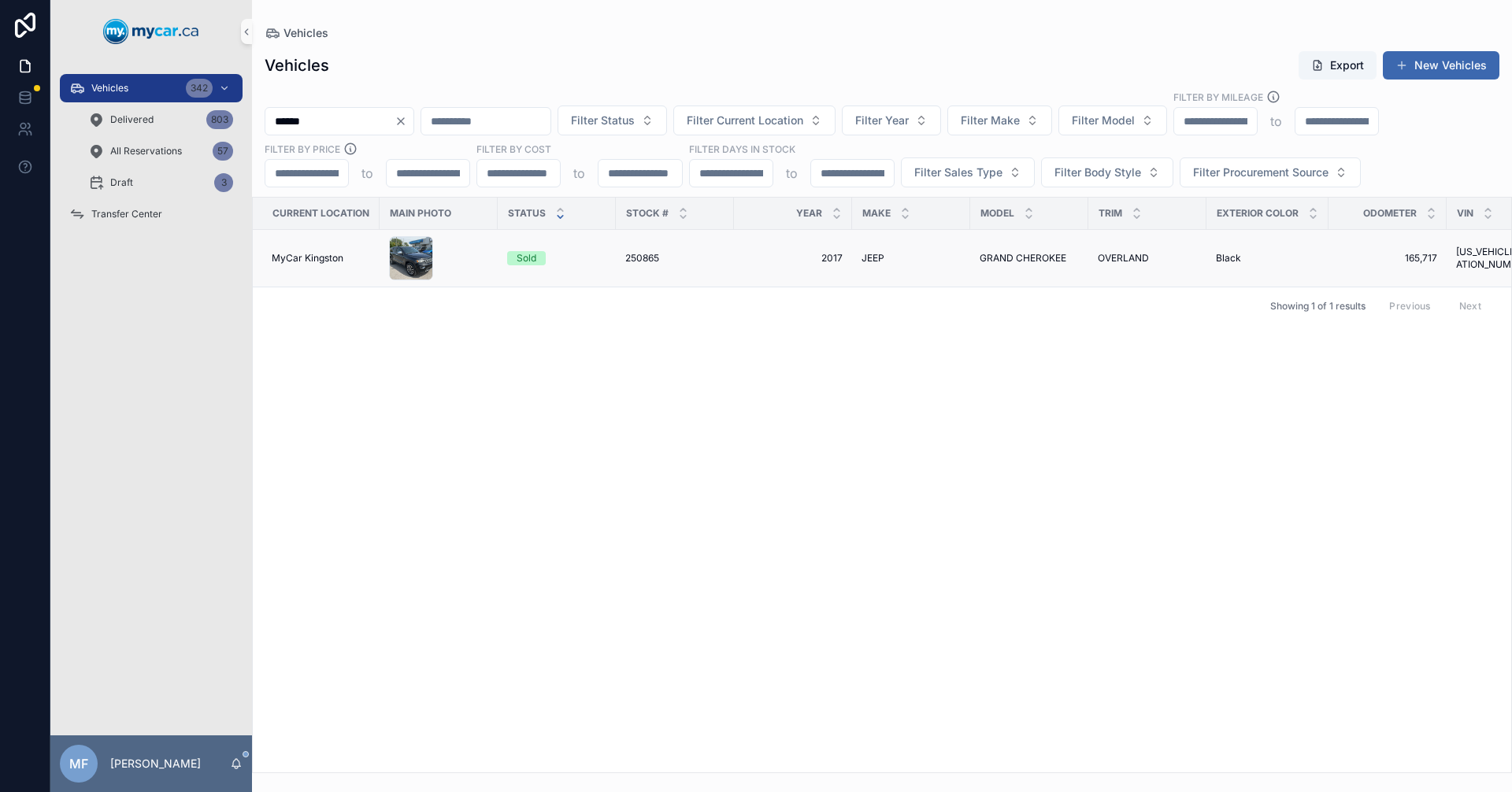
type input "******"
click at [855, 258] on td "JEEP JEEP" at bounding box center [911, 259] width 118 height 58
click at [828, 258] on span "2017" at bounding box center [793, 259] width 99 height 13
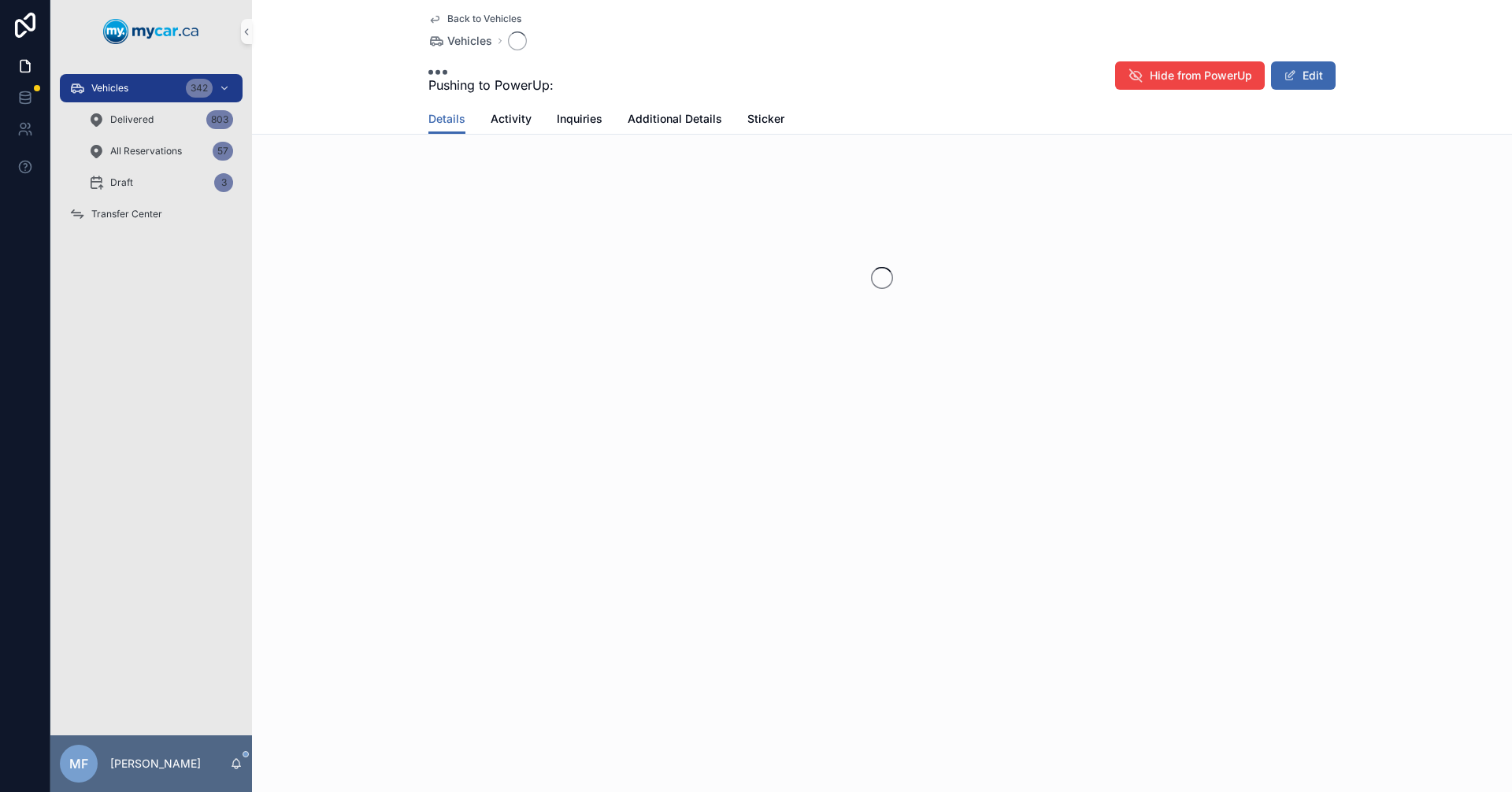
click at [828, 258] on div "scrollable content" at bounding box center [882, 278] width 1260 height 249
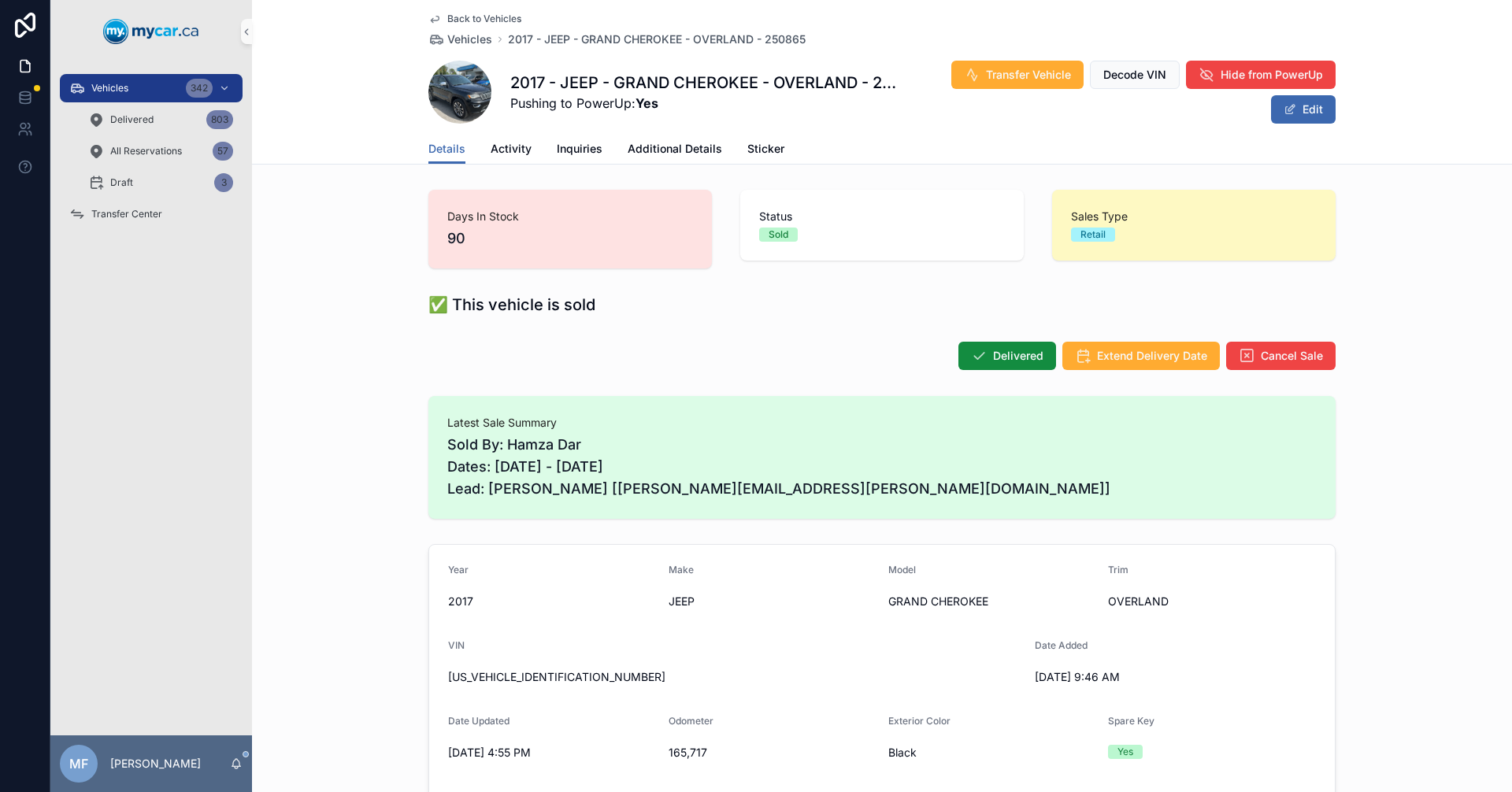
click at [525, 672] on span "[US_VEHICLE_IDENTIFICATION_NUMBER]" at bounding box center [735, 677] width 575 height 16
click at [500, 674] on span "[US_VEHICLE_IDENTIFICATION_NUMBER]" at bounding box center [735, 677] width 575 height 16
copy span "[US_VEHICLE_IDENTIFICATION_NUMBER]"
click at [701, 393] on div "Latest Sale Summary Sold By: Hamza Dar Dates: [DATE] - [DATE] Lead: [PERSON_NAM…" at bounding box center [882, 457] width 1260 height 135
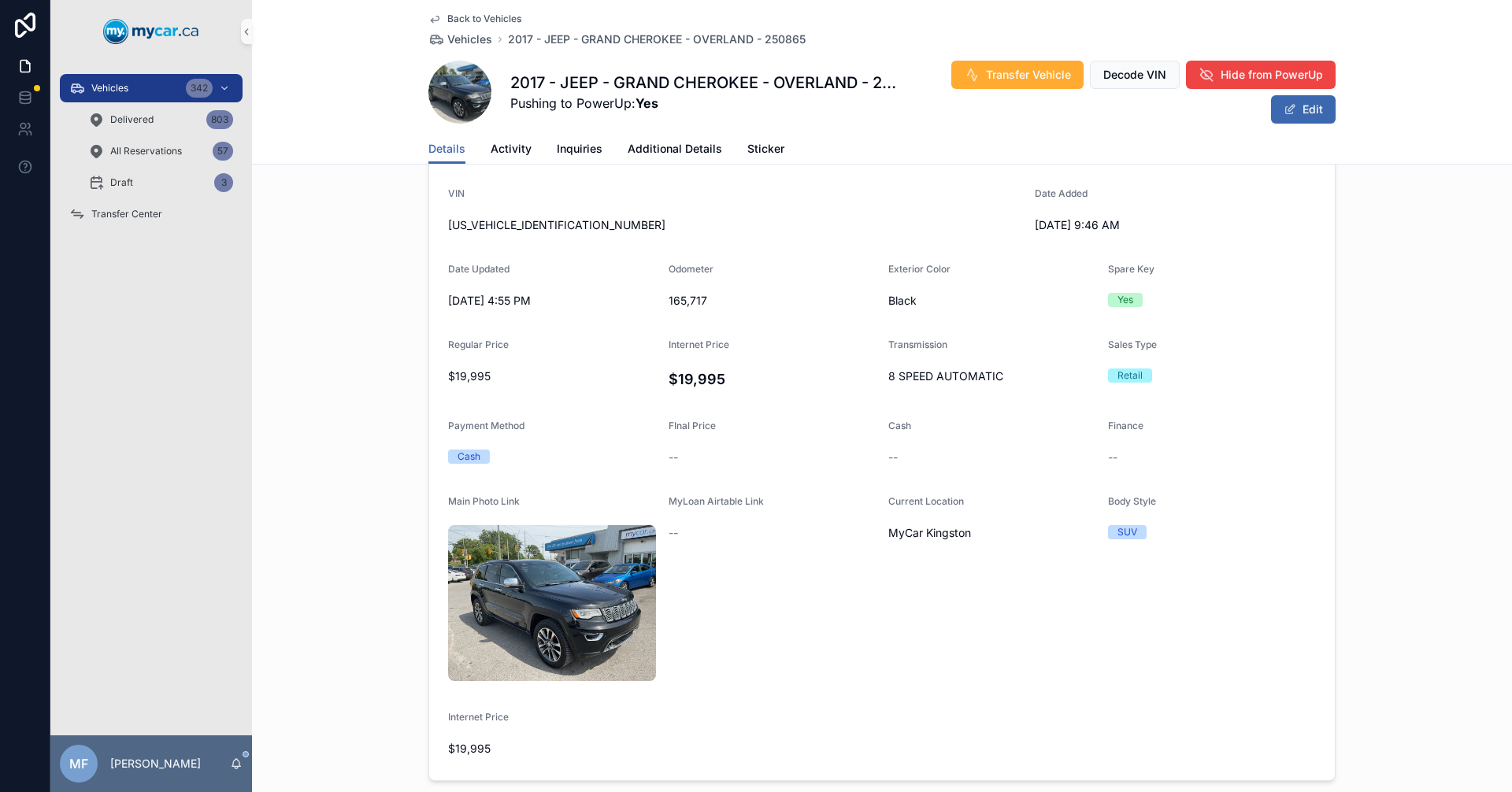
scroll to position [158, 0]
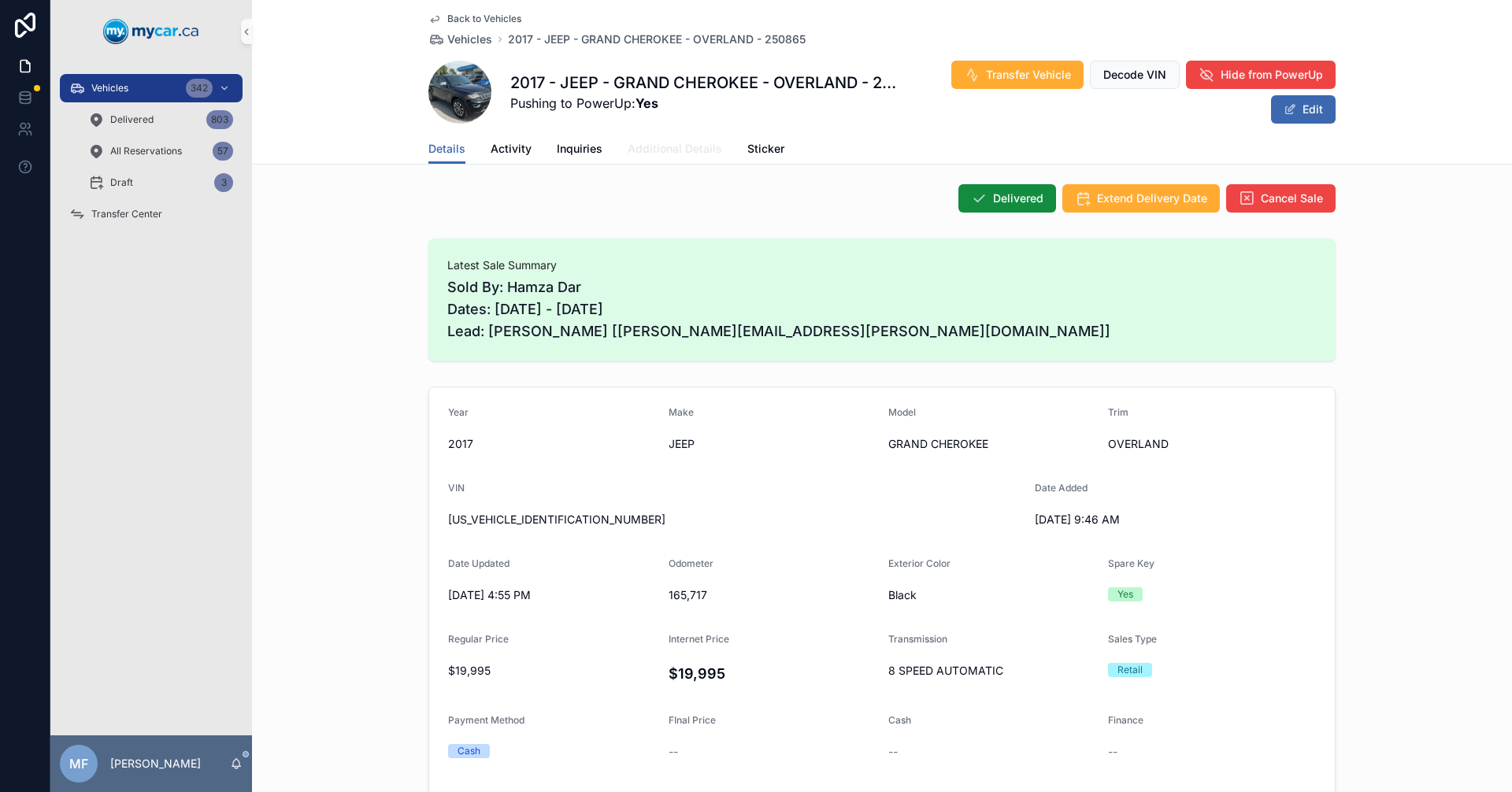
click at [672, 156] on span "Additional Details" at bounding box center [675, 149] width 95 height 16
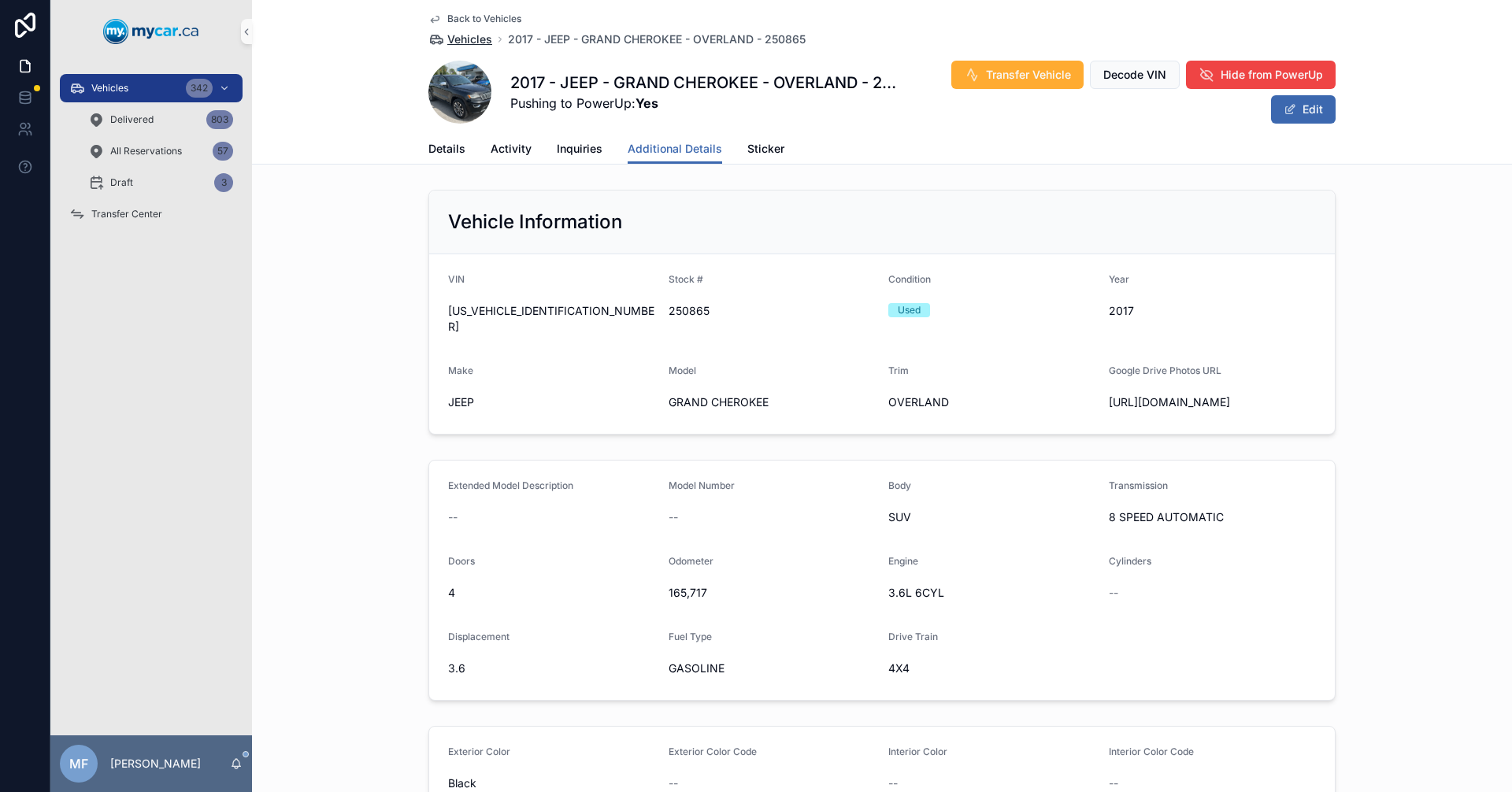
click at [474, 39] on span "Vehicles" at bounding box center [470, 39] width 45 height 16
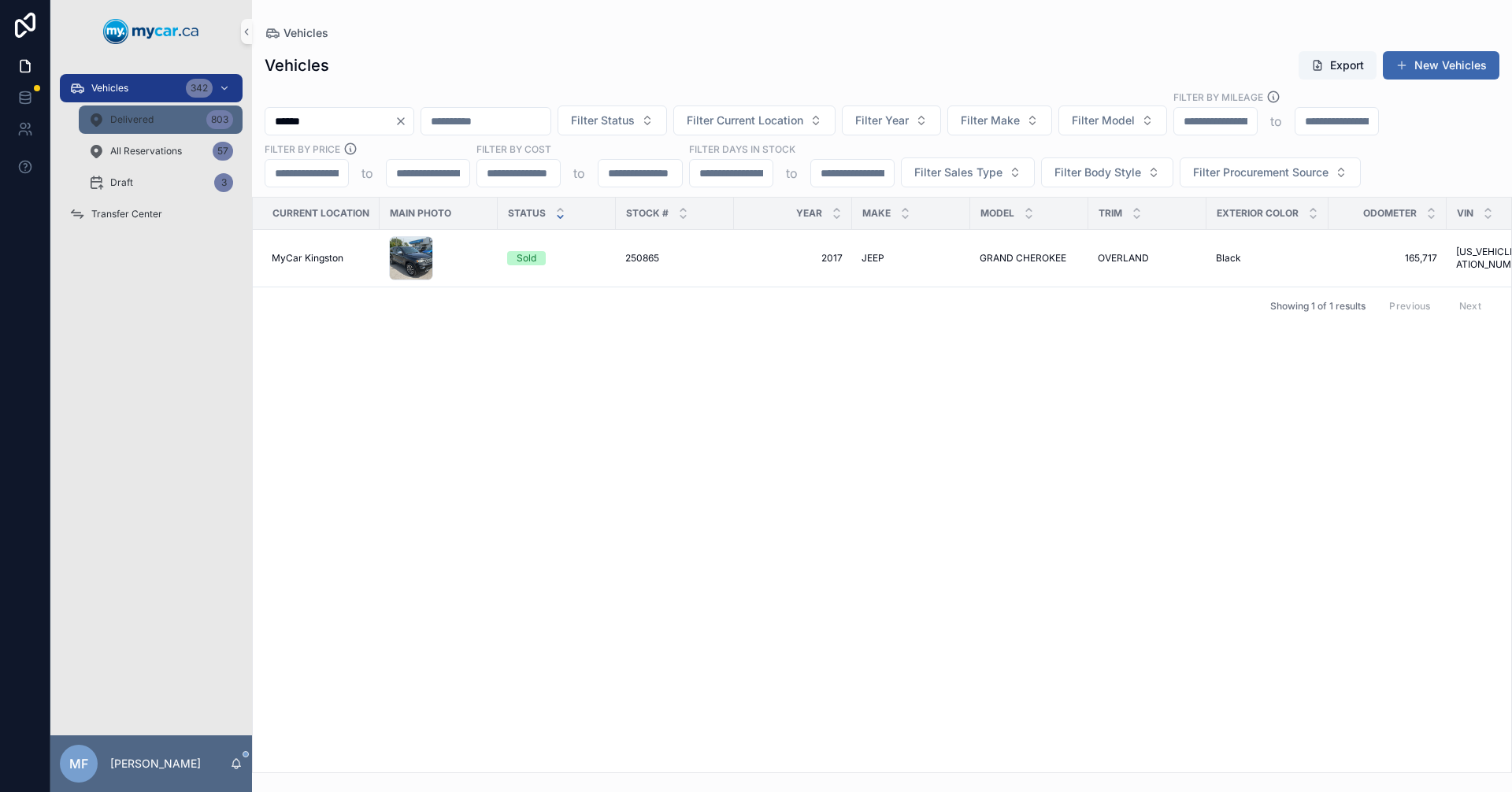
drag, startPoint x: 333, startPoint y: 121, endPoint x: 238, endPoint y: 129, distance: 95.3
click at [238, 129] on div "Vehicles 342 Delivered 803 All Reservations 57 Draft 3 Transfer Center MF [PERS…" at bounding box center [781, 396] width 1462 height 792
click at [328, 119] on input "******" at bounding box center [329, 122] width 129 height 22
click at [407, 123] on icon "Clear" at bounding box center [401, 122] width 13 height 13
click at [366, 126] on input "scrollable content" at bounding box center [329, 122] width 129 height 22
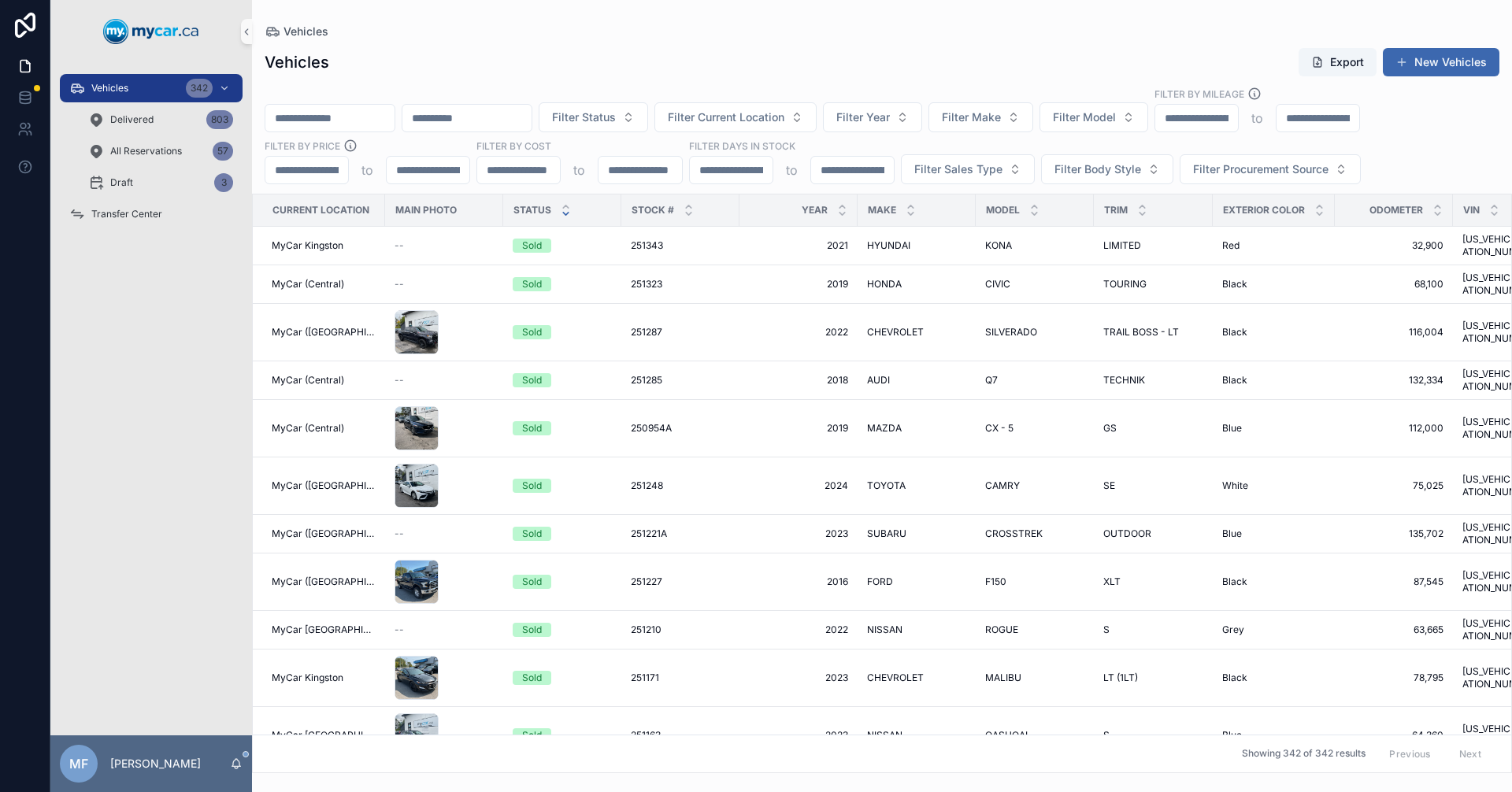
click at [369, 128] on input "scrollable content" at bounding box center [329, 119] width 129 height 22
type input "******"
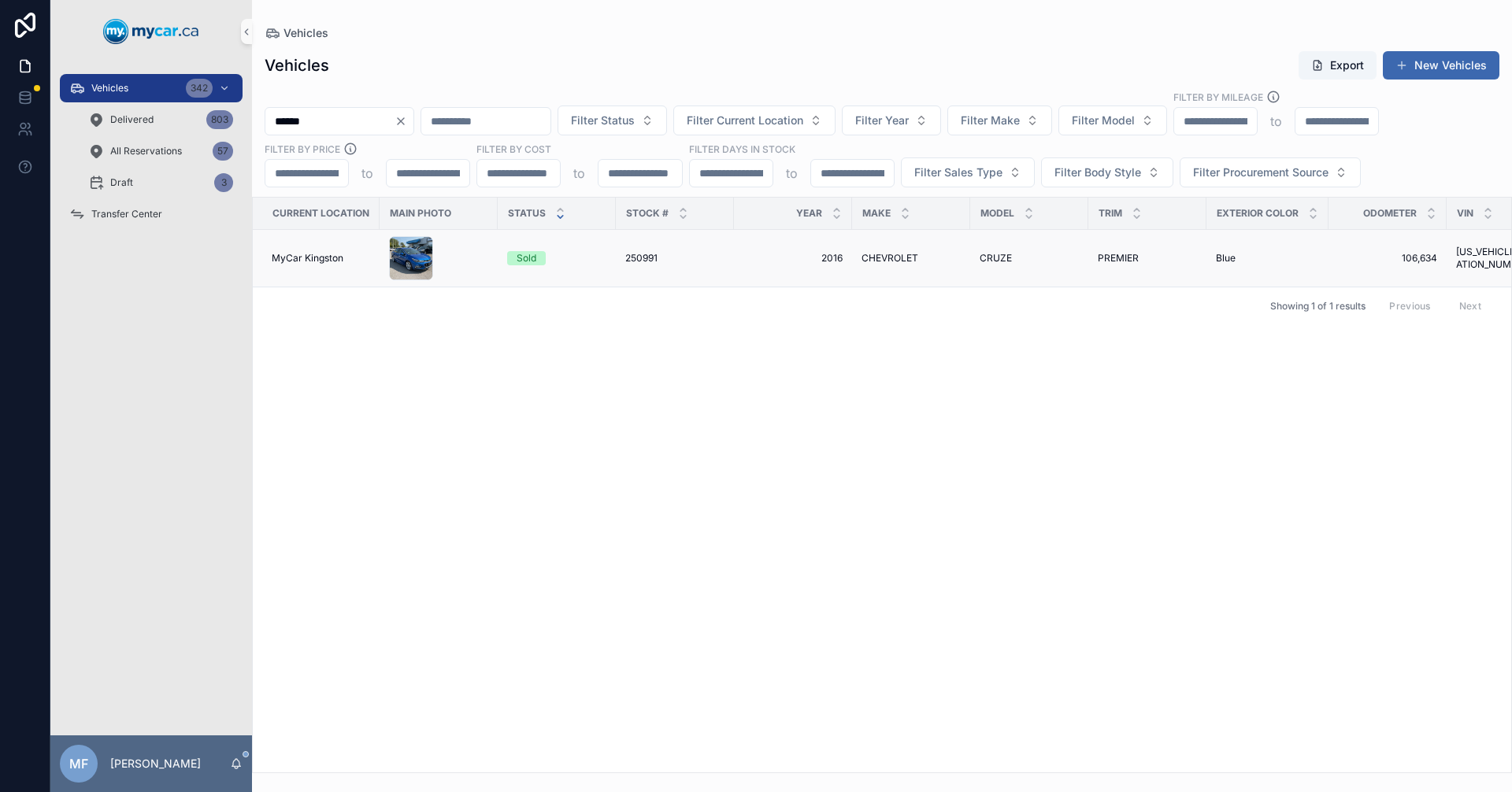
click at [655, 252] on span "250991" at bounding box center [641, 259] width 32 height 13
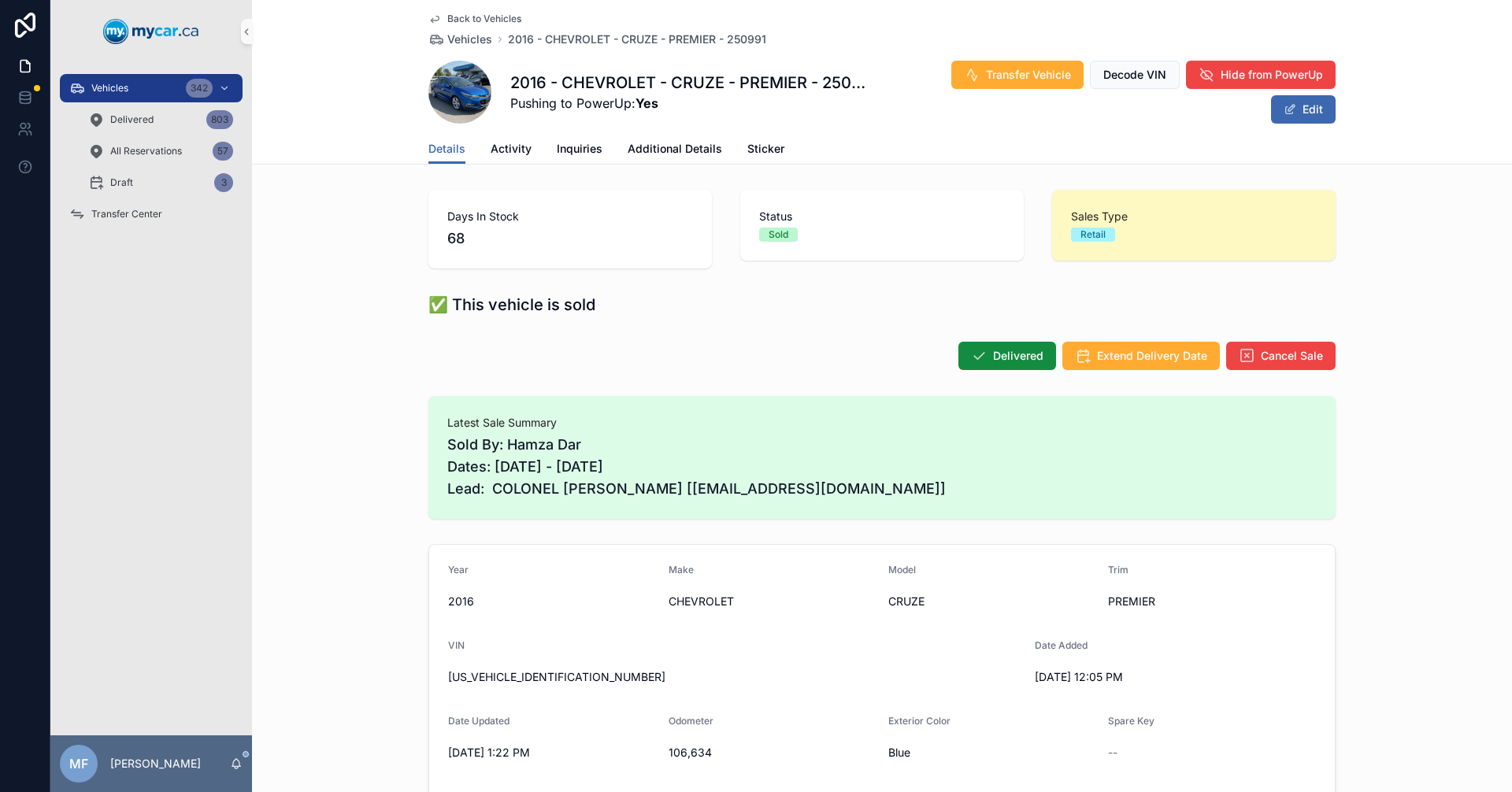
click at [564, 348] on div "Delivered Extend Delivery Date Cancel Sale" at bounding box center [882, 356] width 907 height 30
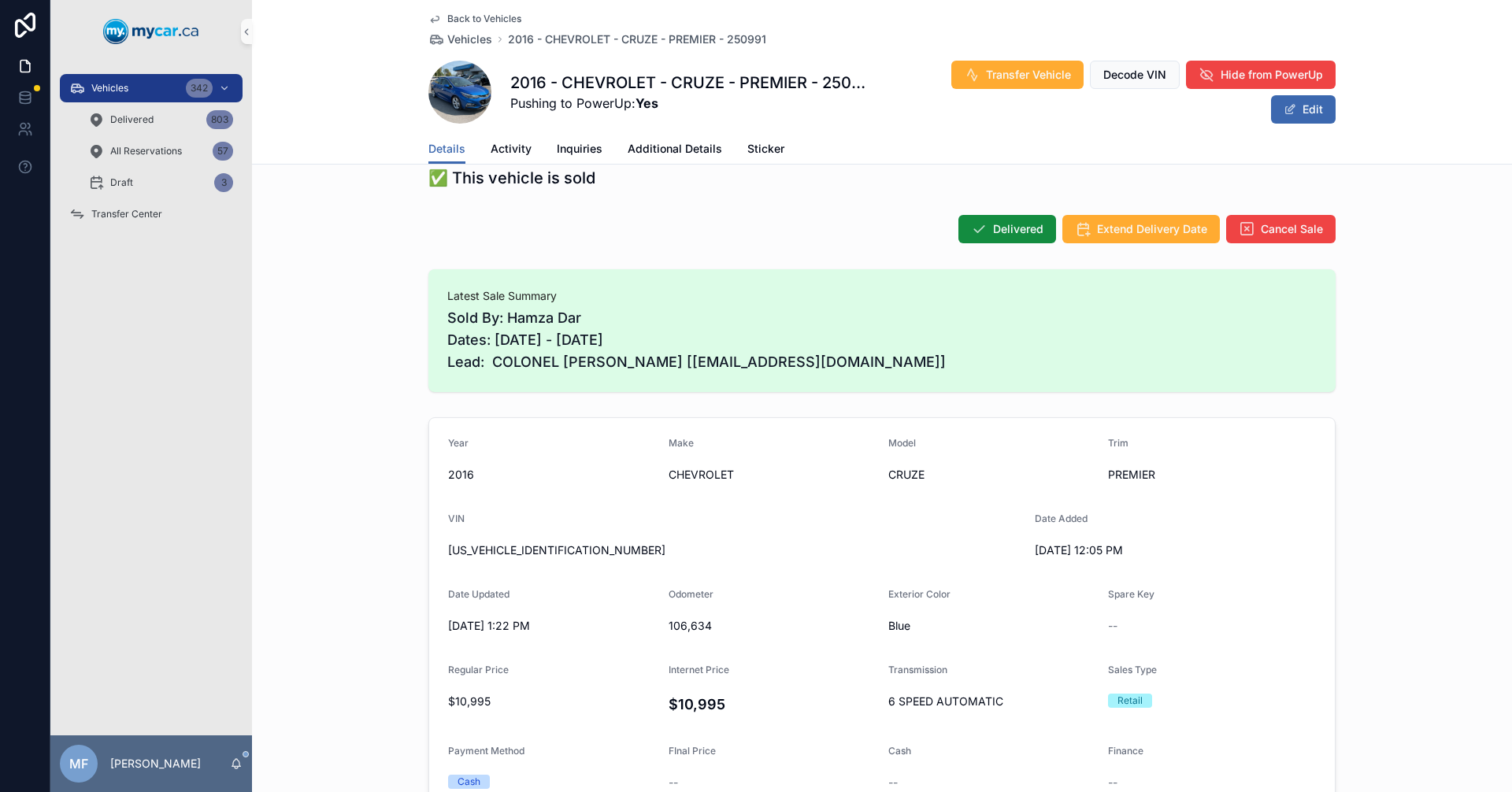
scroll to position [158, 0]
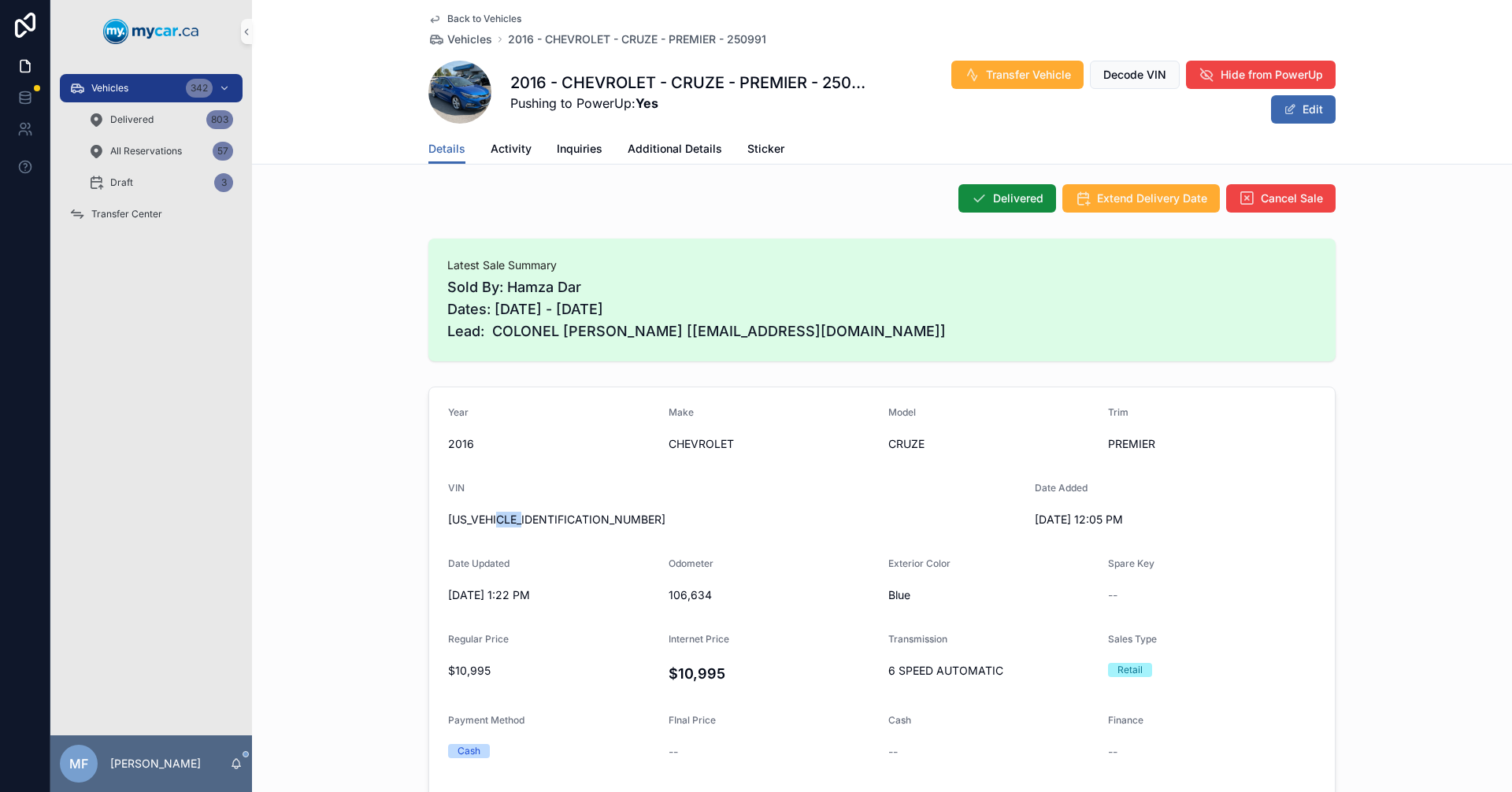
click at [540, 515] on span "[US_VEHICLE_IDENTIFICATION_NUMBER]" at bounding box center [735, 520] width 575 height 16
click at [493, 520] on span "[US_VEHICLE_IDENTIFICATION_NUMBER]" at bounding box center [735, 520] width 575 height 16
copy span "[US_VEHICLE_IDENTIFICATION_NUMBER]"
